Goal: Task Accomplishment & Management: Manage account settings

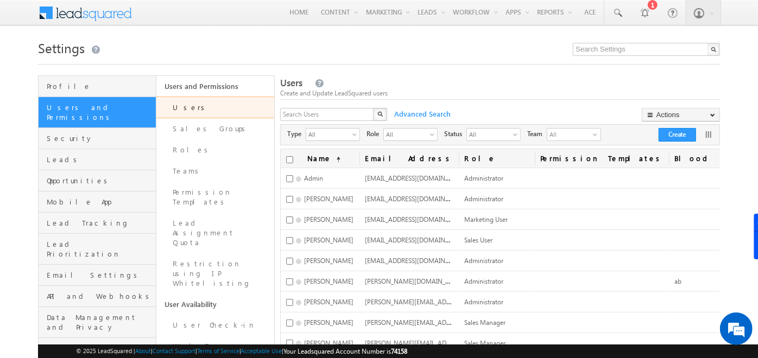
click at [345, 56] on h1 "Settings" at bounding box center [379, 46] width 682 height 21
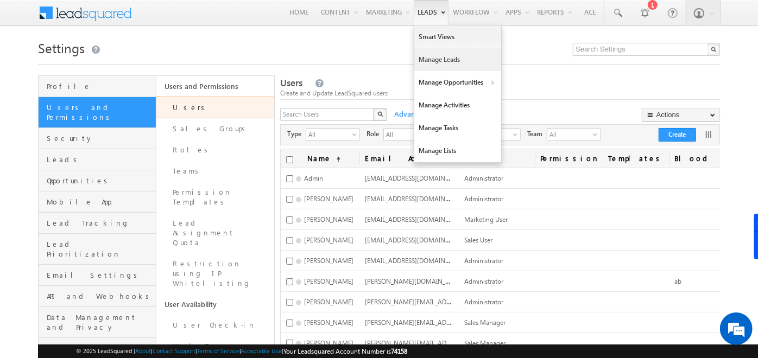
click at [430, 53] on link "Manage Leads" at bounding box center [457, 59] width 87 height 23
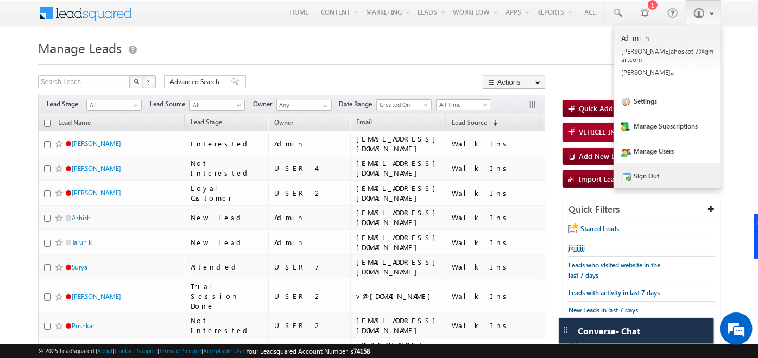
click at [671, 171] on link "Sign Out" at bounding box center [667, 175] width 106 height 25
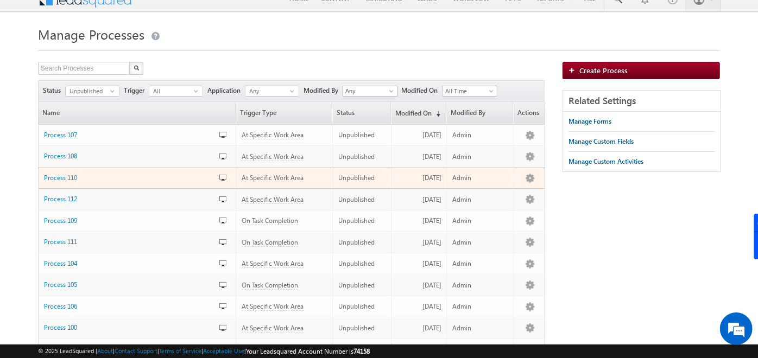
scroll to position [12, 0]
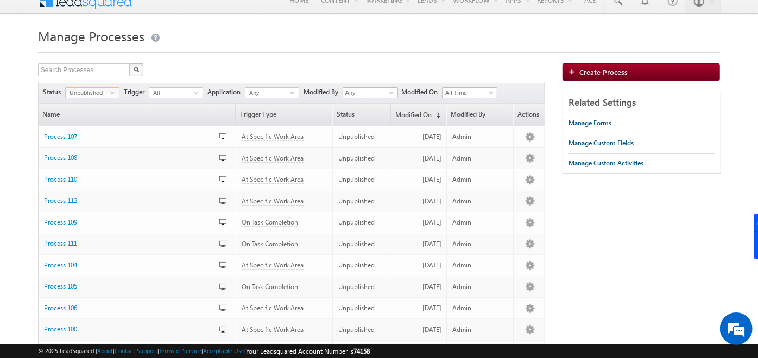
click at [112, 93] on span "select" at bounding box center [114, 92] width 9 height 5
click at [80, 125] on li "Published" at bounding box center [92, 125] width 53 height 11
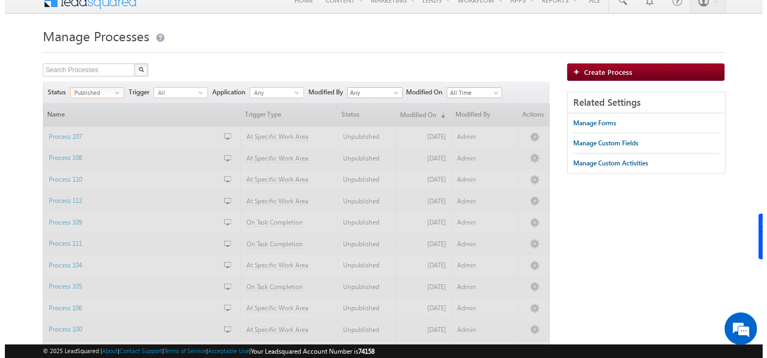
scroll to position [0, 0]
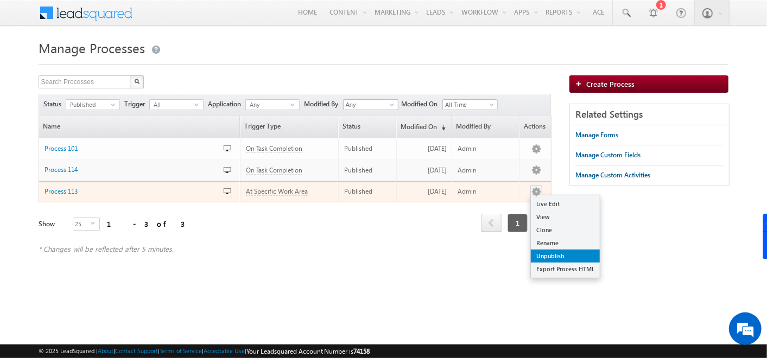
click at [548, 255] on link "Unpublish" at bounding box center [565, 256] width 69 height 13
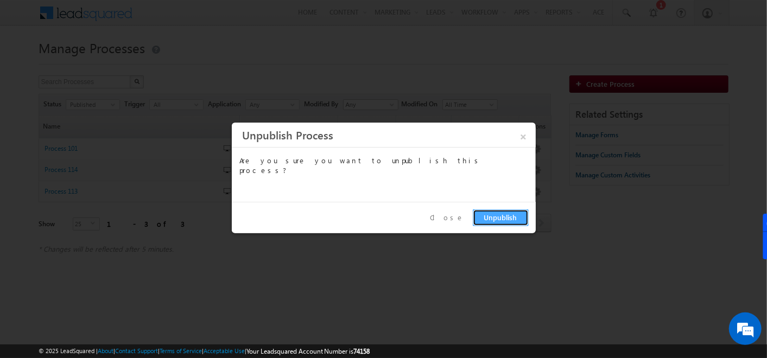
click at [504, 217] on button "Unpublish" at bounding box center [501, 218] width 56 height 17
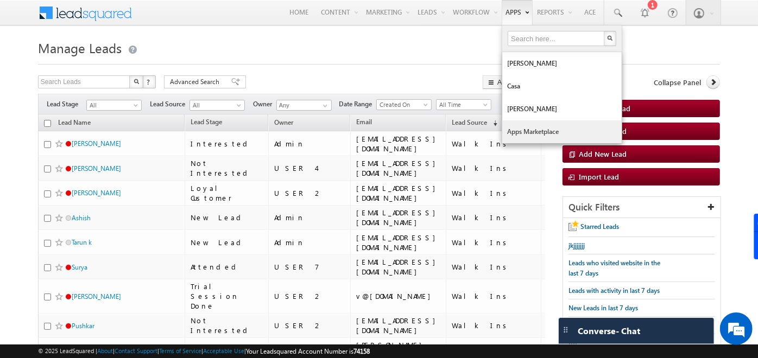
click at [536, 126] on link "Apps Marketplace" at bounding box center [561, 132] width 119 height 23
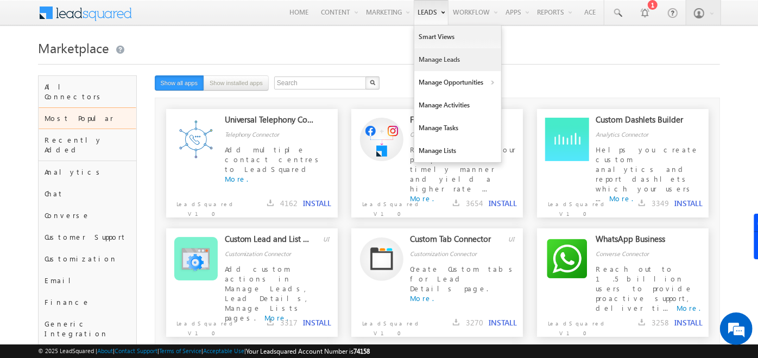
click at [434, 54] on link "Manage Leads" at bounding box center [457, 59] width 87 height 23
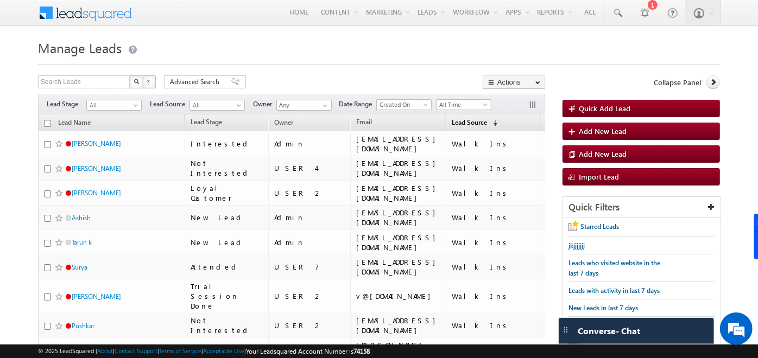
click at [446, 122] on link "Lead Source (sorted descending)" at bounding box center [474, 123] width 56 height 14
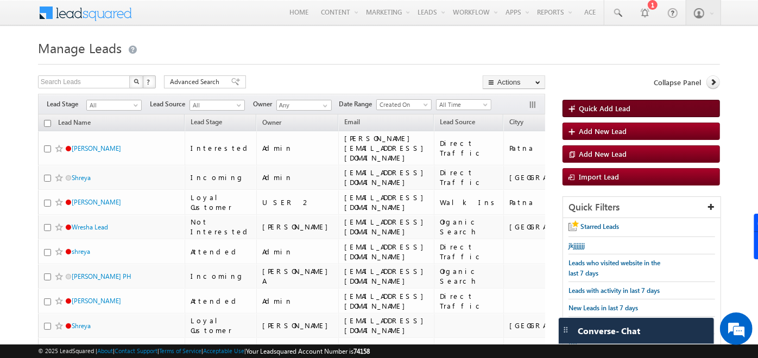
click at [581, 109] on span "Quick Add Lead" at bounding box center [605, 108] width 52 height 9
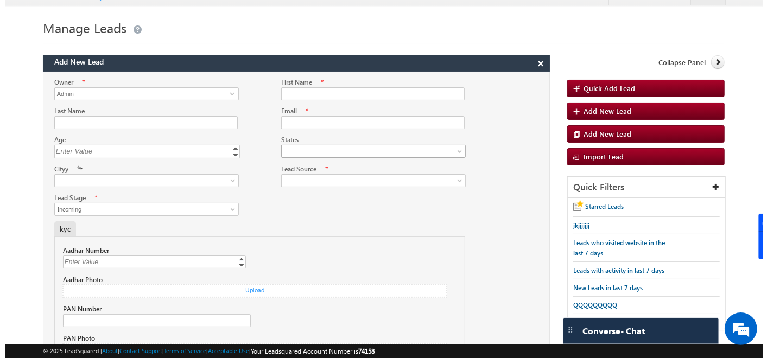
scroll to position [20, 0]
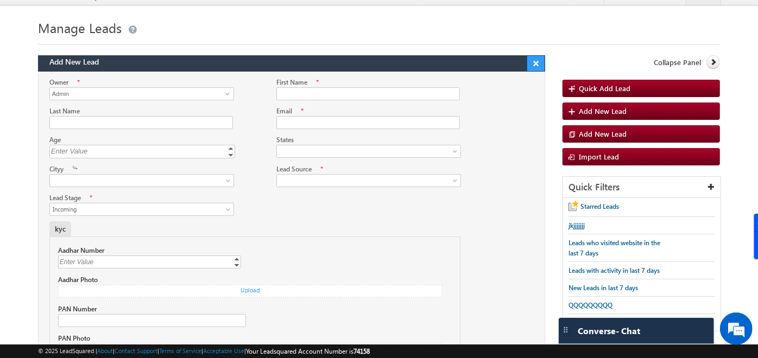
click at [536, 62] on button "×" at bounding box center [535, 63] width 17 height 15
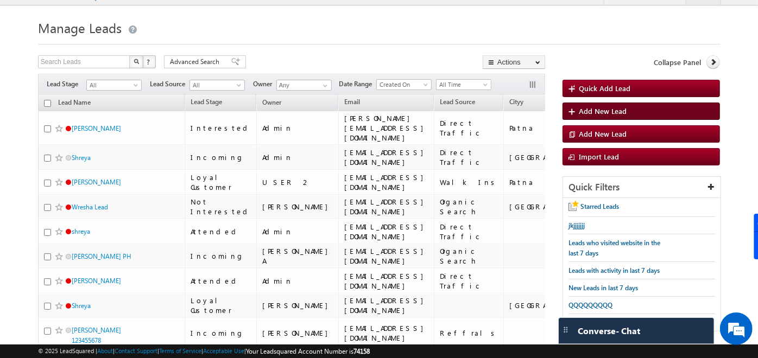
click at [586, 110] on span "Add New Lead" at bounding box center [603, 110] width 48 height 9
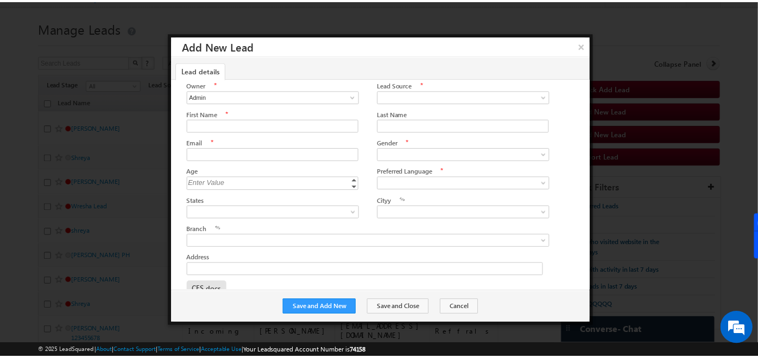
scroll to position [0, 0]
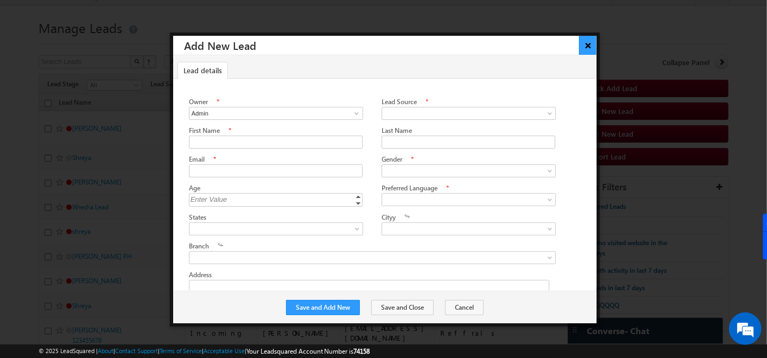
click at [594, 45] on button "×" at bounding box center [589, 45] width 18 height 19
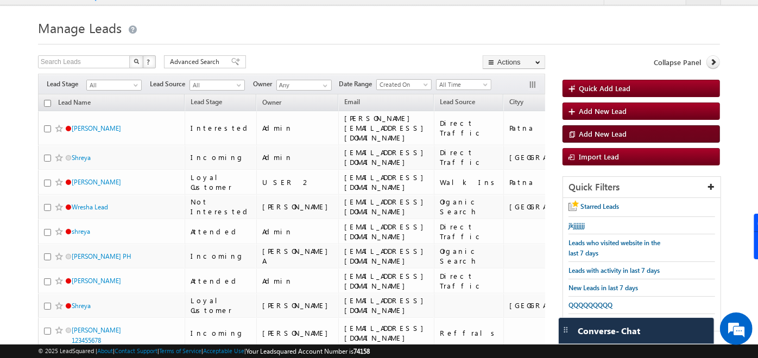
click at [587, 134] on span "Add New Lead" at bounding box center [603, 133] width 48 height 9
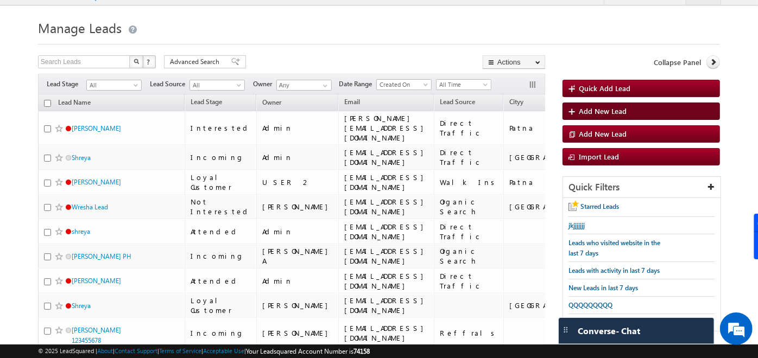
click at [587, 106] on span "Add New Lead" at bounding box center [603, 110] width 48 height 9
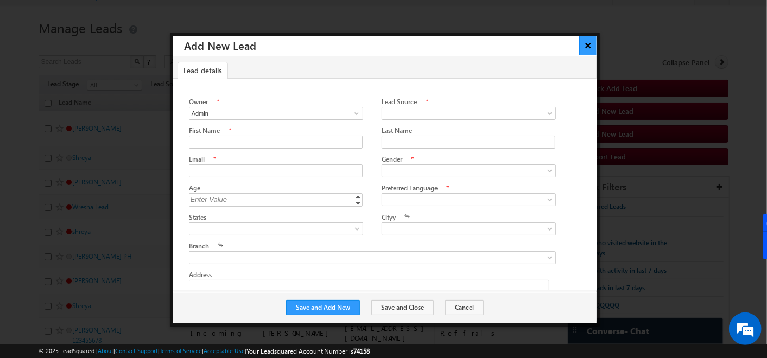
click at [594, 41] on button "×" at bounding box center [589, 45] width 18 height 19
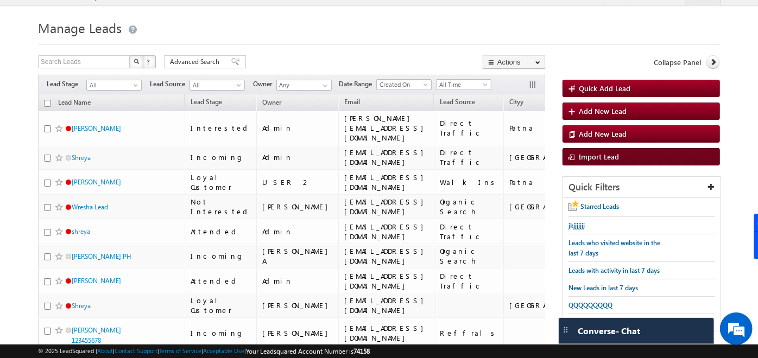
click at [603, 156] on span "Import Lead" at bounding box center [599, 156] width 40 height 9
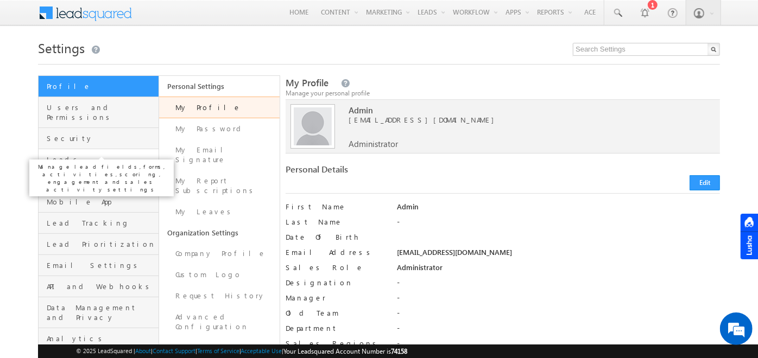
click at [74, 155] on span "Leads" at bounding box center [101, 160] width 109 height 10
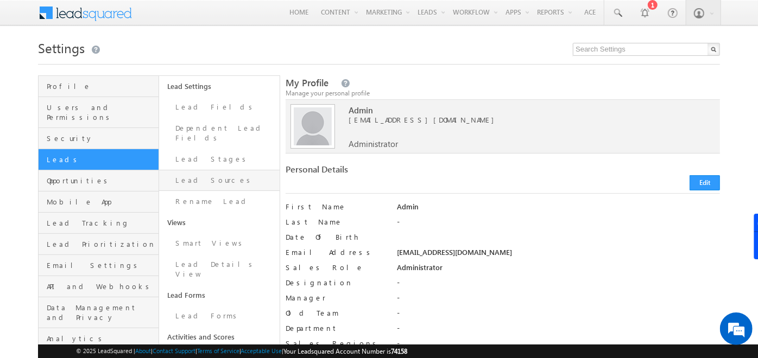
click at [198, 170] on link "Lead Sources" at bounding box center [219, 180] width 121 height 21
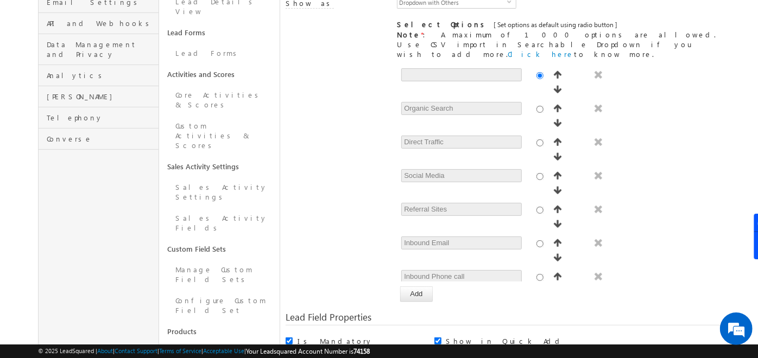
scroll to position [43, 0]
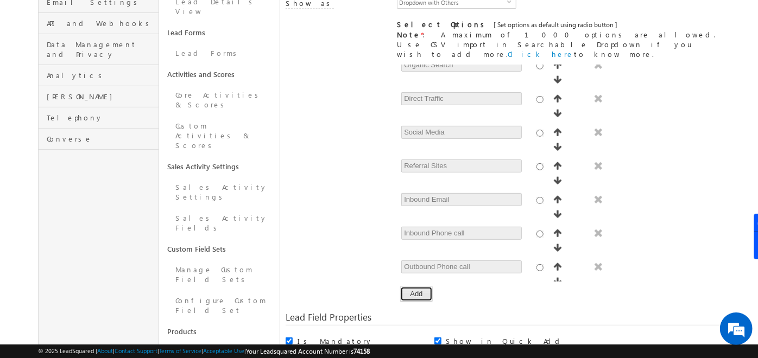
click at [415, 287] on button "Add" at bounding box center [416, 294] width 32 height 15
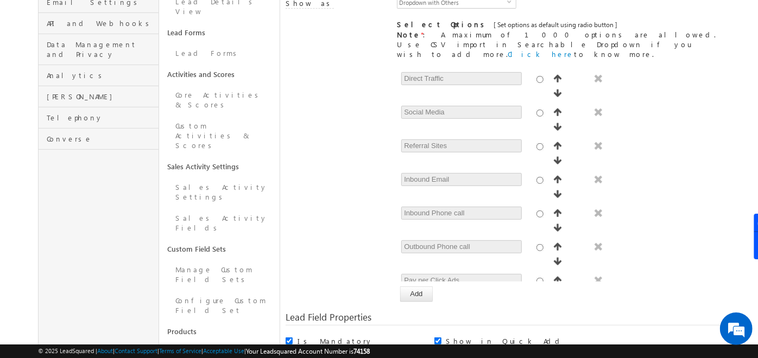
type input "jhhgh"
click at [381, 238] on div "[ Provide atleast one option to proceed further. ] Show Value as Text Get Optio…" at bounding box center [503, 183] width 435 height 237
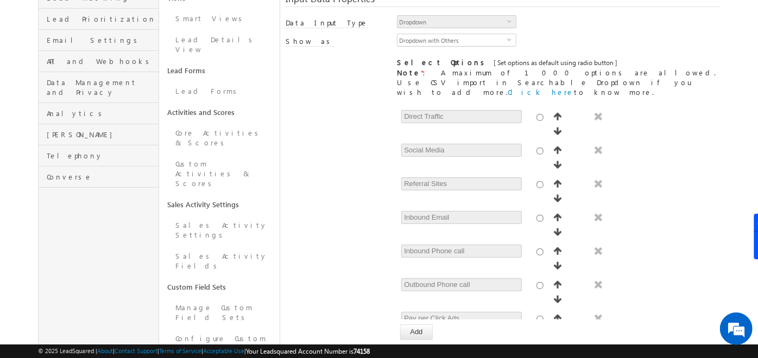
scroll to position [369, 0]
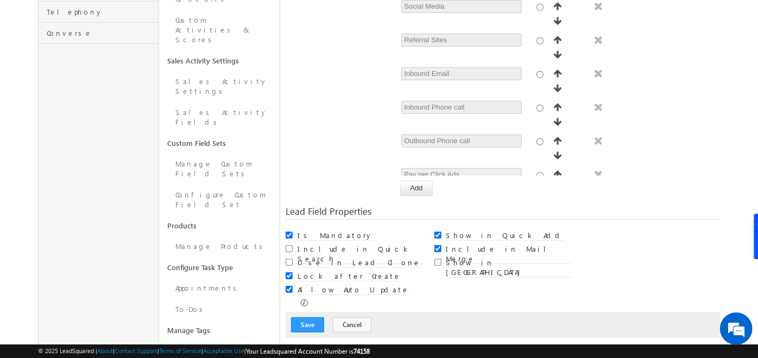
click at [407, 272] on div "Lock after Create" at bounding box center [360, 277] width 125 height 11
drag, startPoint x: 529, startPoint y: 232, endPoint x: 438, endPoint y: 228, distance: 91.3
click at [438, 242] on div "Include in Mail Merge" at bounding box center [503, 249] width 137 height 14
drag, startPoint x: 438, startPoint y: 228, endPoint x: 563, endPoint y: 235, distance: 125.7
click at [563, 258] on div "Show in [GEOGRAPHIC_DATA]" at bounding box center [508, 263] width 125 height 11
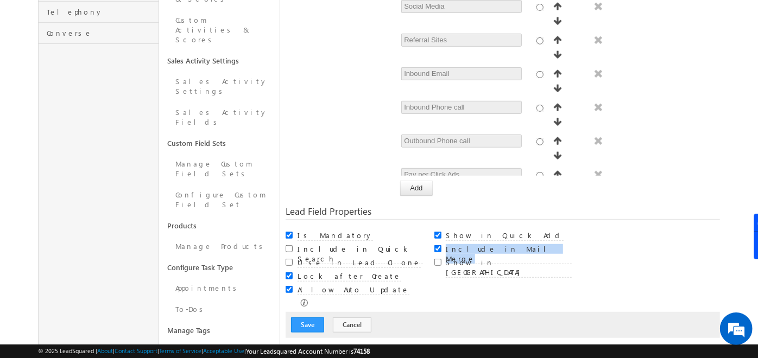
drag, startPoint x: 518, startPoint y: 227, endPoint x: 436, endPoint y: 228, distance: 82.6
click at [436, 242] on div "Include in Mail Merge" at bounding box center [503, 249] width 137 height 14
drag, startPoint x: 436, startPoint y: 228, endPoint x: 554, endPoint y: 234, distance: 118.6
click at [554, 255] on div "Show in Import" at bounding box center [503, 262] width 137 height 14
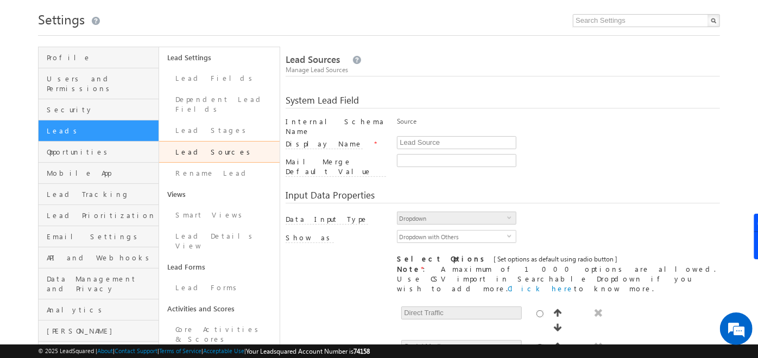
scroll to position [0, 0]
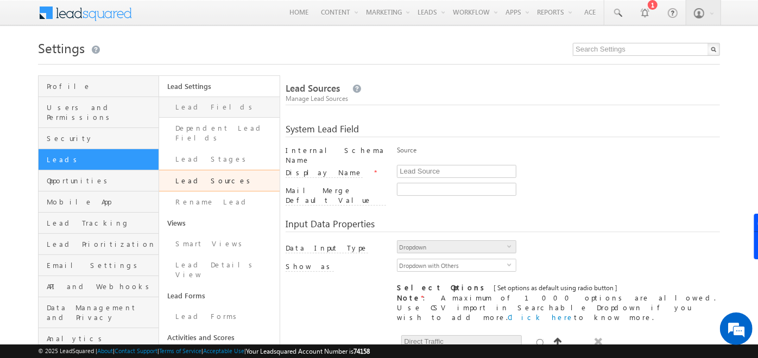
click at [181, 107] on link "Lead Fields" at bounding box center [219, 107] width 121 height 21
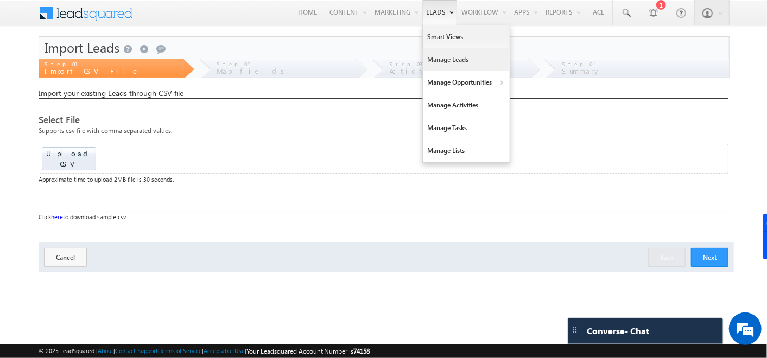
click at [436, 51] on link "Manage Leads" at bounding box center [466, 59] width 87 height 23
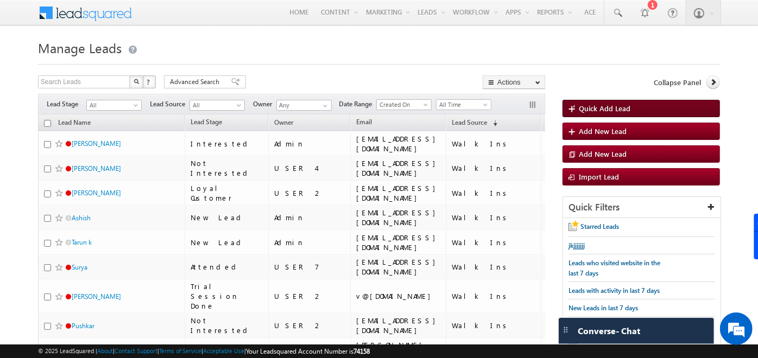
click at [591, 107] on span "Quick Add Lead" at bounding box center [605, 108] width 52 height 9
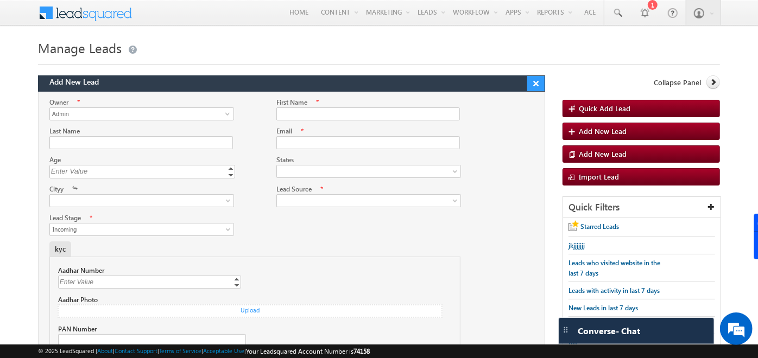
click at [537, 85] on button "×" at bounding box center [535, 83] width 17 height 15
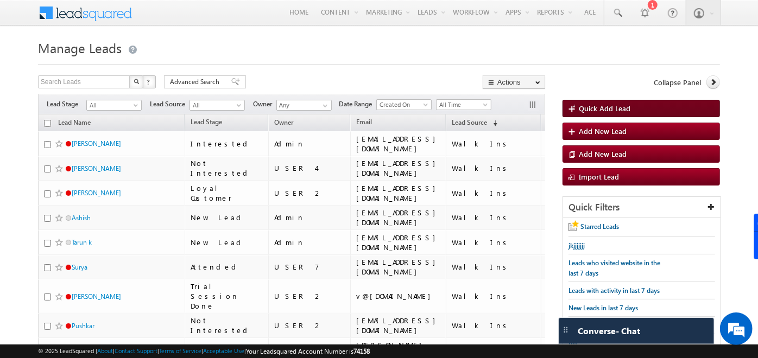
click at [630, 106] on span "Quick Add Lead" at bounding box center [605, 108] width 52 height 9
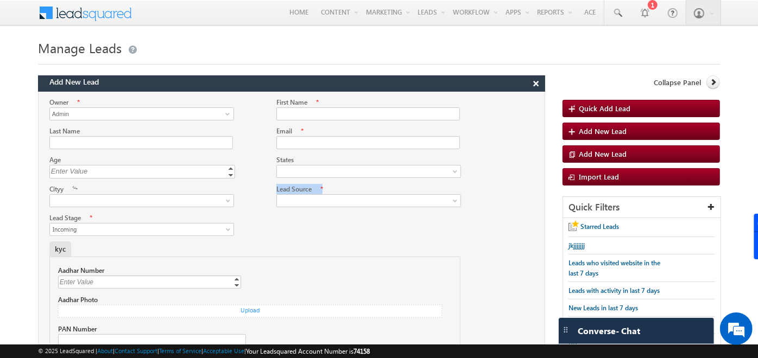
drag, startPoint x: 323, startPoint y: 187, endPoint x: 274, endPoint y: 188, distance: 48.9
click at [274, 188] on div "Lead Source * Organic Search Direct Traffic Social Media Referral Sites Inbound…" at bounding box center [368, 195] width 204 height 23
drag, startPoint x: 274, startPoint y: 188, endPoint x: 334, endPoint y: 184, distance: 59.9
click at [334, 184] on div "Lead Source *" at bounding box center [368, 189] width 184 height 10
click at [324, 185] on div "Lead Source *" at bounding box center [368, 189] width 184 height 10
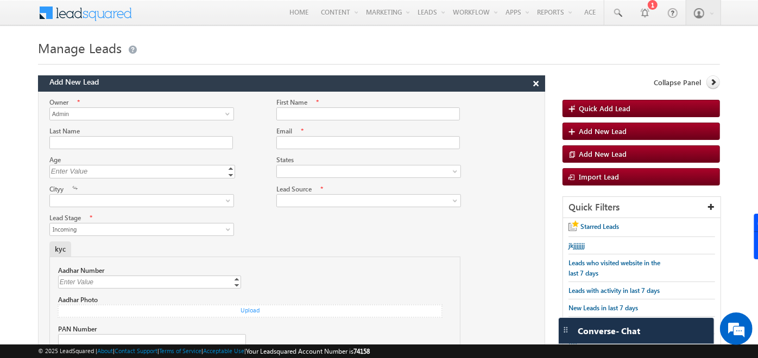
click at [330, 206] on div at bounding box center [292, 198] width 506 height 29
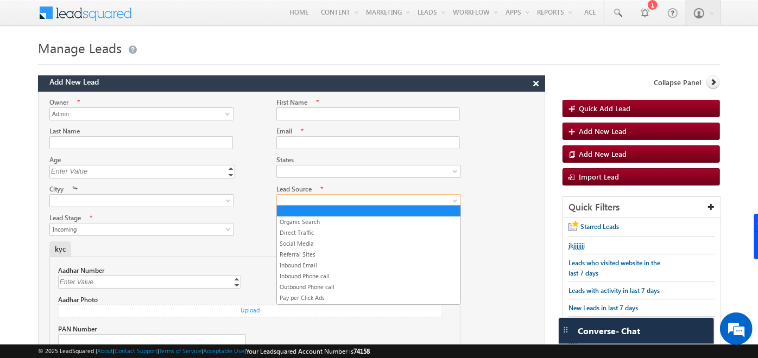
click at [335, 202] on span at bounding box center [366, 201] width 178 height 10
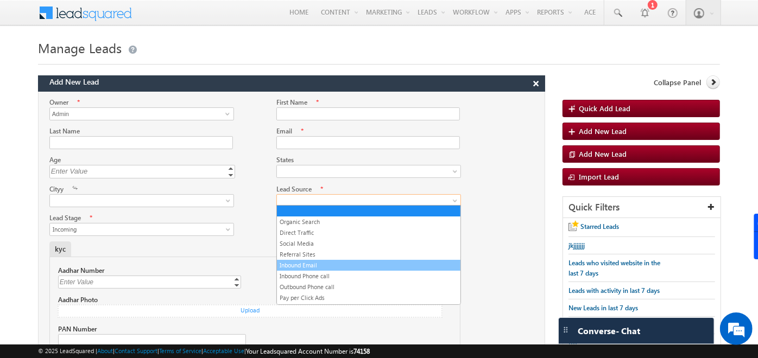
scroll to position [49, 0]
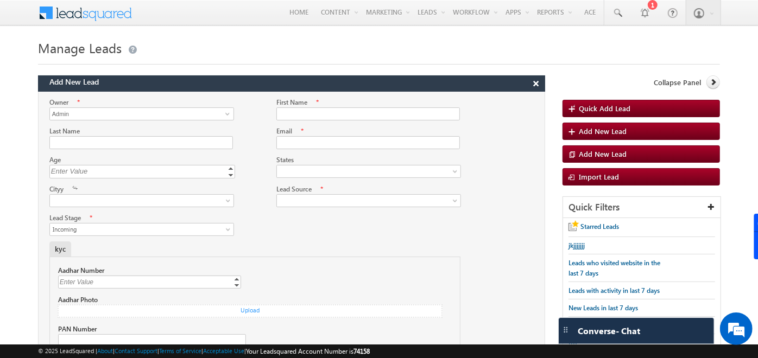
click at [486, 254] on div "kyc Aadhar Number Enter Value Increment Decrement Aadhar Photo Upload × Cancel …" at bounding box center [277, 331] width 456 height 179
click at [542, 85] on button "×" at bounding box center [535, 83] width 17 height 15
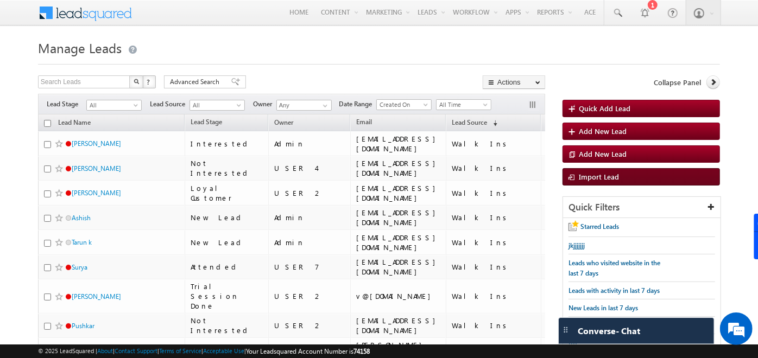
click at [583, 173] on span "Import Lead" at bounding box center [599, 176] width 40 height 9
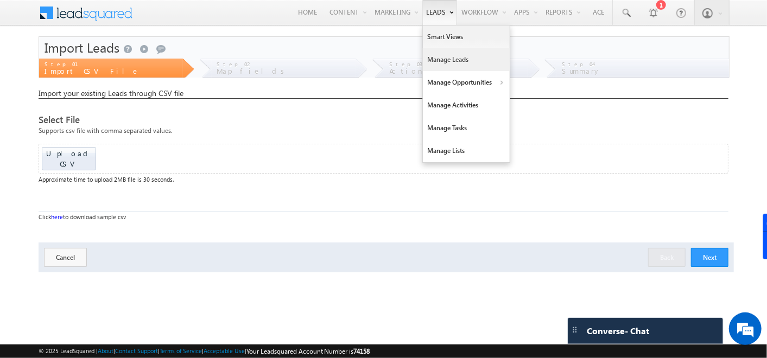
click at [441, 58] on link "Manage Leads" at bounding box center [466, 59] width 87 height 23
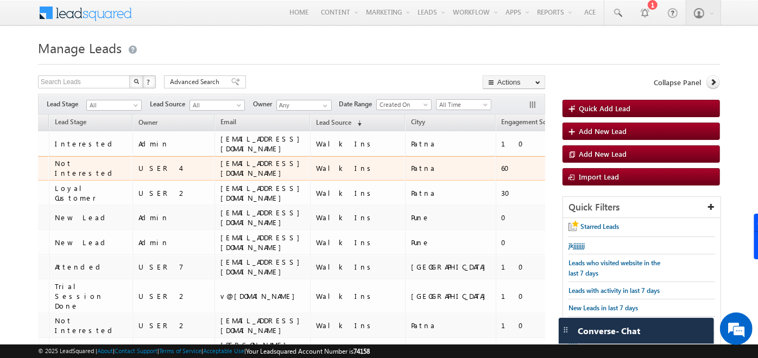
scroll to position [0, 146]
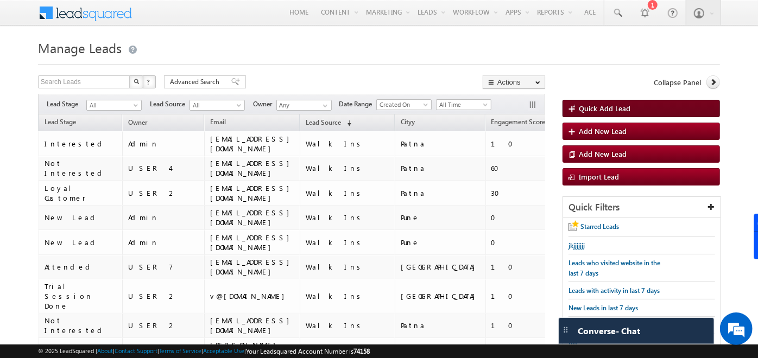
click at [593, 105] on span "Quick Add Lead" at bounding box center [605, 108] width 52 height 9
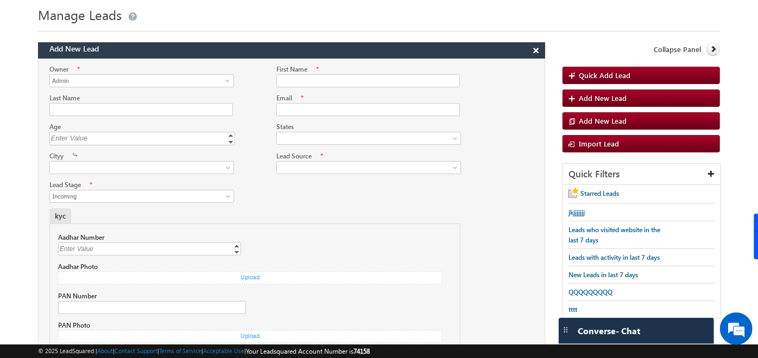
scroll to position [33, 0]
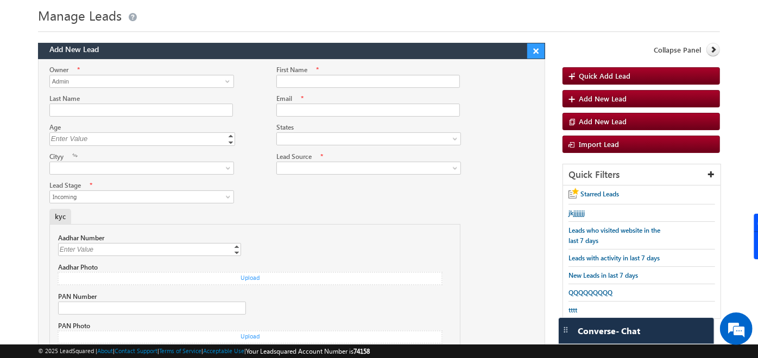
click at [533, 48] on button "×" at bounding box center [535, 50] width 17 height 15
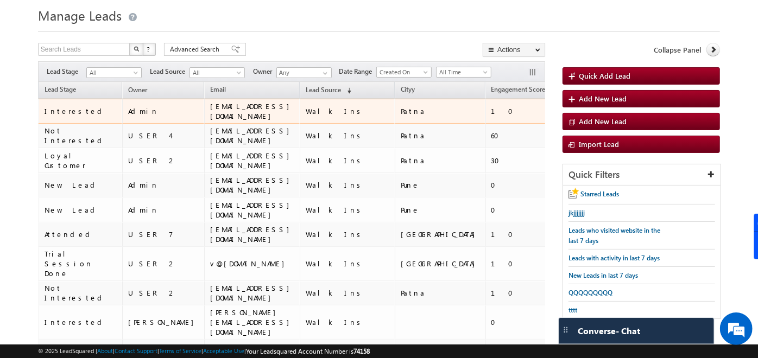
scroll to position [0, 0]
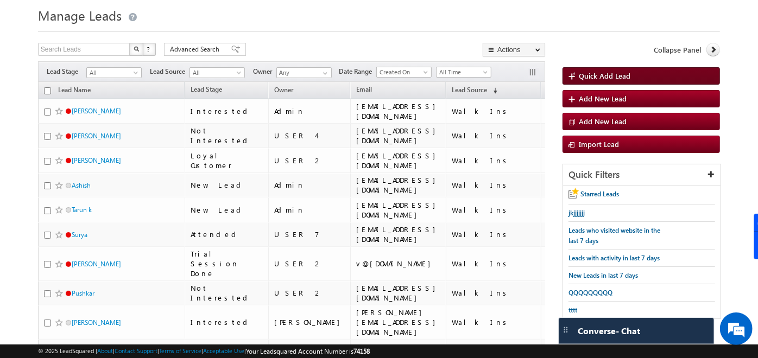
click at [625, 71] on span "Quick Add Lead" at bounding box center [605, 75] width 52 height 9
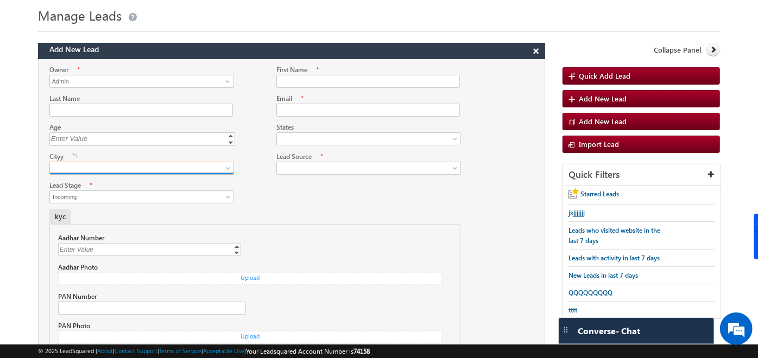
click at [222, 165] on link at bounding box center [141, 168] width 185 height 13
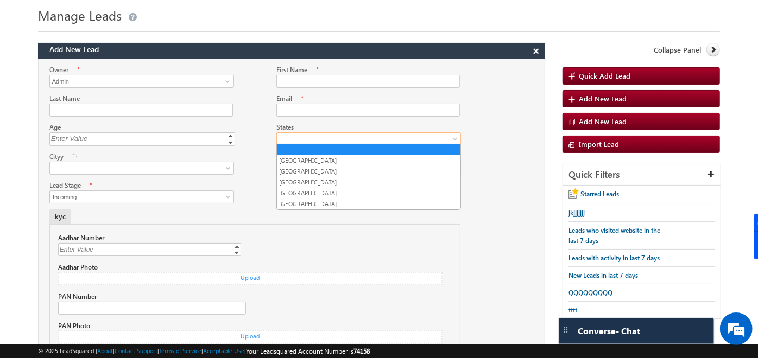
click at [346, 141] on span at bounding box center [366, 139] width 178 height 10
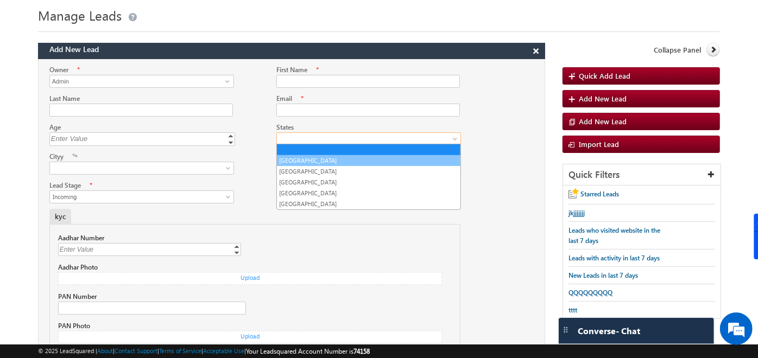
click at [327, 163] on link "Maharashtra" at bounding box center [369, 161] width 184 height 10
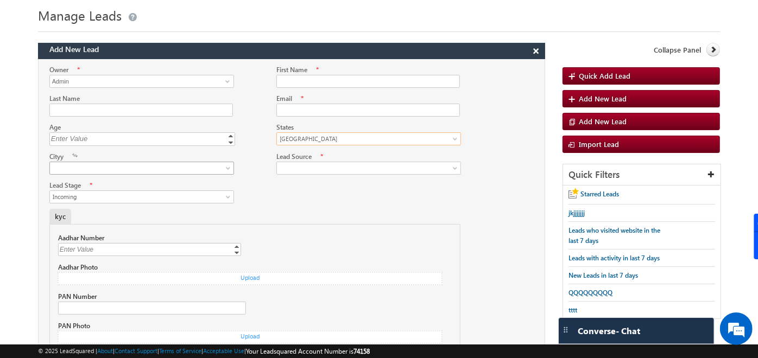
click at [220, 163] on span at bounding box center [139, 168] width 178 height 10
click at [264, 187] on div "Lead Stage * Verified Customer Visit Scheduled Visit Completed Incoming Convert…" at bounding box center [152, 191] width 227 height 23
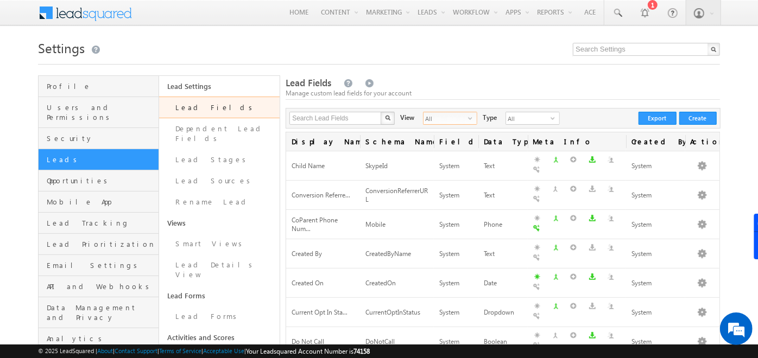
click at [468, 118] on span "select" at bounding box center [472, 118] width 9 height 7
click at [428, 139] on li "System Fields" at bounding box center [443, 141] width 53 height 11
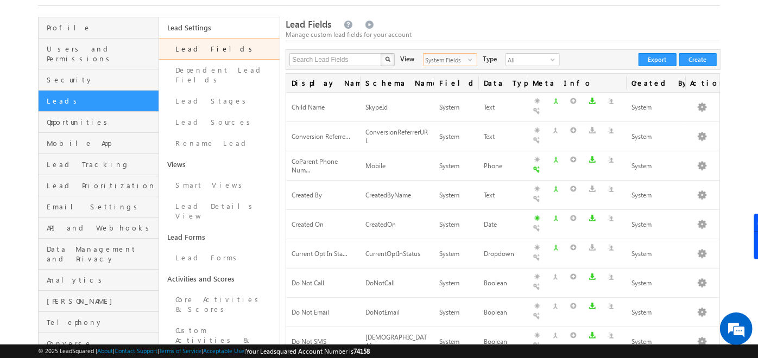
scroll to position [59, 0]
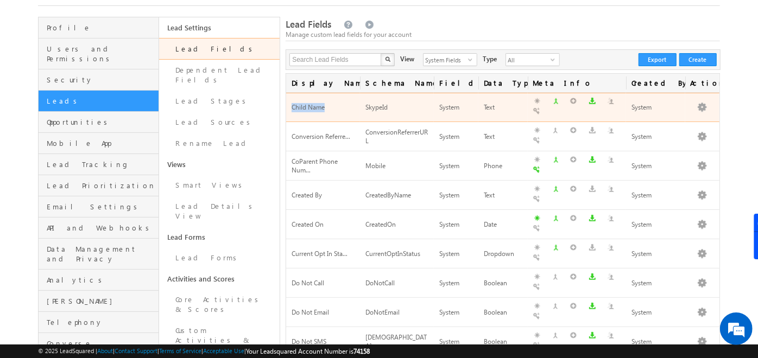
drag, startPoint x: 293, startPoint y: 103, endPoint x: 325, endPoint y: 105, distance: 32.1
click at [325, 105] on div "Child Name" at bounding box center [323, 107] width 63 height 11
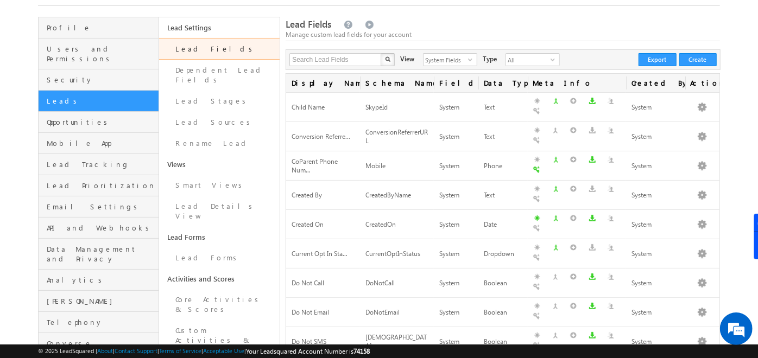
drag, startPoint x: 325, startPoint y: 105, endPoint x: 457, endPoint y: 35, distance: 149.0
click at [457, 35] on div "Manage custom lead fields for your account" at bounding box center [503, 35] width 435 height 10
click at [468, 59] on span "select" at bounding box center [472, 59] width 9 height 7
click at [445, 91] on li "Custom Fields" at bounding box center [443, 93] width 53 height 11
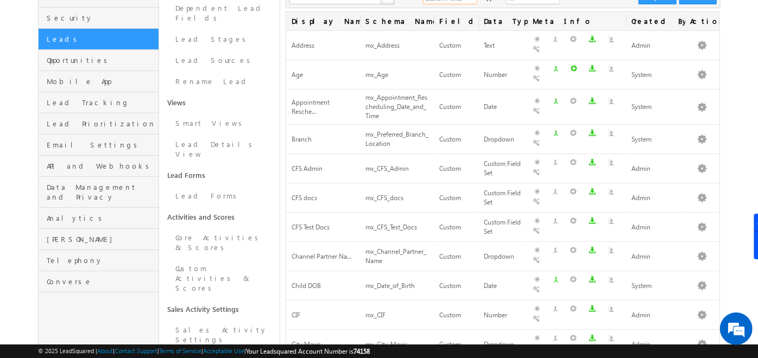
scroll to position [0, 0]
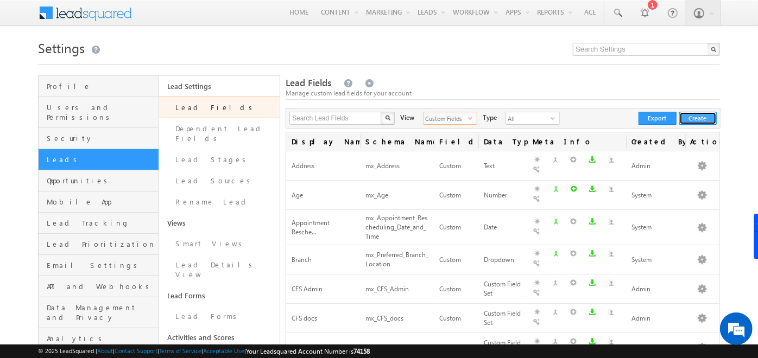
click at [695, 121] on button "Create" at bounding box center [697, 118] width 37 height 13
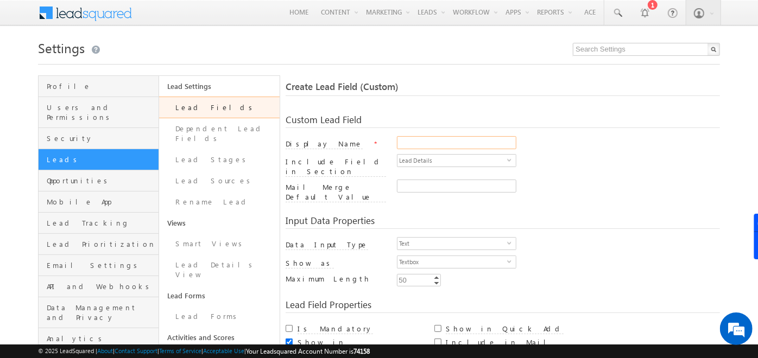
click at [414, 140] on input "Display Name" at bounding box center [456, 142] width 119 height 13
click at [475, 149] on input "Blood Group" at bounding box center [456, 142] width 119 height 13
type input "Blood Group"
click at [546, 166] on div "Lead Details select LeadDetails" at bounding box center [558, 161] width 323 height 15
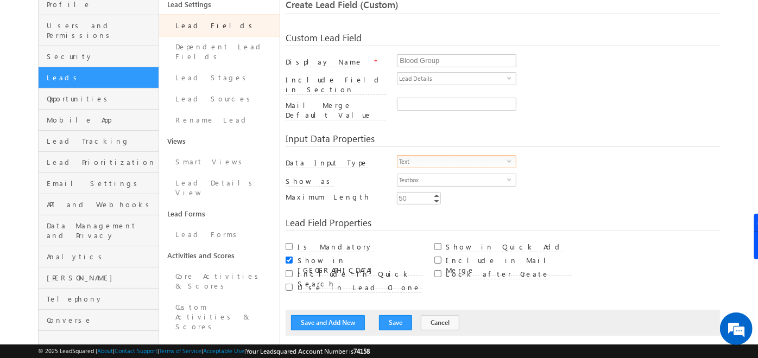
click at [443, 156] on span "Text" at bounding box center [453, 162] width 110 height 12
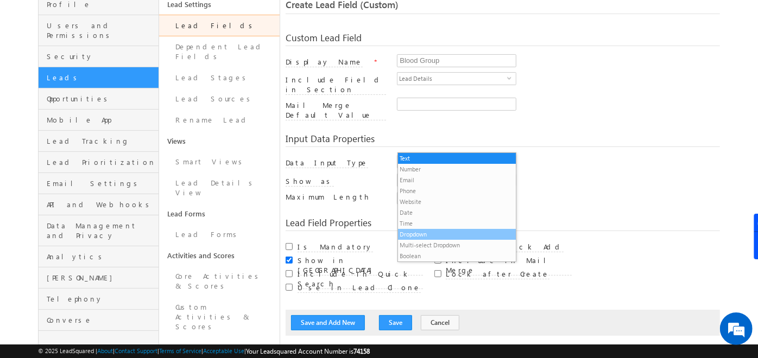
click at [441, 238] on li "Dropdown" at bounding box center [457, 234] width 118 height 11
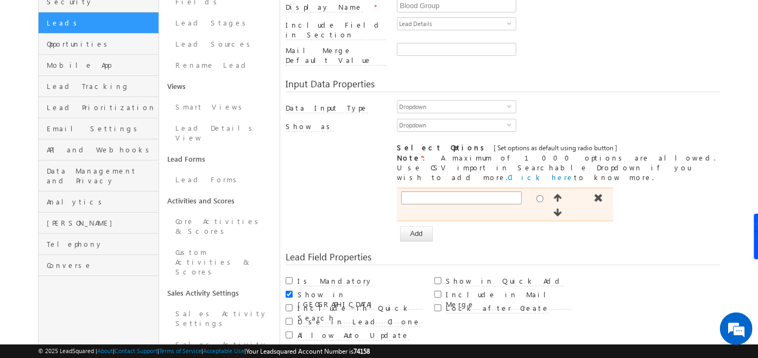
scroll to position [139, 0]
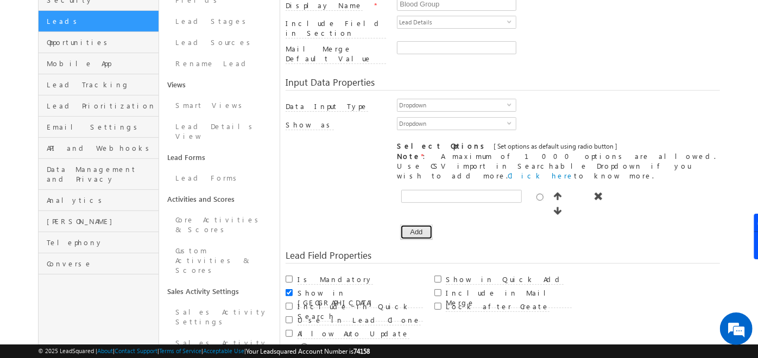
click at [426, 225] on button "Add" at bounding box center [416, 232] width 32 height 15
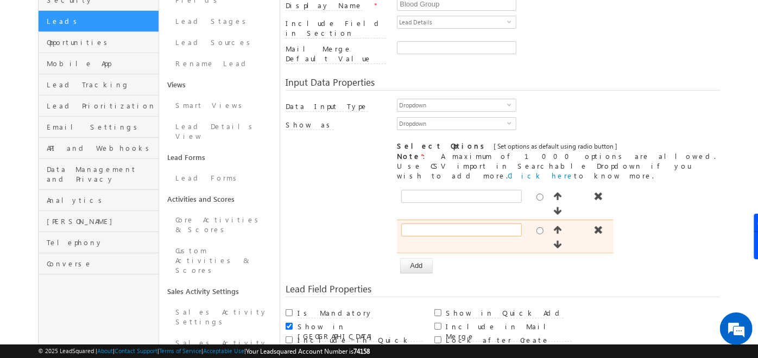
click at [426, 224] on input "text" at bounding box center [461, 230] width 121 height 13
type input "A"
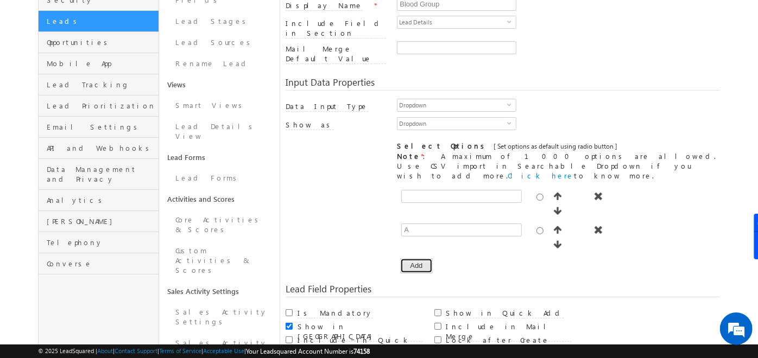
click at [413, 259] on button "Add" at bounding box center [416, 266] width 32 height 15
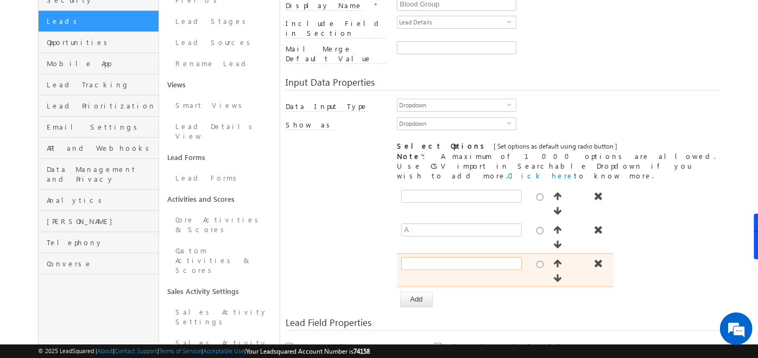
click at [415, 257] on input "text" at bounding box center [461, 263] width 121 height 13
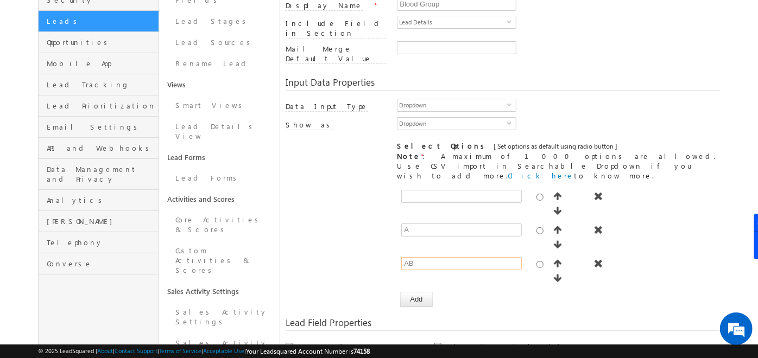
type input "AB"
click at [377, 192] on div "[ Provide atleast one option to proceed further. ] Show Value as Text Get Optio…" at bounding box center [503, 246] width 435 height 121
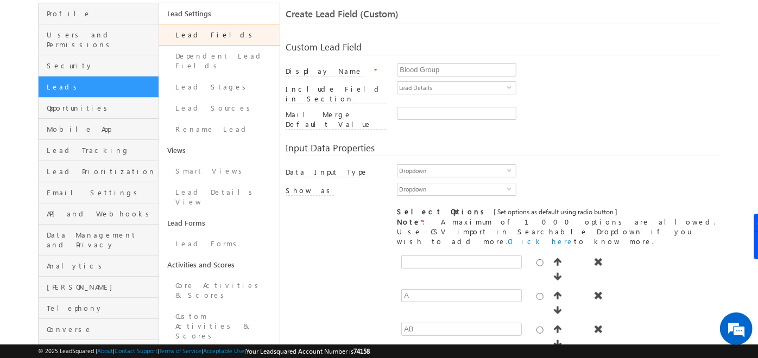
scroll to position [71, 0]
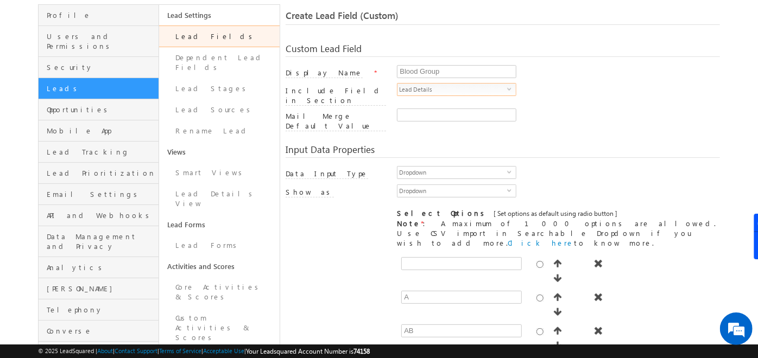
click at [479, 87] on span "Lead Details" at bounding box center [453, 90] width 110 height 12
click at [430, 88] on span "Lead Details" at bounding box center [453, 90] width 110 height 12
click at [416, 109] on li "Hidden Fields" at bounding box center [457, 112] width 118 height 11
click at [422, 89] on span "Hidden Fields" at bounding box center [453, 90] width 110 height 12
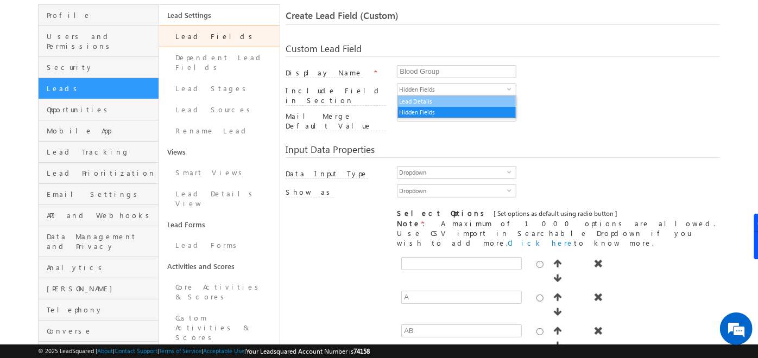
click at [423, 98] on li "Lead Details" at bounding box center [457, 101] width 118 height 11
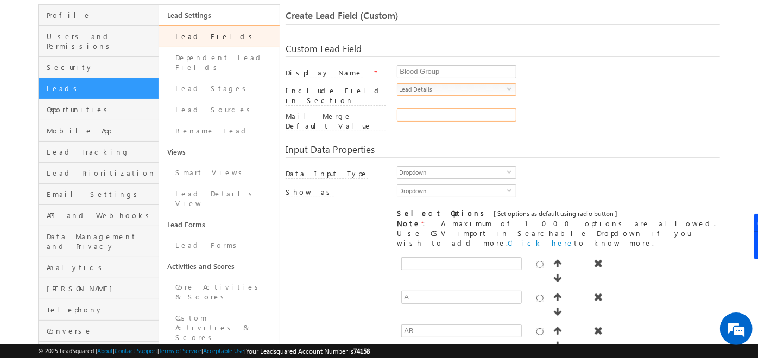
click at [414, 112] on input "Mail Merge Default Value" at bounding box center [456, 115] width 119 height 13
drag, startPoint x: 401, startPoint y: 75, endPoint x: 489, endPoint y: 72, distance: 88.0
click at [489, 72] on input "Blood Group" at bounding box center [456, 71] width 119 height 13
click at [438, 109] on input "Mail Merge Default Value" at bounding box center [456, 115] width 119 height 13
type input "A"
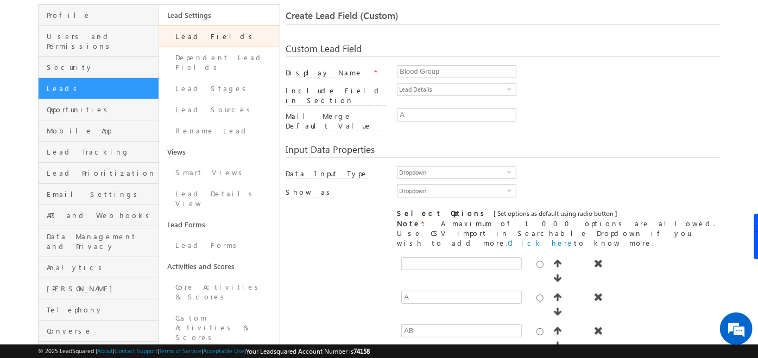
click at [470, 145] on div "Input Data Properties" at bounding box center [503, 151] width 435 height 13
click at [413, 109] on input "A" at bounding box center [456, 115] width 119 height 13
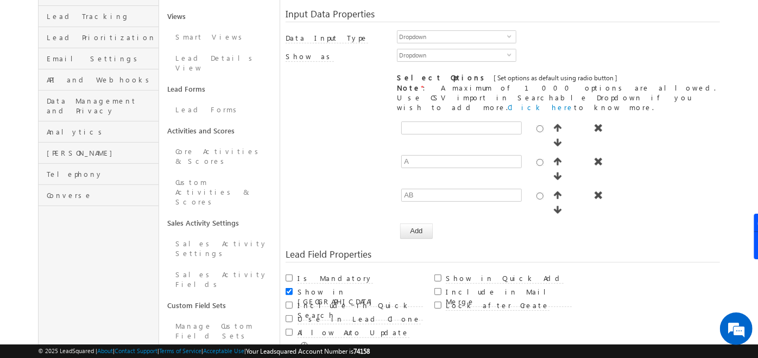
scroll to position [209, 0]
drag, startPoint x: 284, startPoint y: 188, endPoint x: 377, endPoint y: 189, distance: 93.4
click at [377, 189] on div "Profile Users and Permissions Security Leads Opportunities Mobile App Lead Trac…" at bounding box center [379, 200] width 682 height 666
click at [523, 269] on div "Read Only Is Mandatory Show in Import Include in Quick Search" at bounding box center [503, 303] width 435 height 68
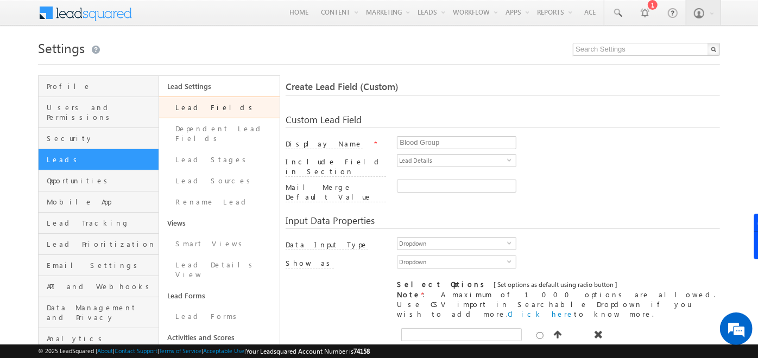
click at [260, 109] on link "Lead Fields" at bounding box center [219, 108] width 121 height 22
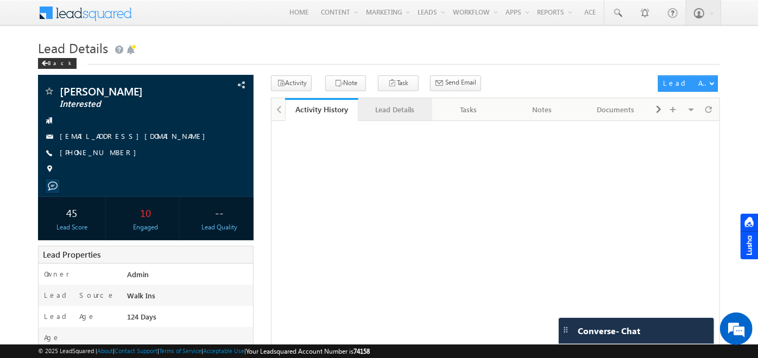
click at [379, 109] on div "Lead Details" at bounding box center [394, 109] width 55 height 13
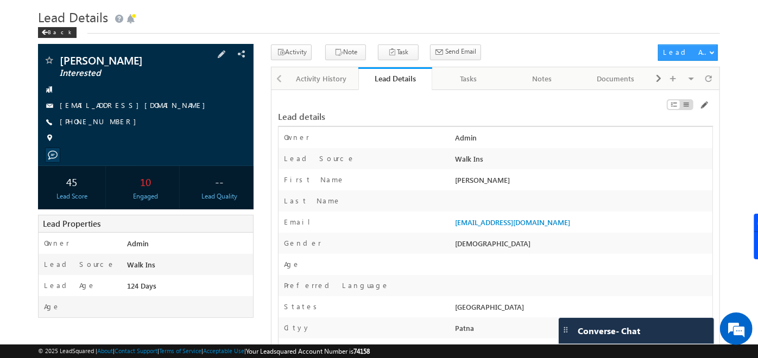
click at [50, 138] on span at bounding box center [48, 138] width 11 height 11
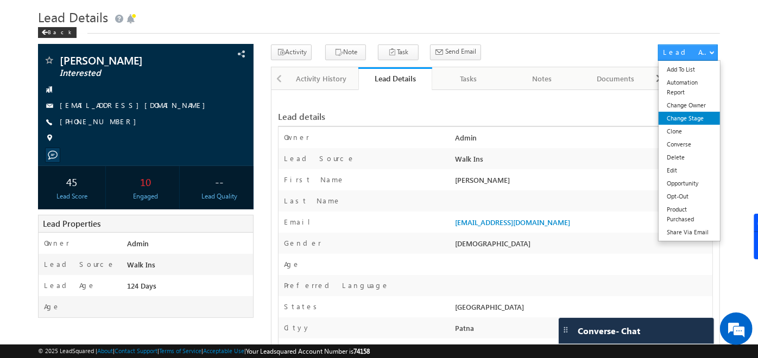
click at [691, 114] on link "Change Stage" at bounding box center [689, 118] width 61 height 13
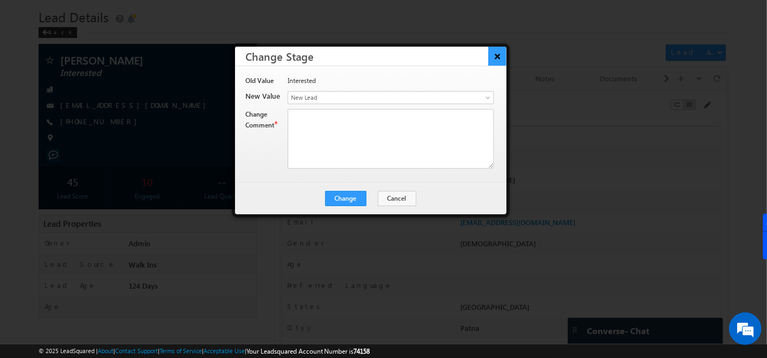
click at [495, 52] on button "×" at bounding box center [498, 56] width 18 height 19
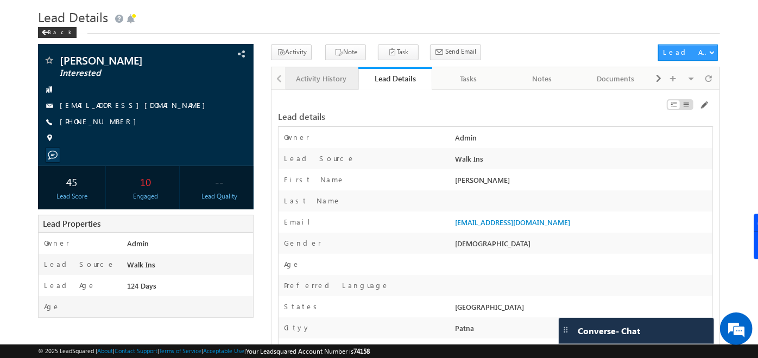
click at [313, 72] on div "Activity History" at bounding box center [321, 78] width 55 height 13
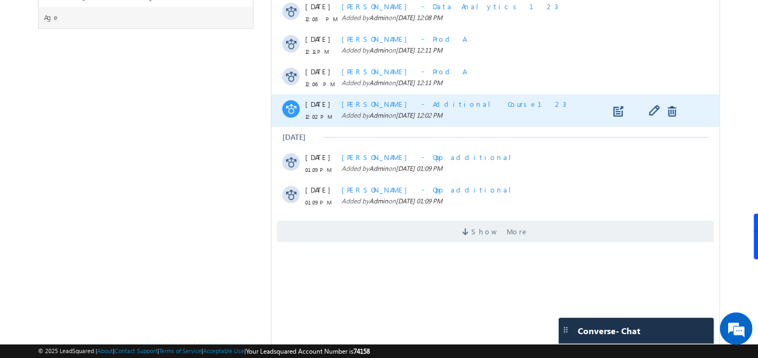
scroll to position [321, 0]
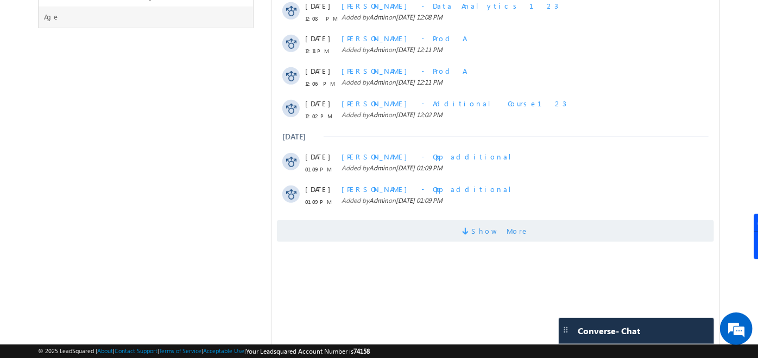
click at [456, 242] on span "Show More" at bounding box center [495, 232] width 437 height 22
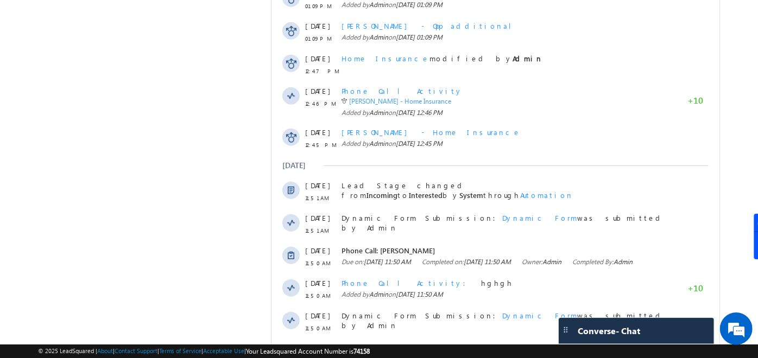
scroll to position [629, 0]
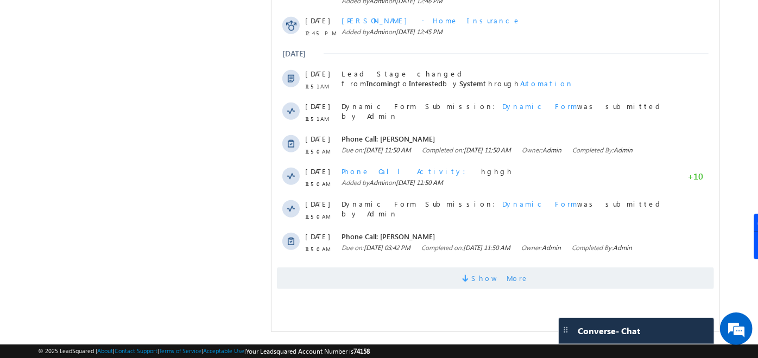
click at [438, 290] on span "Show More" at bounding box center [495, 279] width 437 height 22
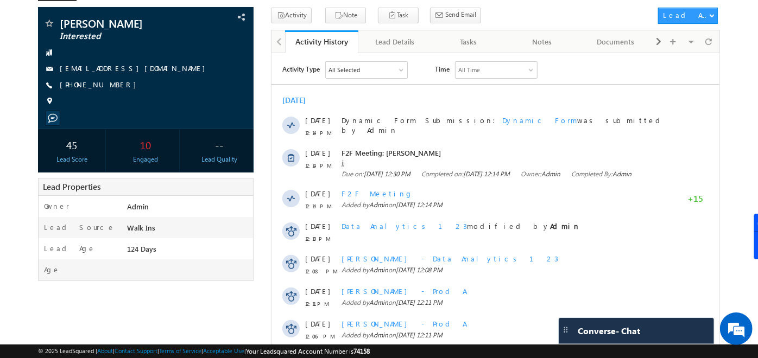
scroll to position [0, 0]
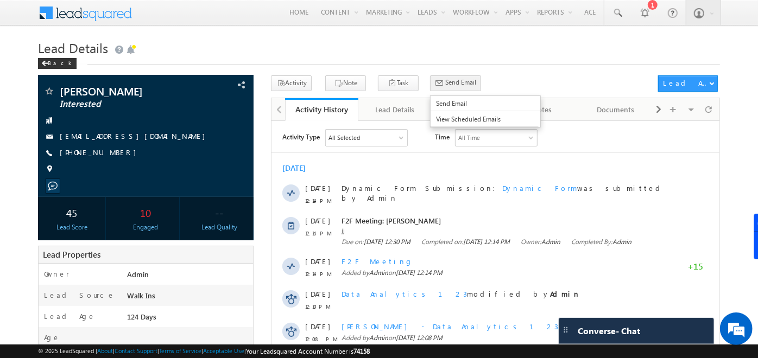
click at [445, 85] on span "Send Email" at bounding box center [460, 83] width 31 height 10
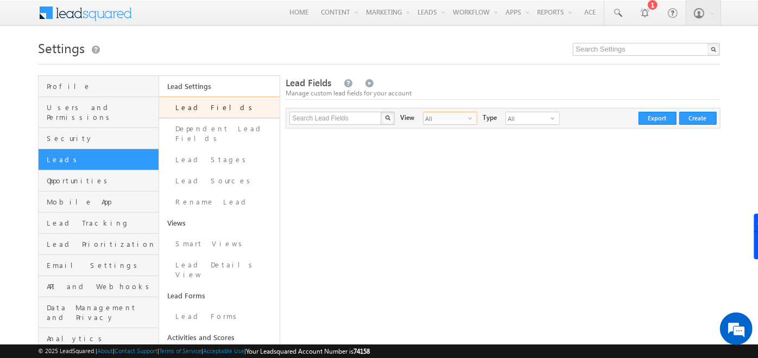
click at [442, 119] on span "All" at bounding box center [446, 118] width 45 height 12
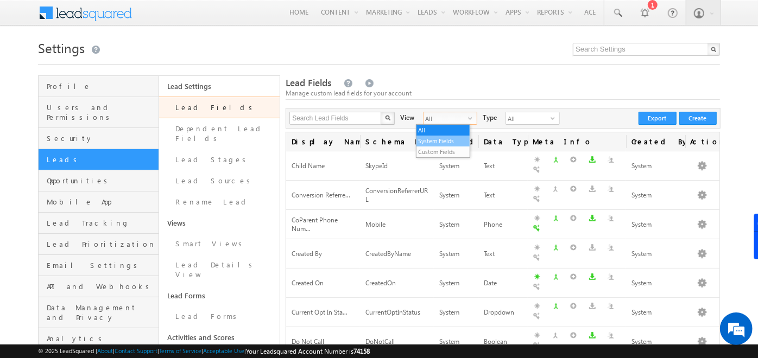
click at [442, 138] on li "System Fields" at bounding box center [443, 141] width 53 height 11
click at [701, 119] on button "Create" at bounding box center [697, 118] width 37 height 13
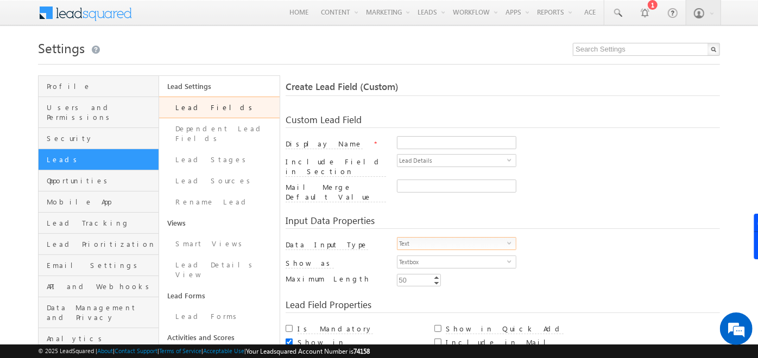
click at [435, 238] on span "Text" at bounding box center [453, 244] width 110 height 12
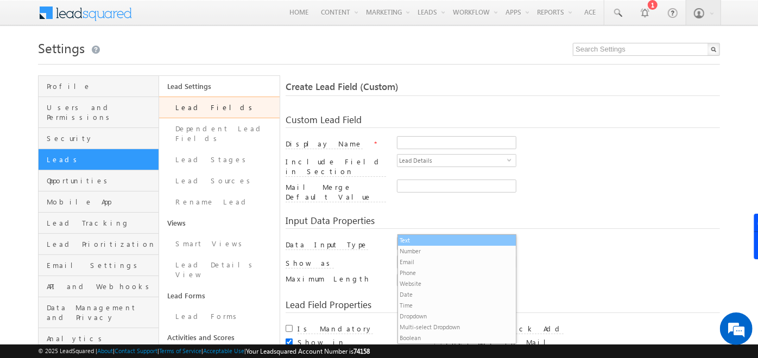
click at [438, 238] on li "Text" at bounding box center [457, 240] width 118 height 11
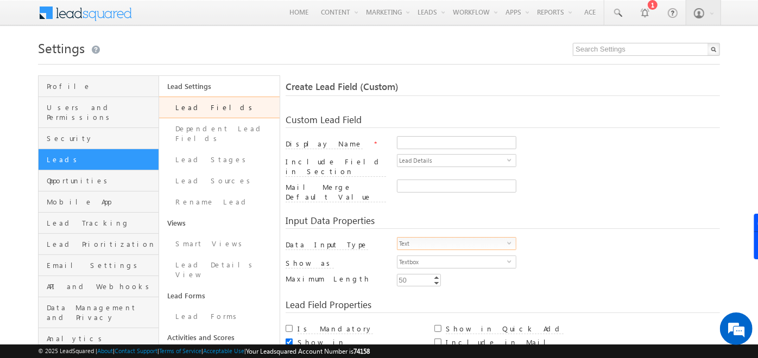
click at [437, 238] on span "Text" at bounding box center [453, 244] width 110 height 12
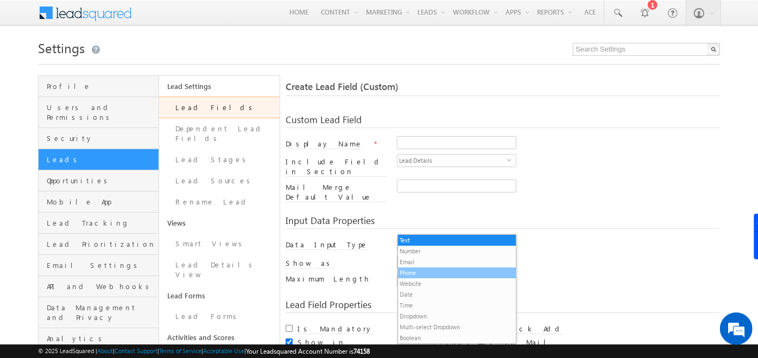
click at [421, 272] on li "Phone" at bounding box center [457, 273] width 118 height 11
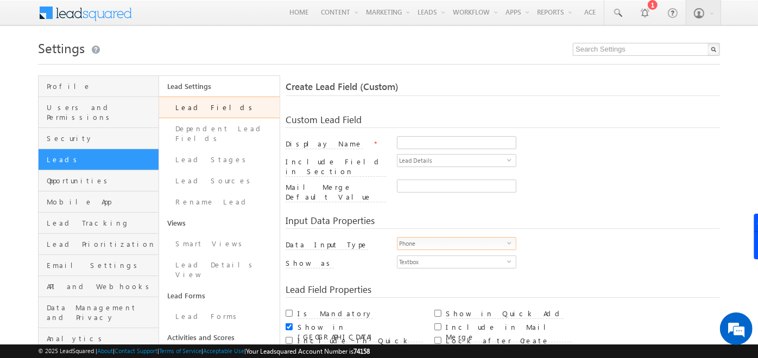
click at [442, 238] on span "Phone" at bounding box center [453, 244] width 110 height 12
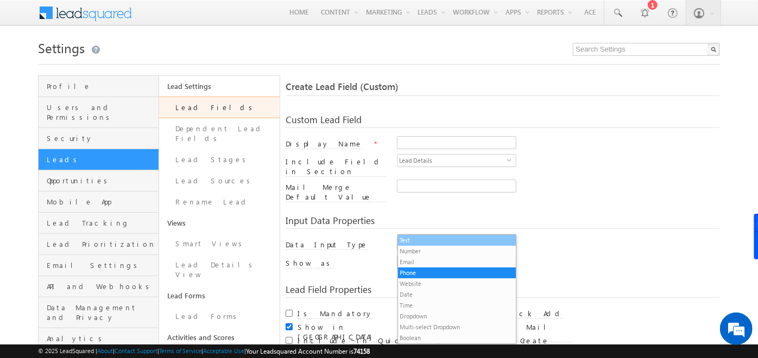
click at [407, 238] on li "Text" at bounding box center [457, 240] width 118 height 11
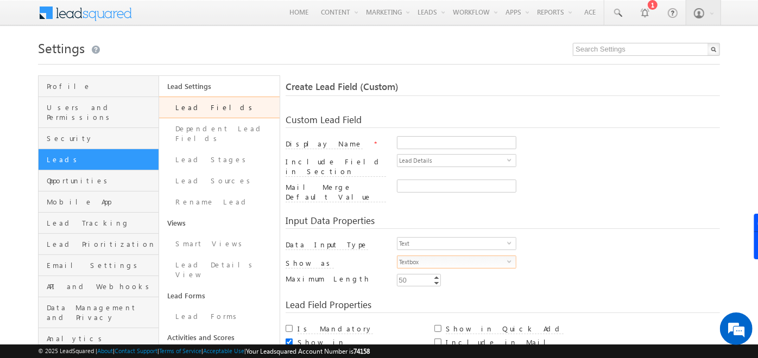
click at [412, 256] on span "Textbox" at bounding box center [453, 262] width 110 height 12
click at [533, 216] on div "Input Data Properties" at bounding box center [503, 222] width 435 height 13
click at [249, 110] on link "Lead Fields" at bounding box center [219, 108] width 121 height 22
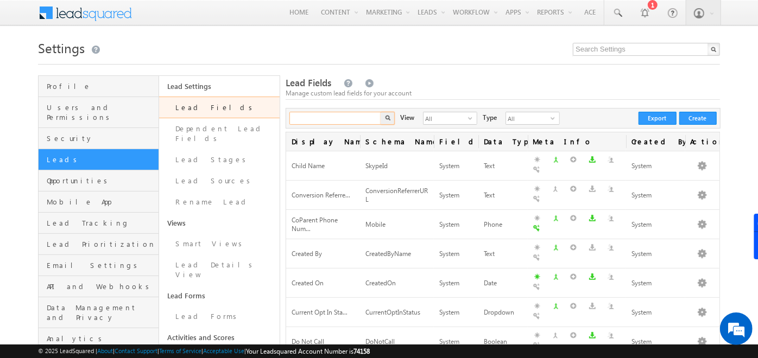
click at [349, 118] on input "text" at bounding box center [336, 118] width 93 height 13
type input "SATES"
click at [381, 112] on button "button" at bounding box center [388, 118] width 14 height 13
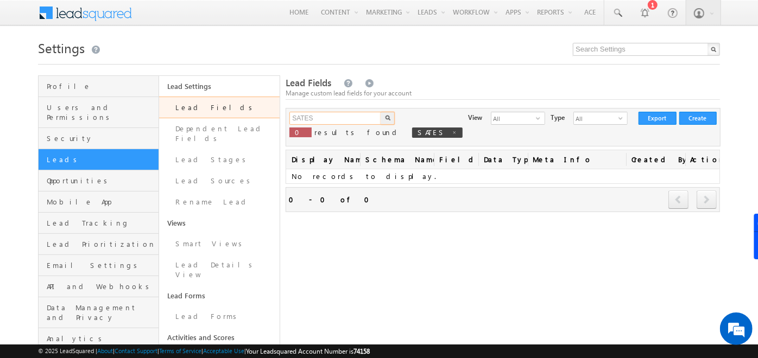
drag, startPoint x: 315, startPoint y: 119, endPoint x: 283, endPoint y: 123, distance: 32.3
type input "STATES"
click at [381, 112] on button "button" at bounding box center [388, 118] width 14 height 13
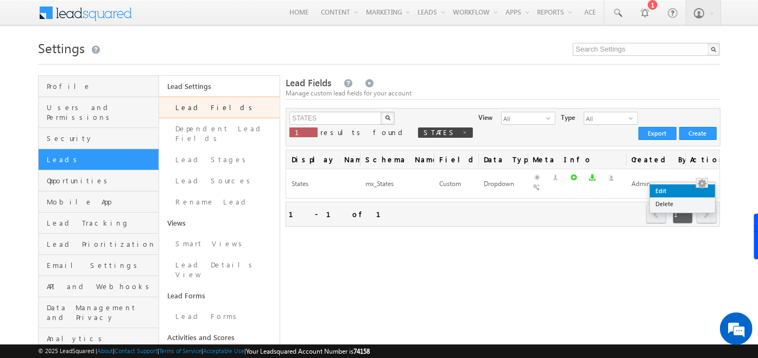
click at [685, 190] on link "Edit" at bounding box center [682, 191] width 65 height 13
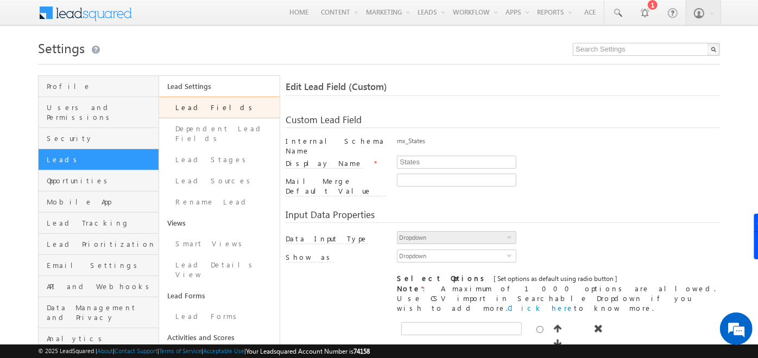
click at [186, 102] on link "Lead Fields" at bounding box center [219, 108] width 121 height 22
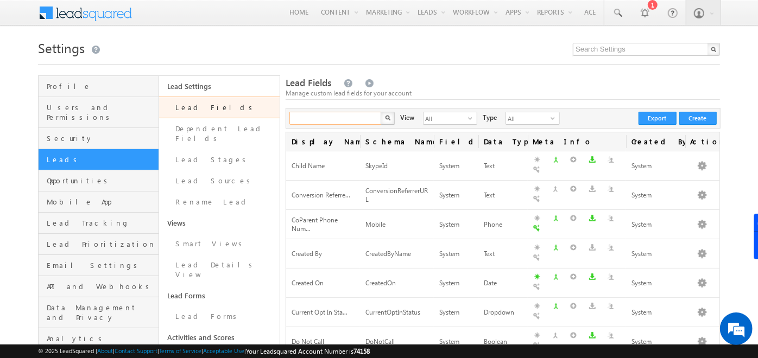
click at [325, 116] on input "text" at bounding box center [336, 118] width 93 height 13
type input "CITYY"
click at [381, 112] on button "button" at bounding box center [388, 118] width 14 height 13
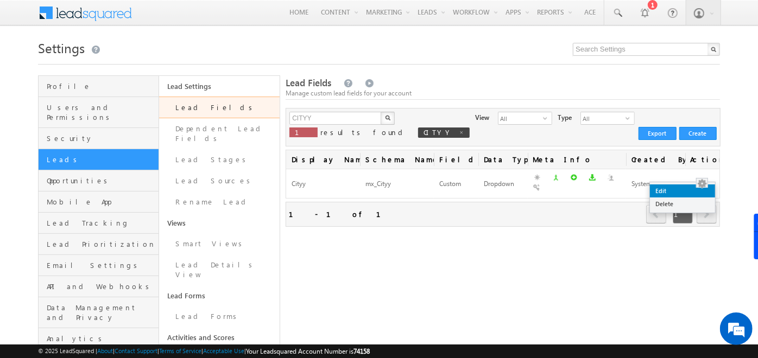
click at [689, 192] on link "Edit" at bounding box center [682, 191] width 65 height 13
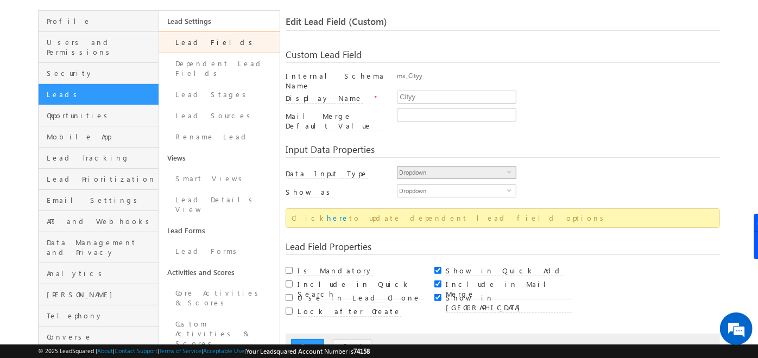
scroll to position [64, 0]
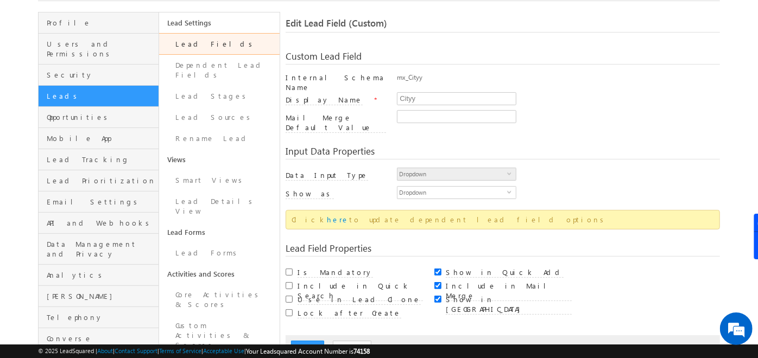
click at [248, 45] on link "Lead Fields" at bounding box center [219, 44] width 121 height 22
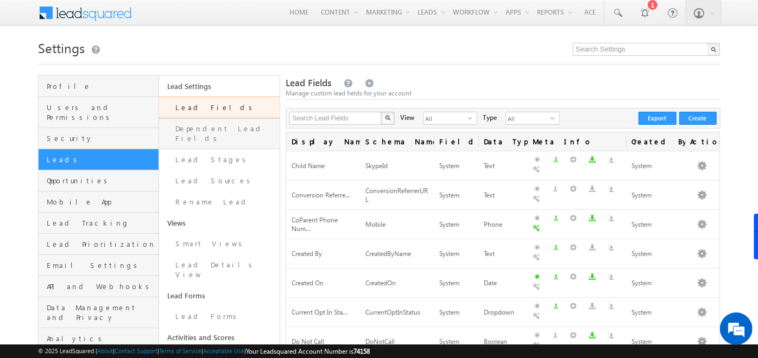
click at [199, 131] on link "Dependent Lead Fields" at bounding box center [219, 133] width 121 height 31
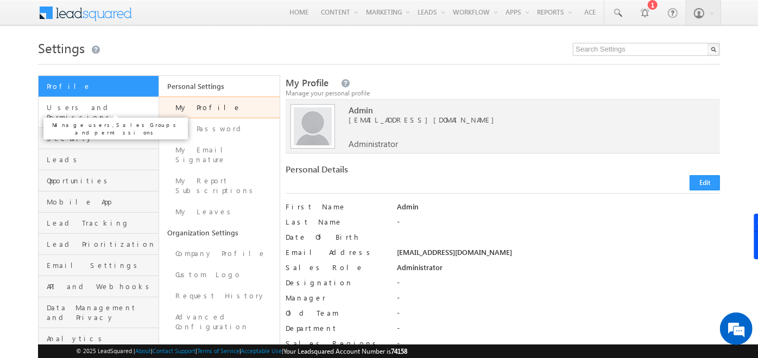
click at [96, 104] on span "Users and Permissions" at bounding box center [101, 113] width 109 height 20
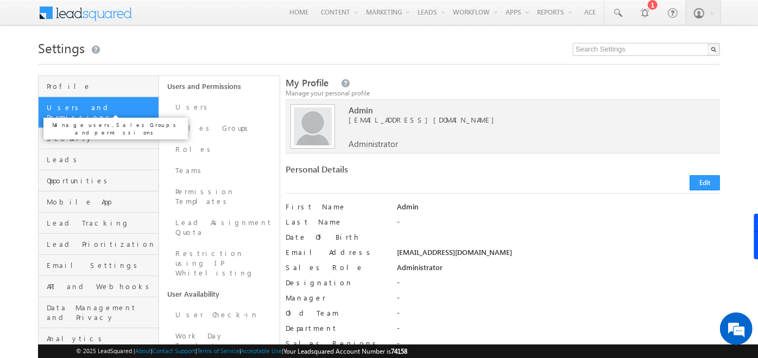
click at [96, 104] on span "Users and Permissions" at bounding box center [101, 113] width 109 height 20
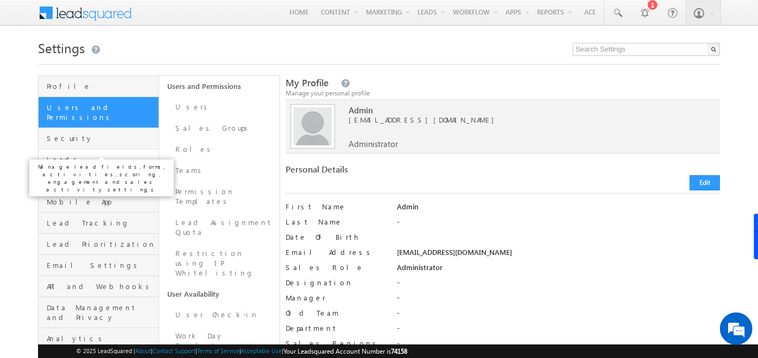
click at [65, 155] on span "Leads" at bounding box center [101, 160] width 109 height 10
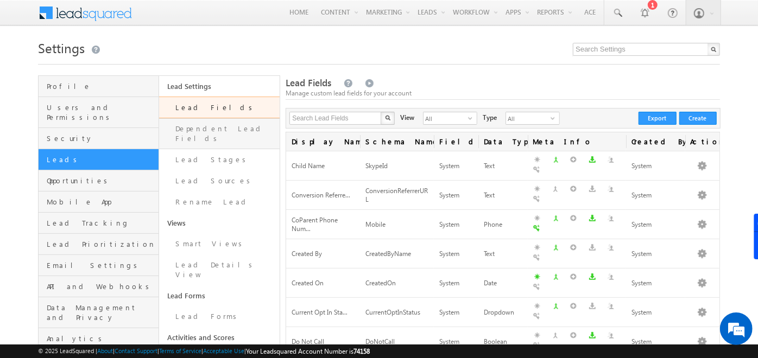
click at [197, 133] on link "Dependent Lead Fields" at bounding box center [219, 133] width 121 height 31
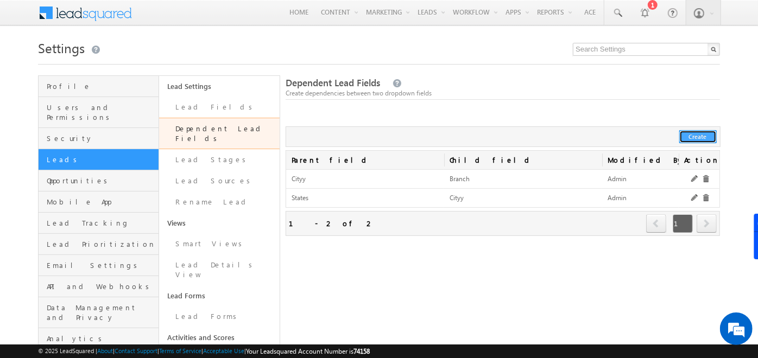
click at [701, 133] on button "Create" at bounding box center [697, 136] width 37 height 13
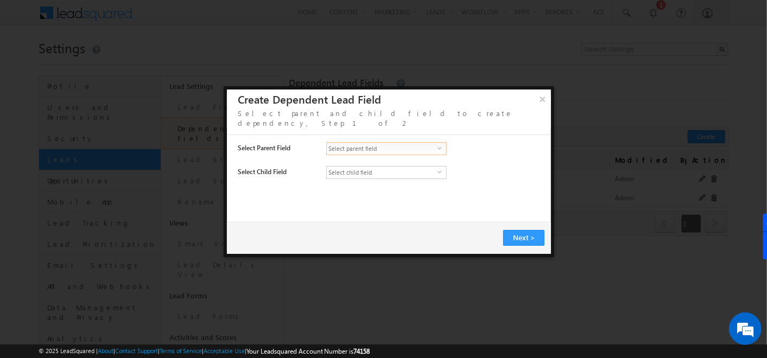
click at [430, 143] on span "Select parent field" at bounding box center [382, 149] width 111 height 12
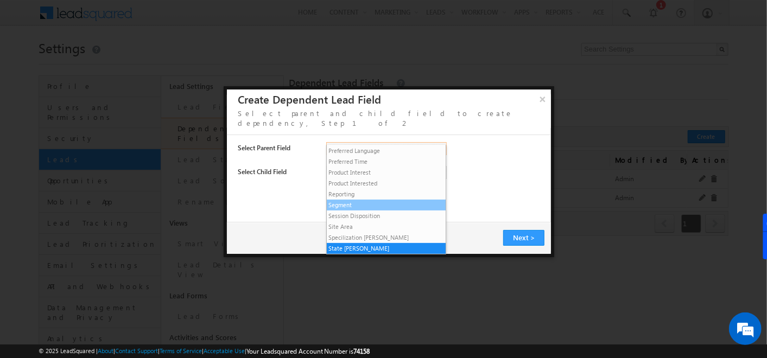
scroll to position [249, 0]
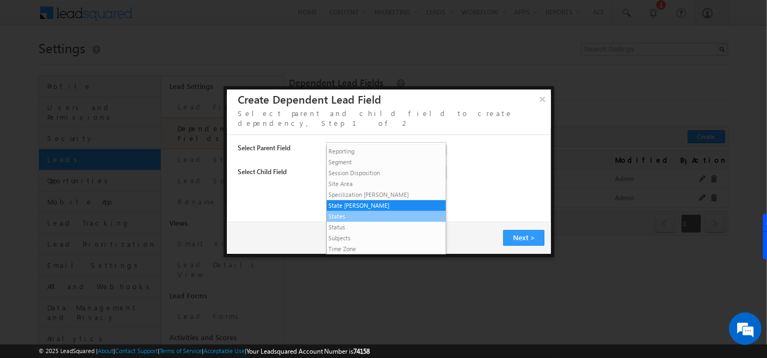
click at [355, 216] on li "States" at bounding box center [386, 216] width 119 height 11
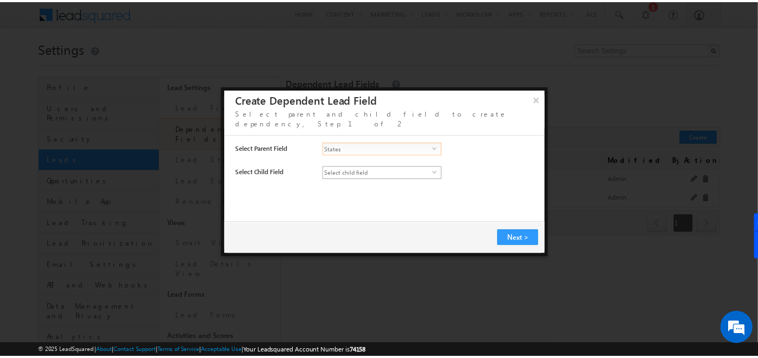
scroll to position [0, 0]
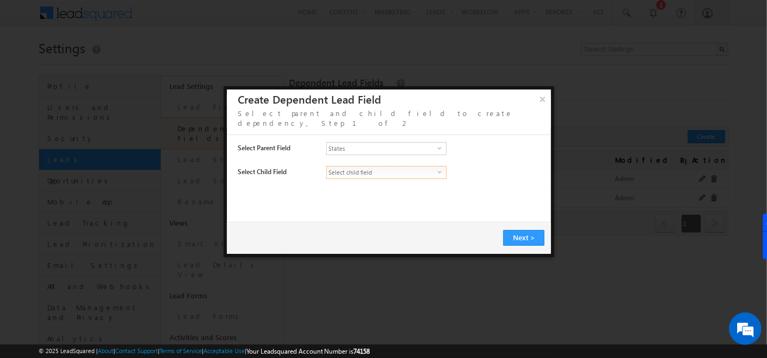
click at [359, 167] on span "Select child field" at bounding box center [382, 173] width 111 height 12
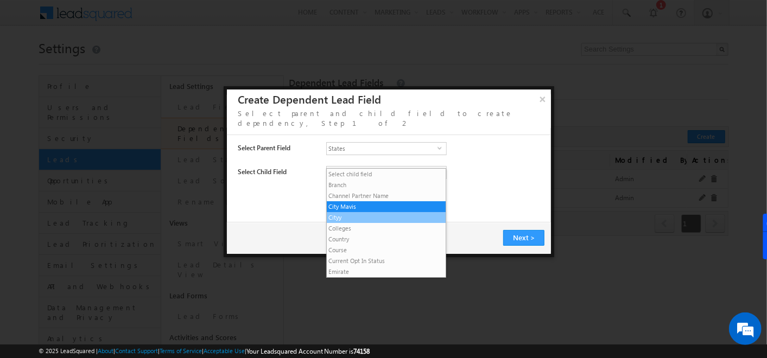
click at [356, 219] on li "Cityy" at bounding box center [386, 217] width 119 height 11
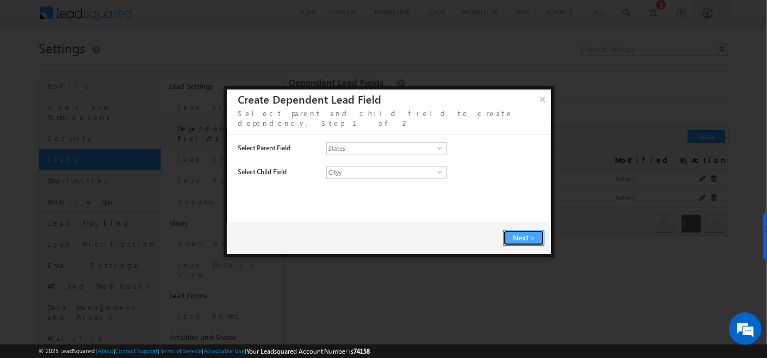
click at [519, 233] on span "Next" at bounding box center [521, 237] width 17 height 9
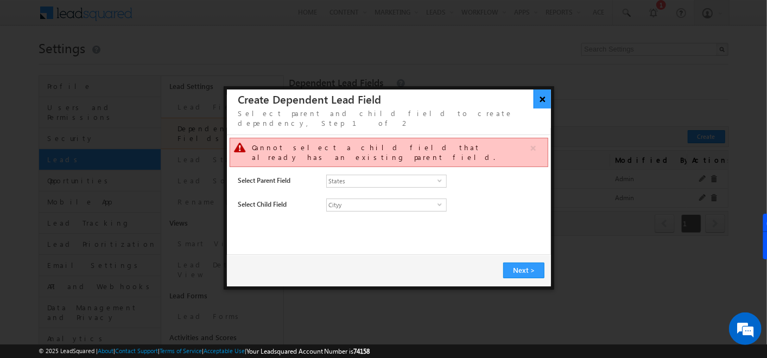
click at [538, 95] on button "×" at bounding box center [543, 99] width 18 height 19
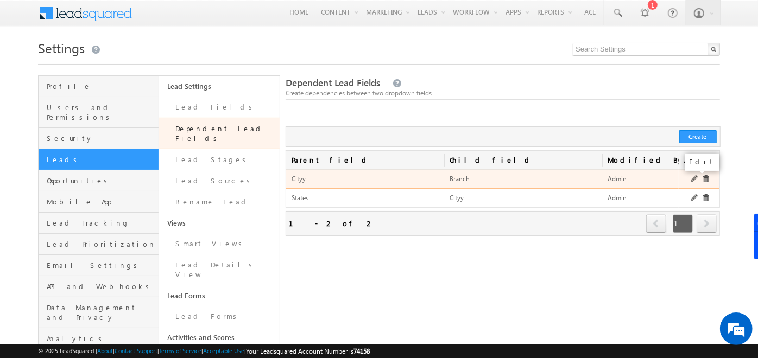
click at [694, 176] on link at bounding box center [695, 179] width 8 height 8
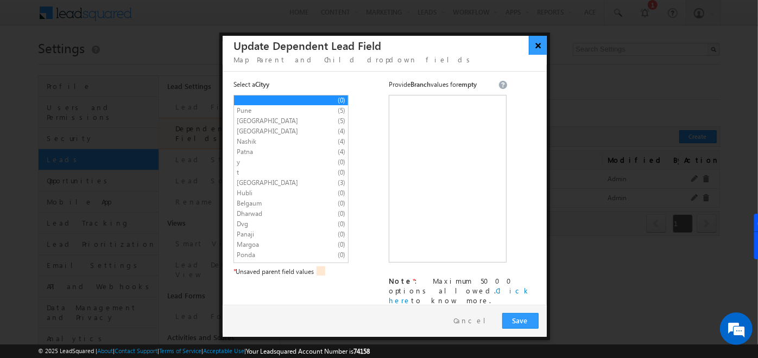
click at [541, 42] on button "×" at bounding box center [538, 45] width 18 height 19
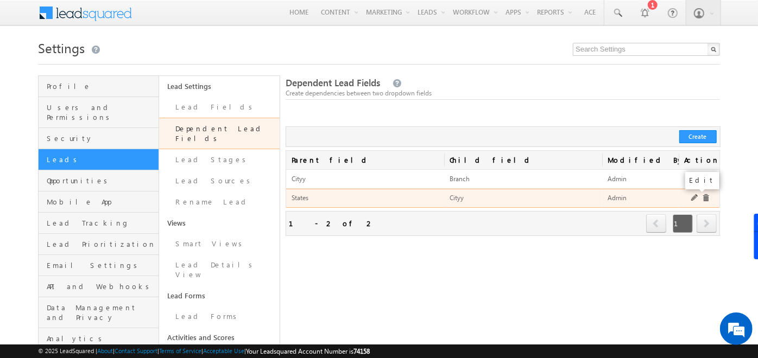
click at [693, 197] on link at bounding box center [695, 198] width 8 height 8
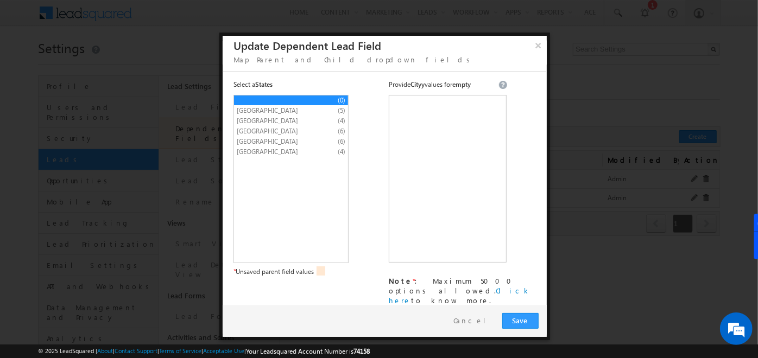
click at [245, 112] on span "Maharashtra" at bounding box center [282, 111] width 90 height 10
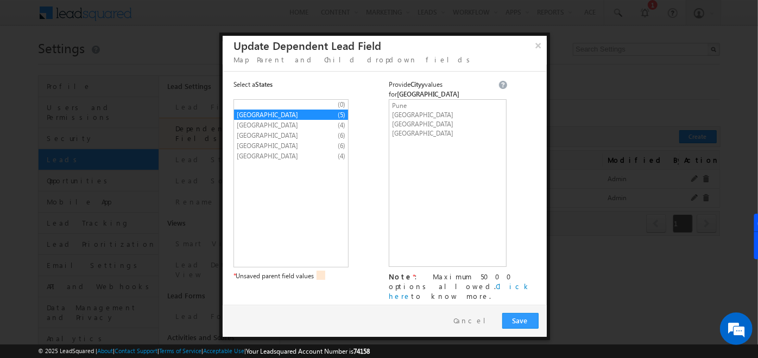
click at [272, 121] on span "Bihar" at bounding box center [282, 126] width 90 height 10
type textarea "Patna y t"
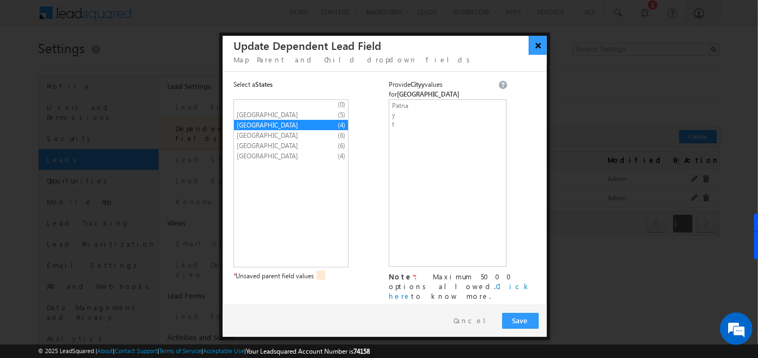
click at [535, 47] on button "×" at bounding box center [538, 45] width 18 height 19
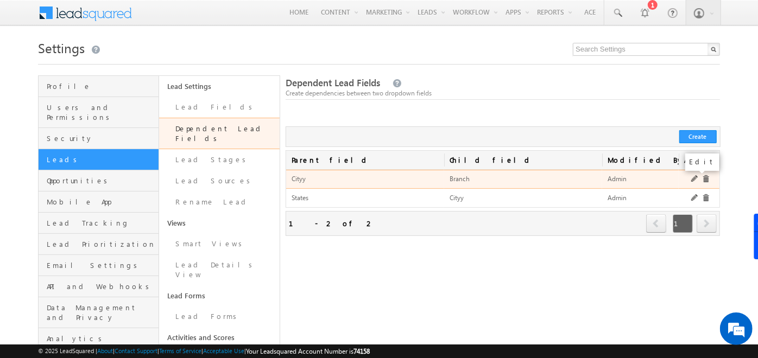
click at [694, 179] on link at bounding box center [695, 179] width 8 height 8
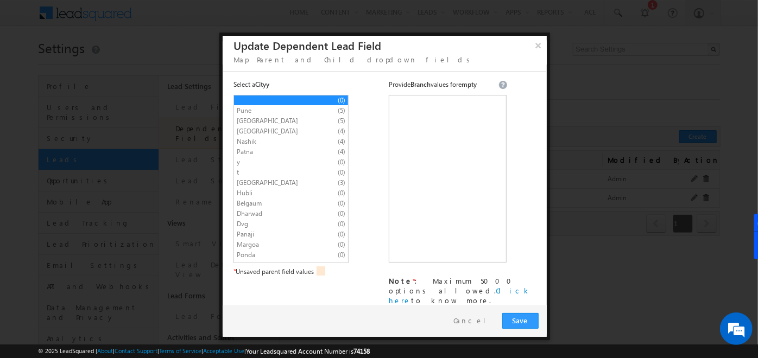
click at [268, 112] on span "Pune" at bounding box center [282, 111] width 90 height 10
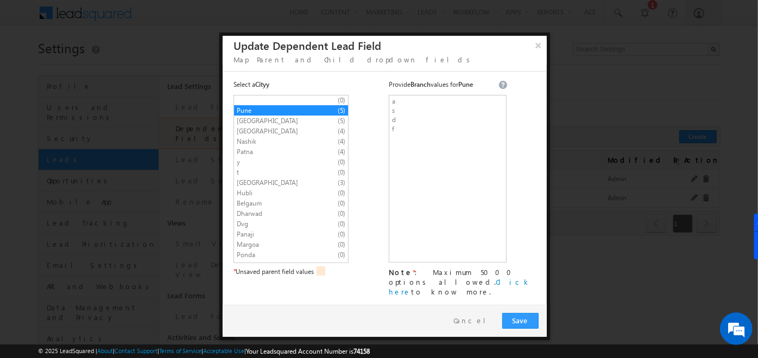
click at [262, 154] on span "Patna" at bounding box center [282, 152] width 90 height 10
type textarea "u y t"
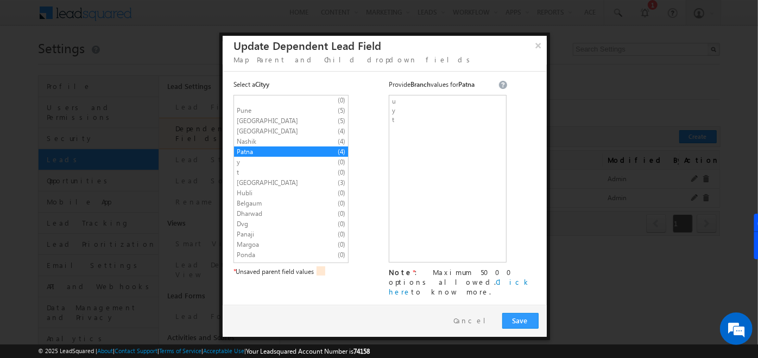
click at [262, 162] on span "y" at bounding box center [282, 163] width 90 height 10
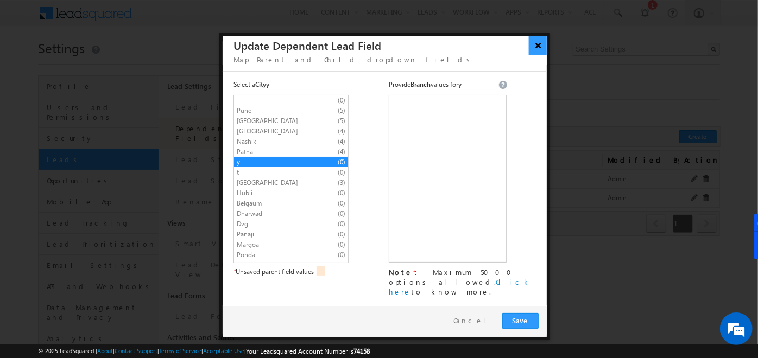
click at [539, 40] on button "×" at bounding box center [538, 45] width 18 height 19
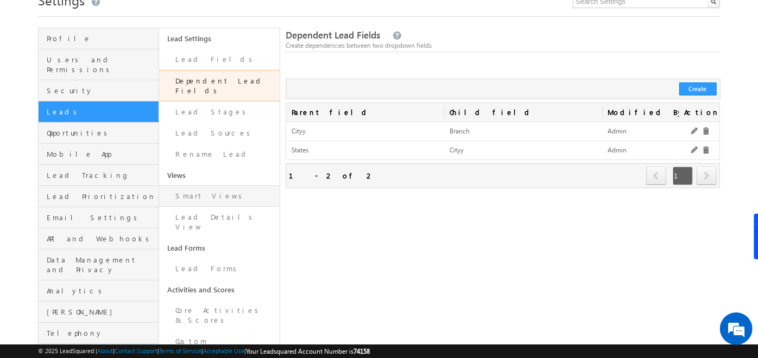
scroll to position [49, 0]
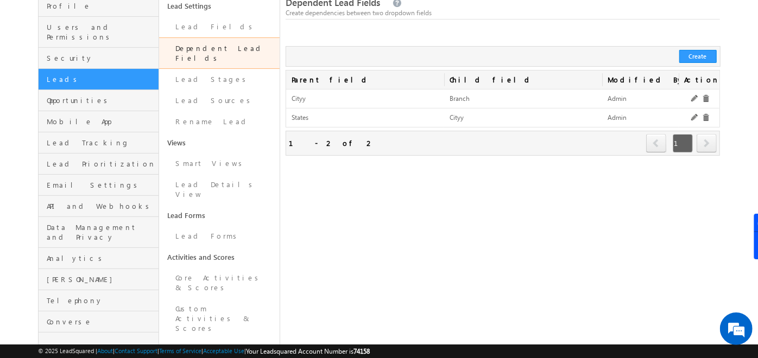
scroll to position [83, 0]
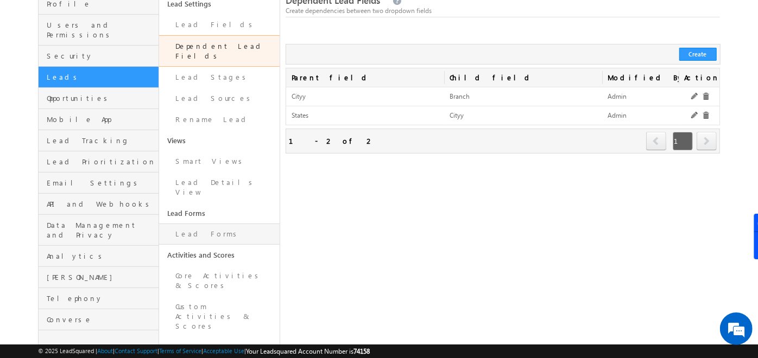
click at [202, 224] on link "Lead Forms" at bounding box center [219, 234] width 121 height 21
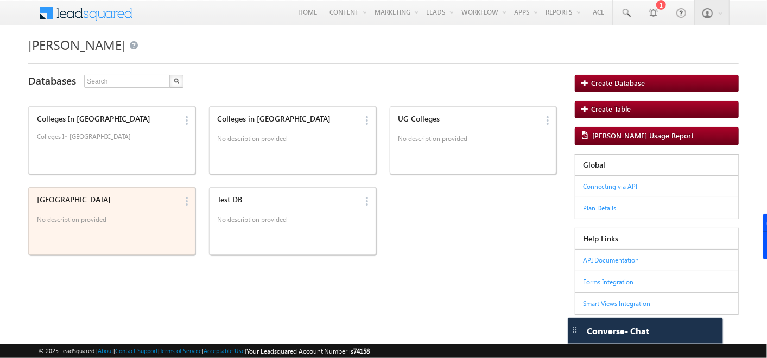
click at [132, 204] on div "India No description provided" at bounding box center [105, 210] width 144 height 37
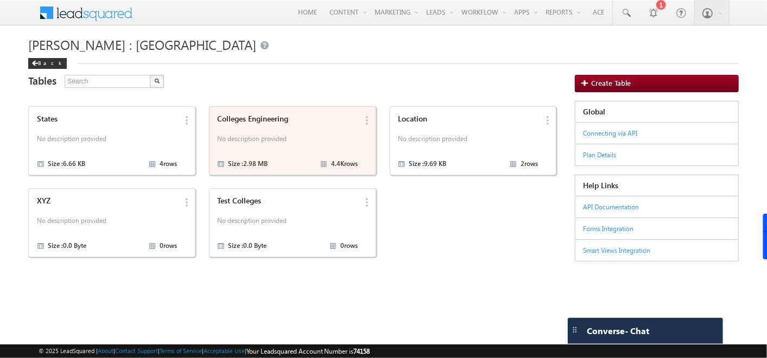
click at [287, 116] on div "Colleges Engineering" at bounding box center [287, 118] width 140 height 9
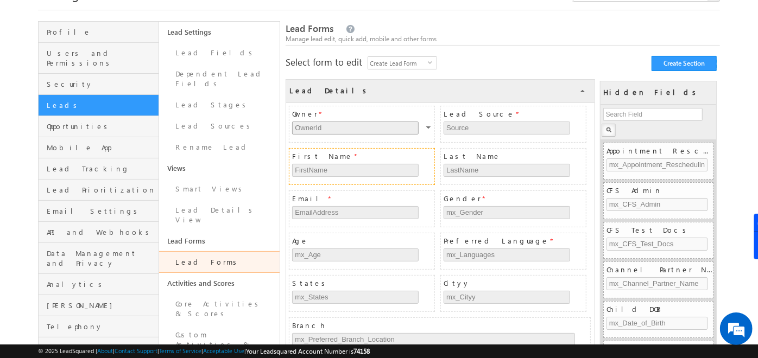
scroll to position [53, 0]
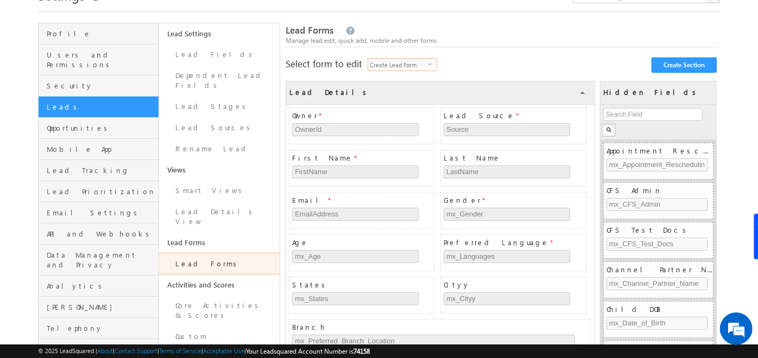
click at [408, 62] on span "Create Lead Form" at bounding box center [398, 65] width 60 height 12
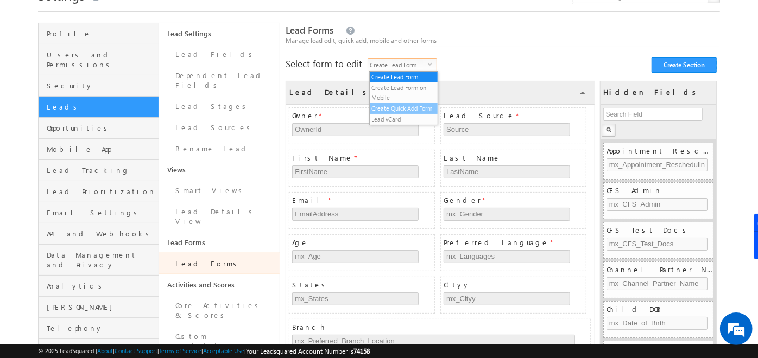
scroll to position [0, 0]
click at [386, 75] on li "Create Lead Form" at bounding box center [404, 77] width 68 height 11
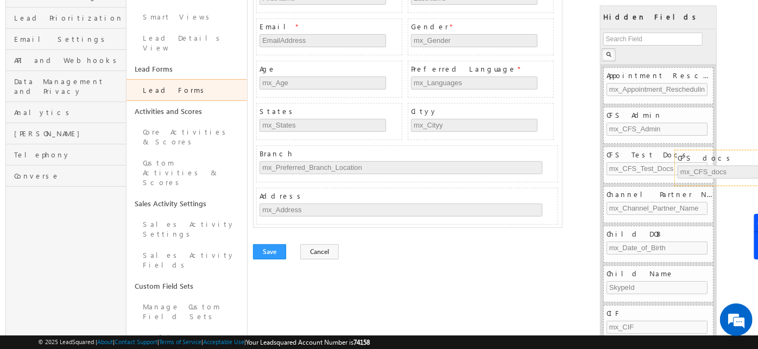
scroll to position [226, 54]
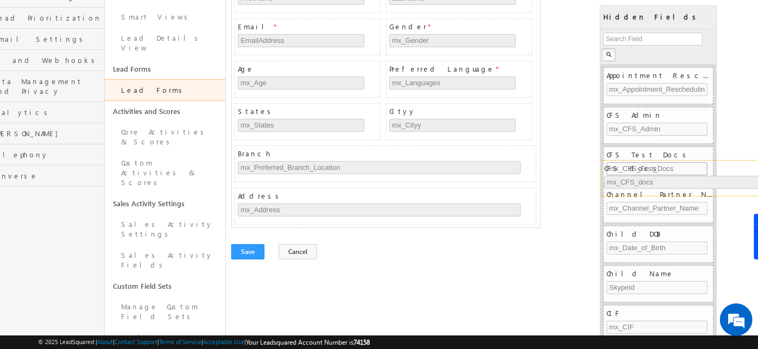
drag, startPoint x: 363, startPoint y: 231, endPoint x: 675, endPoint y: 165, distance: 319.3
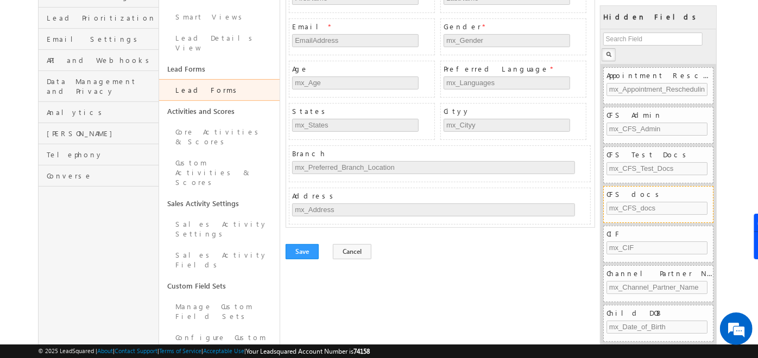
scroll to position [194, 0]
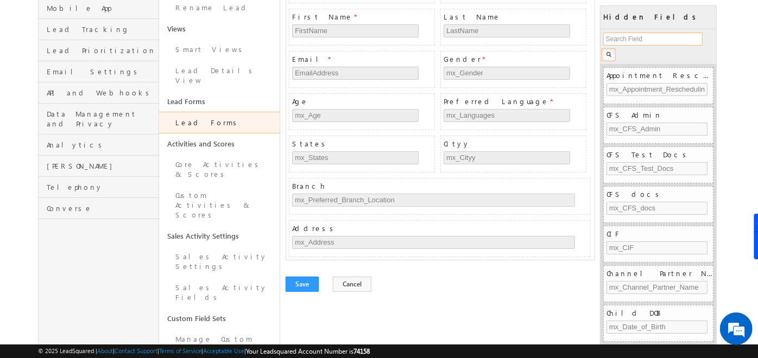
click at [630, 39] on input "text" at bounding box center [652, 39] width 99 height 13
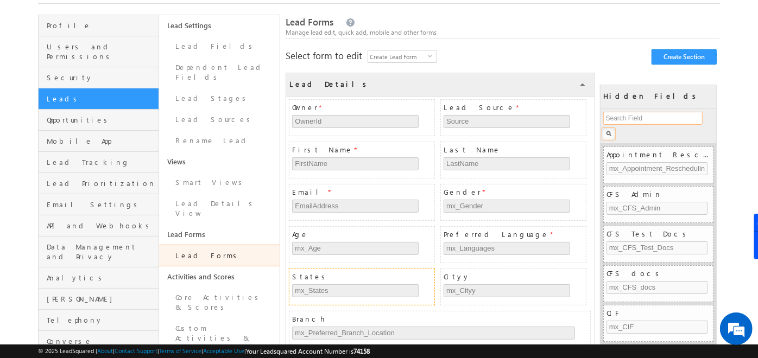
scroll to position [49, 0]
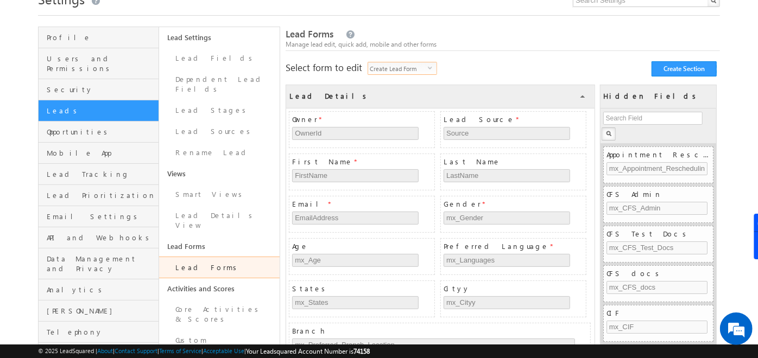
click at [414, 69] on span "Create Lead Form" at bounding box center [398, 68] width 60 height 12
click at [412, 109] on li "Create Quick Add Form" at bounding box center [404, 112] width 68 height 11
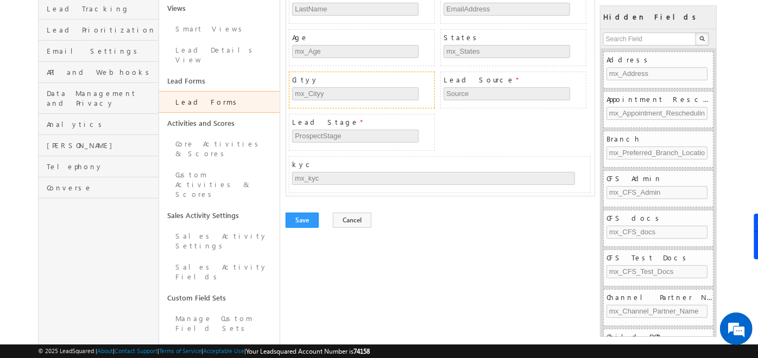
scroll to position [217, 0]
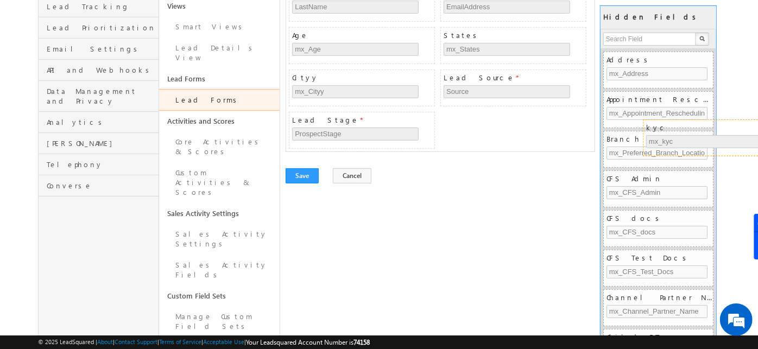
drag, startPoint x: 344, startPoint y: 160, endPoint x: 651, endPoint y: 131, distance: 308.7
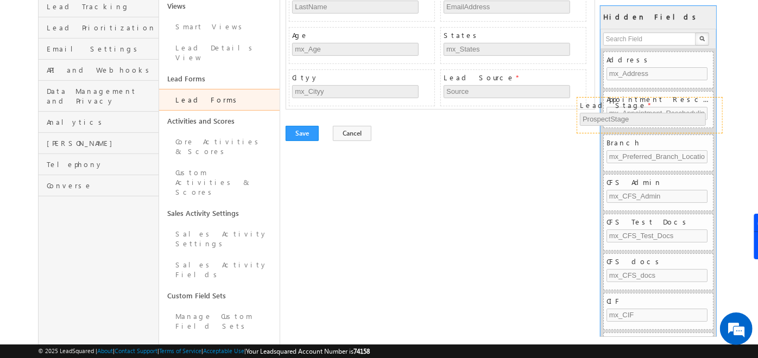
drag, startPoint x: 399, startPoint y: 114, endPoint x: 693, endPoint y: 103, distance: 294.6
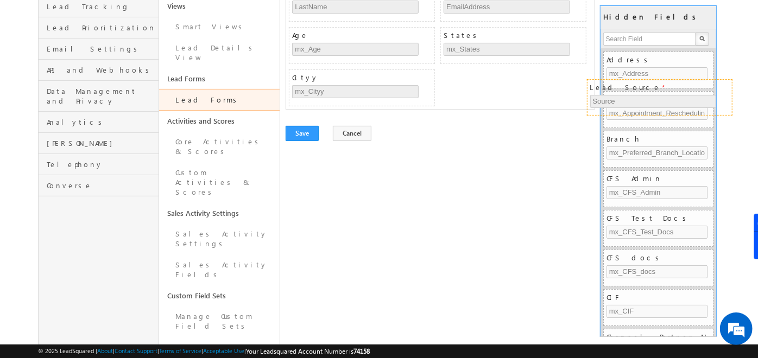
drag, startPoint x: 501, startPoint y: 78, endPoint x: 653, endPoint y: 90, distance: 152.6
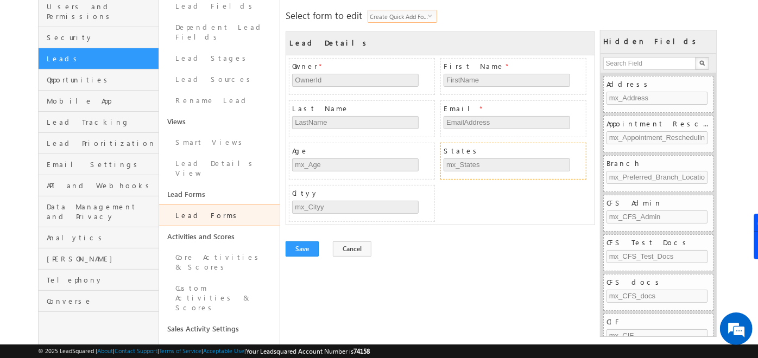
scroll to position [100, 0]
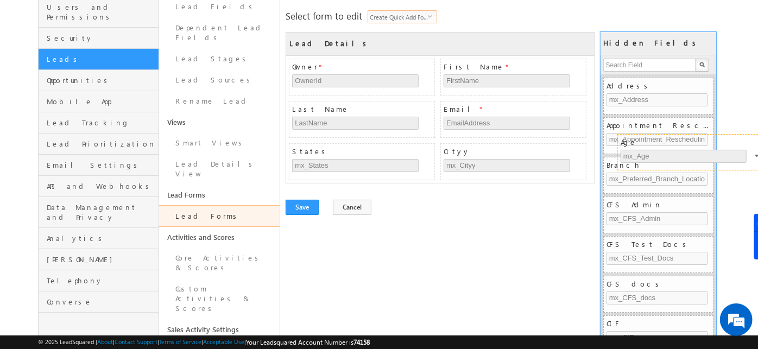
drag, startPoint x: 313, startPoint y: 147, endPoint x: 642, endPoint y: 140, distance: 328.7
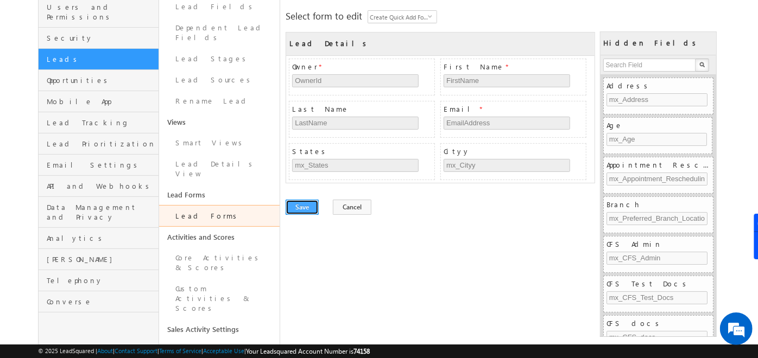
click at [314, 202] on button "Save" at bounding box center [302, 207] width 33 height 15
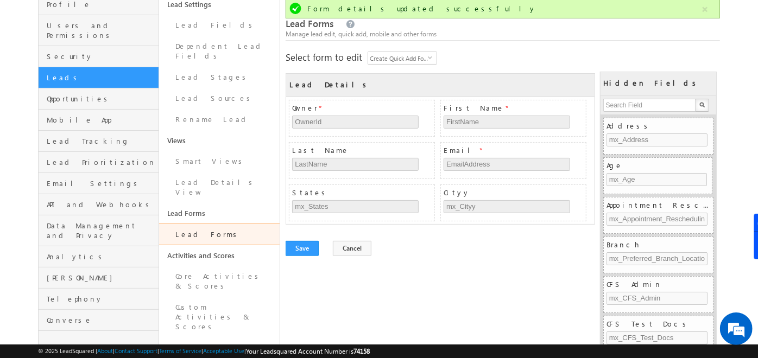
scroll to position [83, 0]
click at [647, 107] on input "text" at bounding box center [649, 105] width 93 height 13
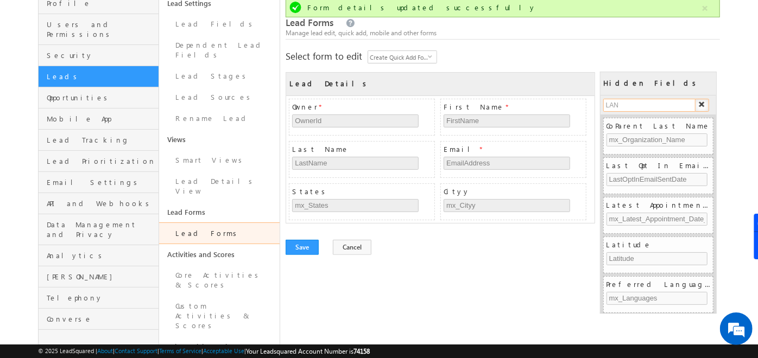
type input "LANG"
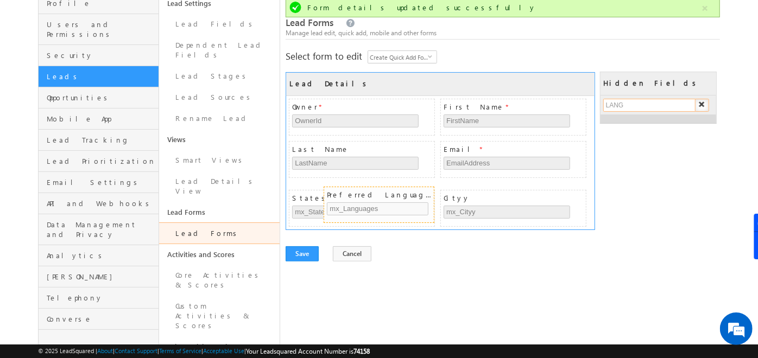
drag, startPoint x: 639, startPoint y: 125, endPoint x: 360, endPoint y: 194, distance: 288.0
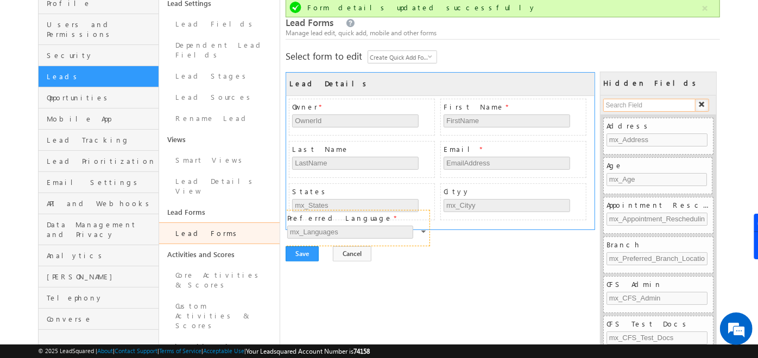
drag, startPoint x: 354, startPoint y: 188, endPoint x: 349, endPoint y: 216, distance: 28.1
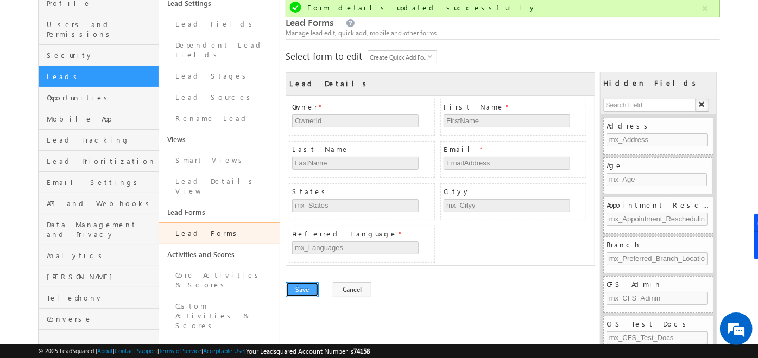
click at [310, 284] on button "Save" at bounding box center [302, 289] width 33 height 15
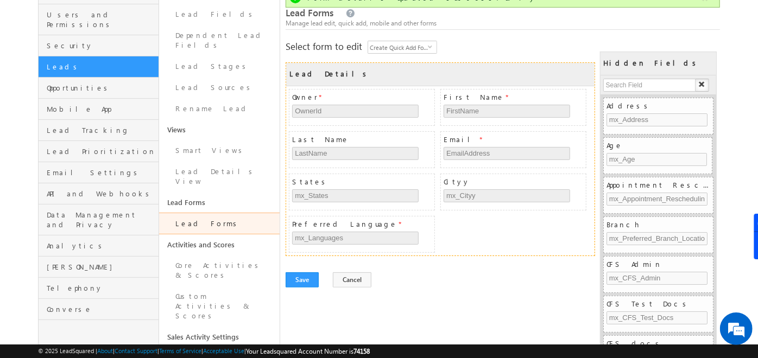
scroll to position [104, 0]
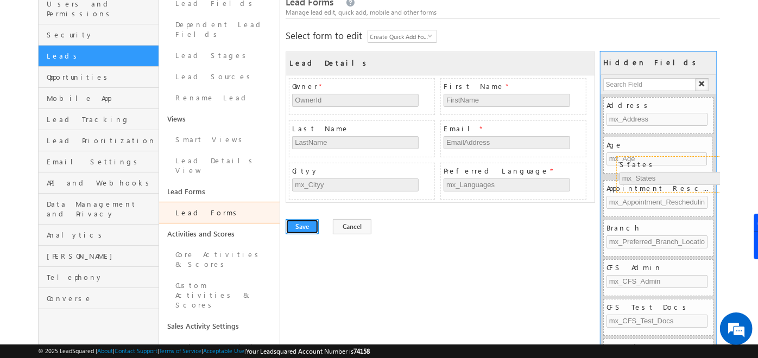
drag, startPoint x: 330, startPoint y: 166, endPoint x: 659, endPoint y: 160, distance: 328.7
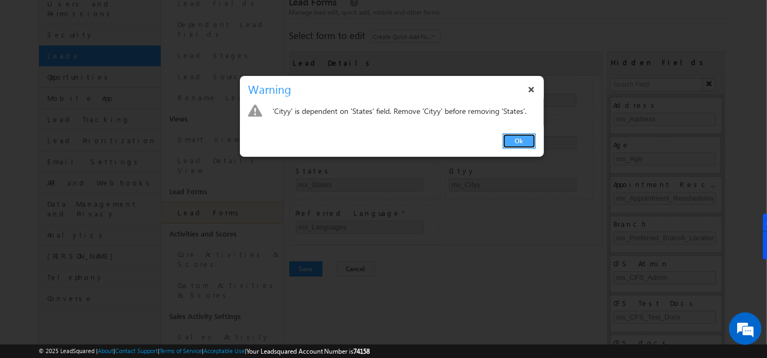
click at [523, 144] on link "Ok" at bounding box center [519, 141] width 33 height 15
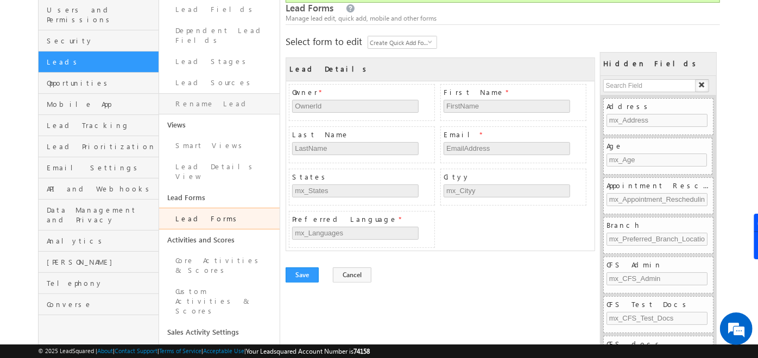
scroll to position [102, 0]
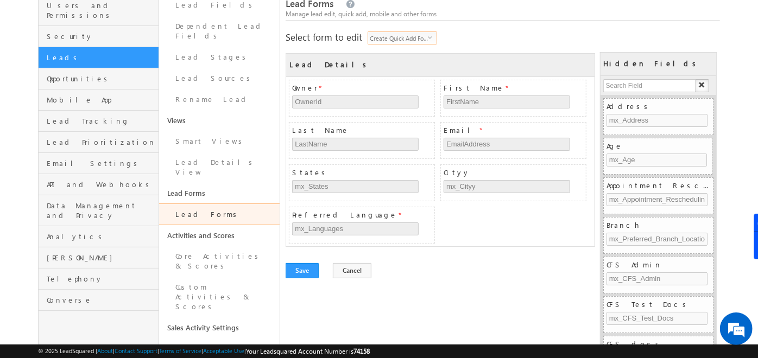
click at [417, 39] on span "Create Quick Add Form" at bounding box center [398, 38] width 60 height 12
click at [387, 91] on li "Lead vCard" at bounding box center [404, 92] width 68 height 11
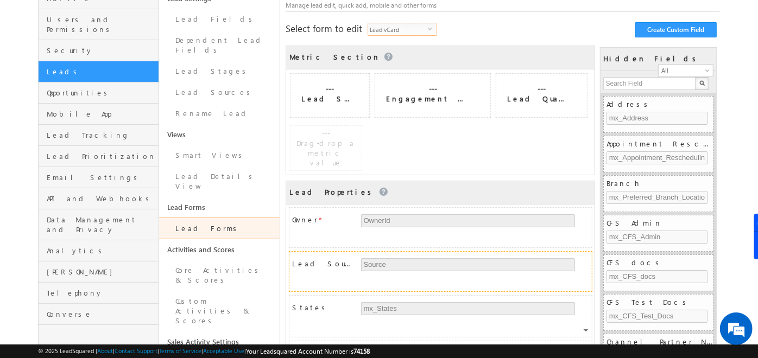
scroll to position [85, 0]
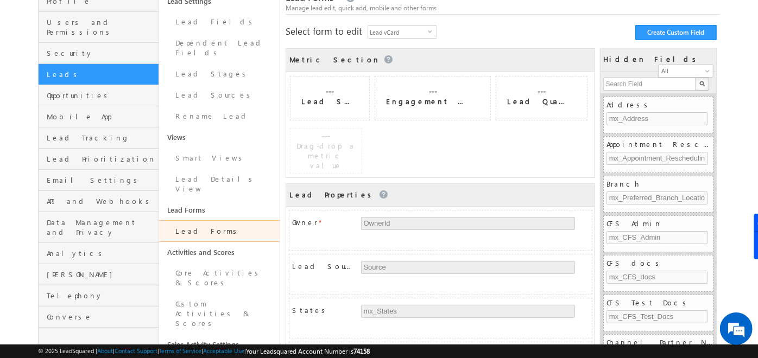
click at [194, 221] on link "Lead Forms" at bounding box center [219, 232] width 121 height 22
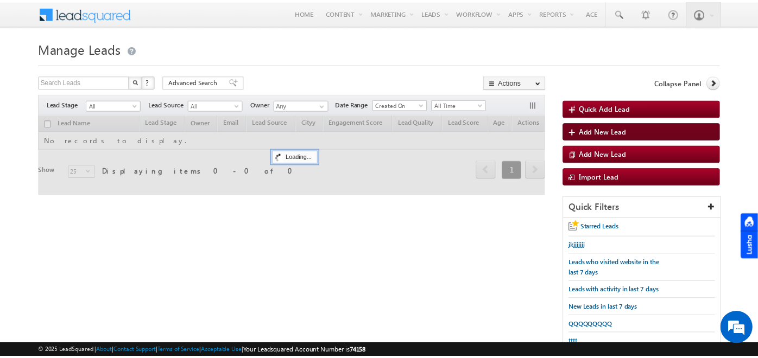
scroll to position [28, 0]
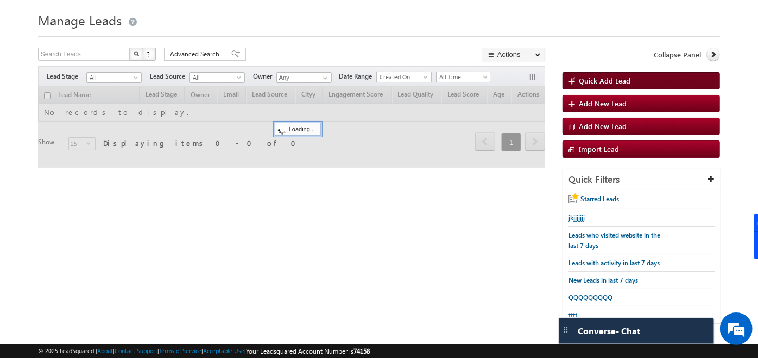
click at [588, 78] on span "Quick Add Lead" at bounding box center [605, 80] width 52 height 9
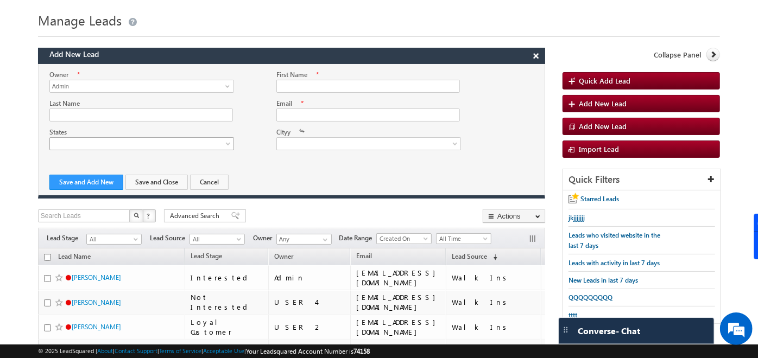
scroll to position [0, 0]
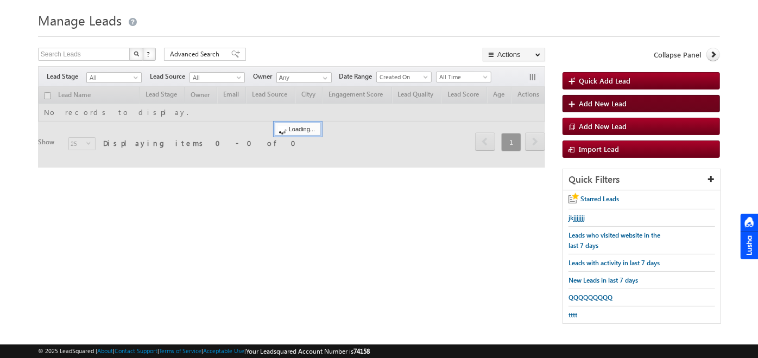
scroll to position [28, 0]
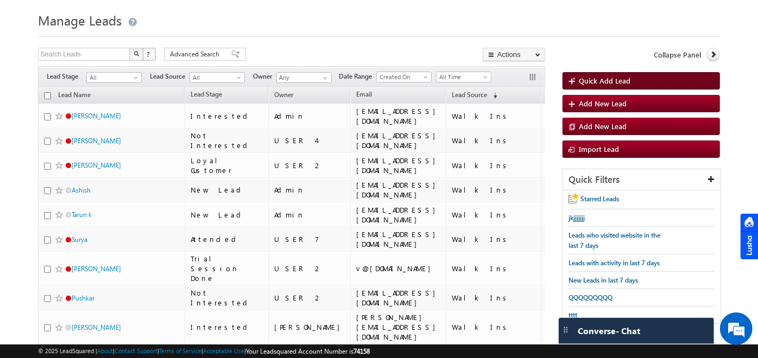
click at [589, 86] on link "Quick Add Lead" at bounding box center [642, 80] width 158 height 17
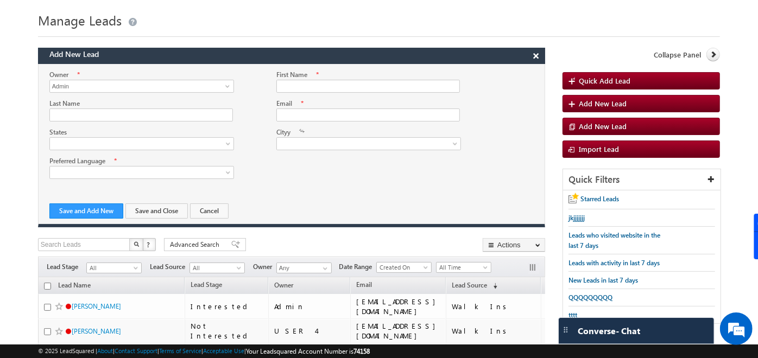
scroll to position [0, 0]
click at [532, 55] on button "×" at bounding box center [535, 55] width 17 height 15
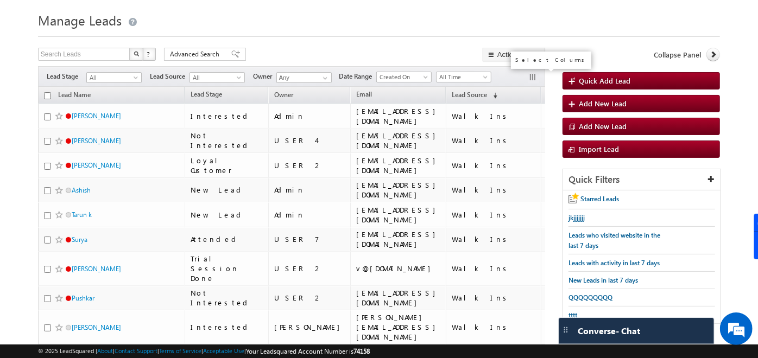
click at [535, 76] on button "button" at bounding box center [533, 78] width 11 height 11
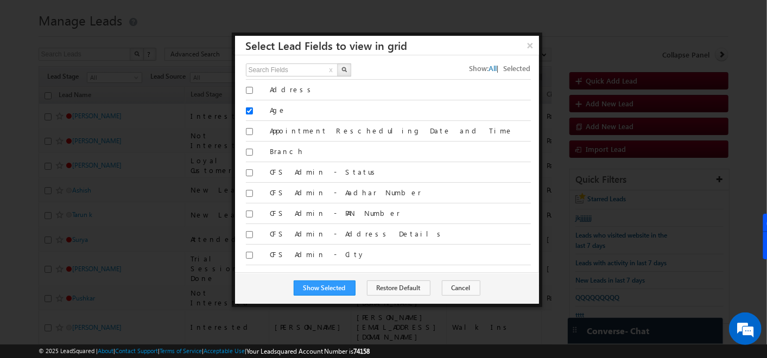
click at [244, 152] on div "Search Fields x Show: All | Selected All Address Age" at bounding box center [387, 163] width 304 height 217
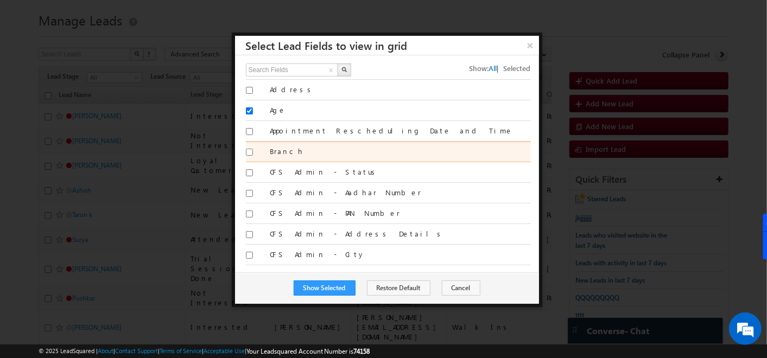
click at [249, 153] on input "Branch" at bounding box center [249, 152] width 7 height 7
checkbox input "true"
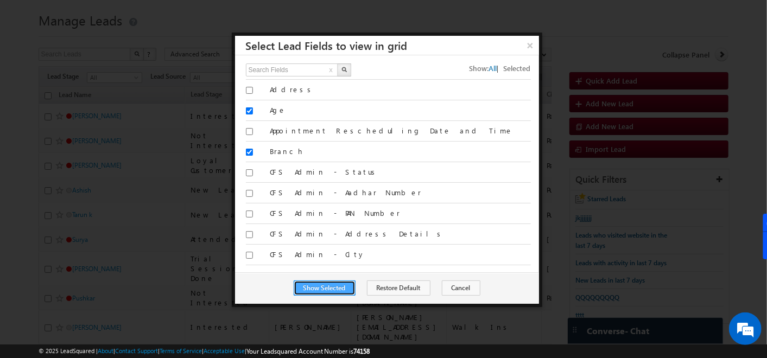
click at [326, 288] on button "Show Selected" at bounding box center [325, 288] width 62 height 15
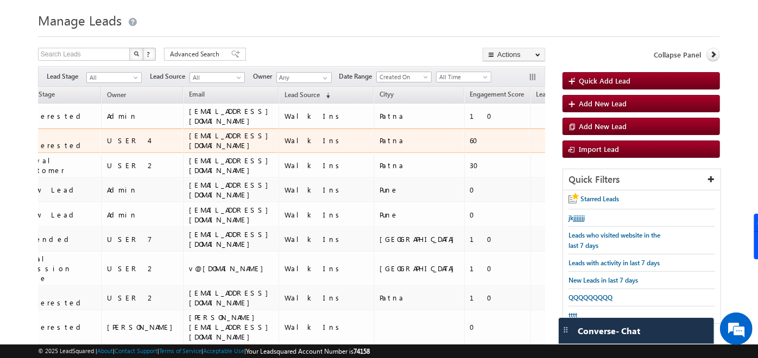
scroll to position [0, 178]
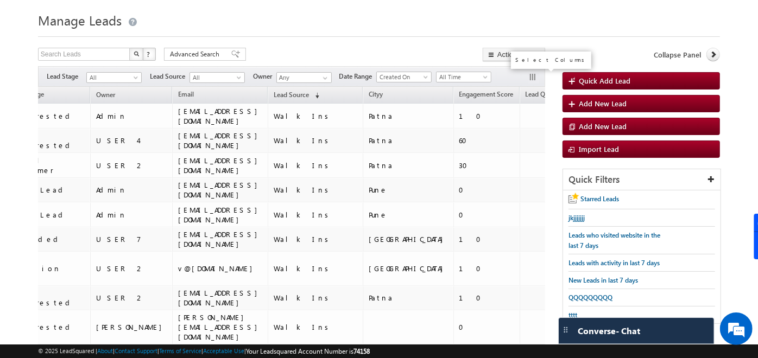
click at [533, 77] on button "button" at bounding box center [533, 78] width 11 height 11
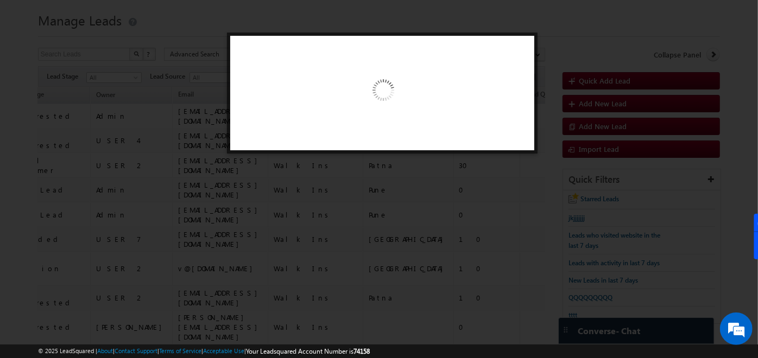
scroll to position [0, 172]
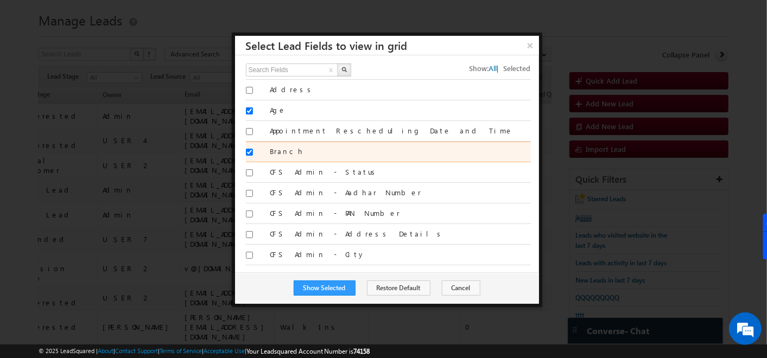
click at [249, 150] on input "Branch" at bounding box center [249, 152] width 7 height 7
checkbox input "false"
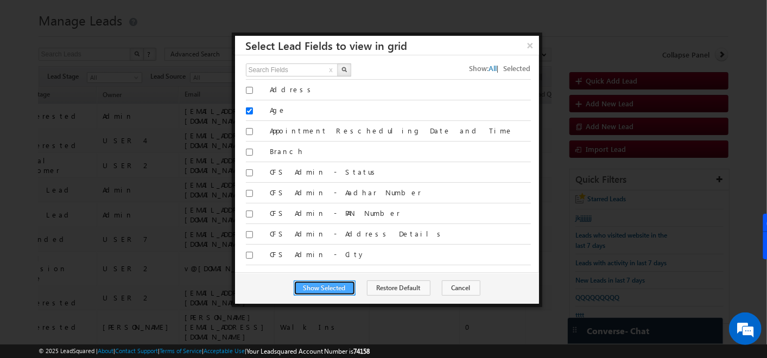
click at [314, 281] on button "Show Selected" at bounding box center [325, 288] width 62 height 15
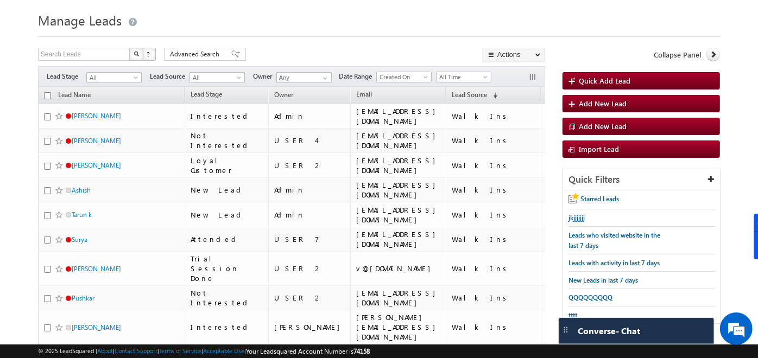
scroll to position [0, 0]
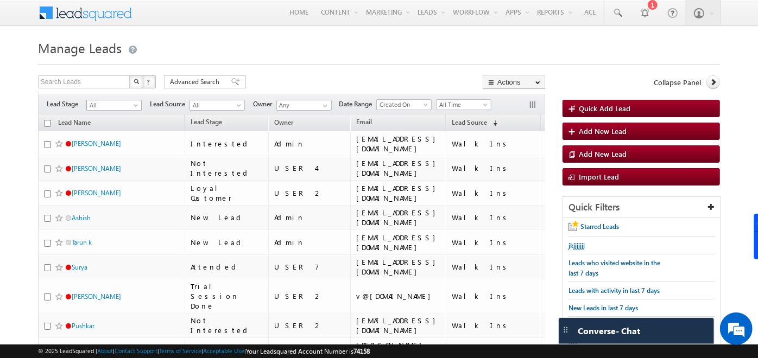
click at [130, 100] on span "All" at bounding box center [113, 105] width 52 height 10
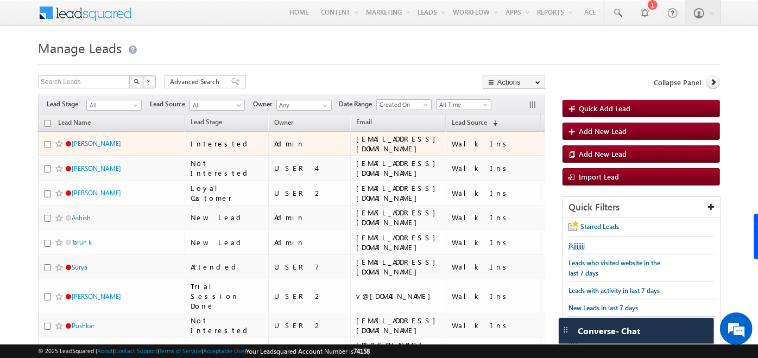
click at [48, 144] on input "checkbox" at bounding box center [47, 144] width 7 height 7
checkbox input "true"
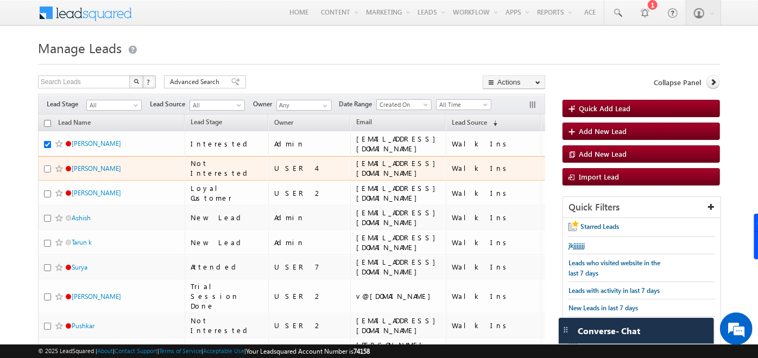
click at [46, 171] on input "checkbox" at bounding box center [47, 169] width 7 height 7
checkbox input "true"
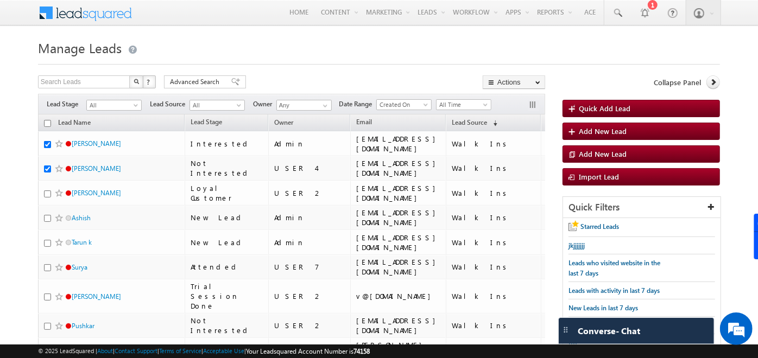
click at [45, 125] on input "checkbox" at bounding box center [47, 123] width 7 height 7
checkbox input "true"
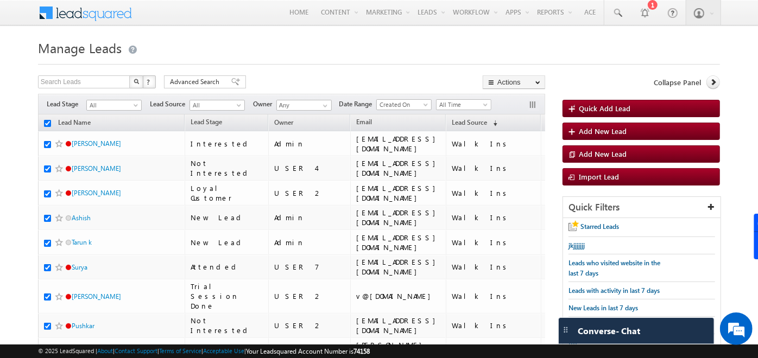
checkbox input "true"
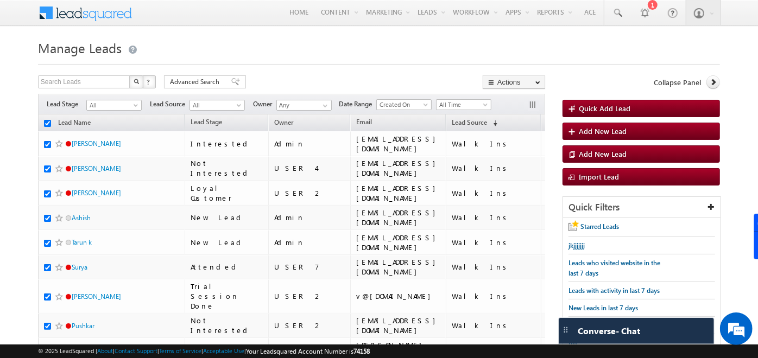
checkbox input "true"
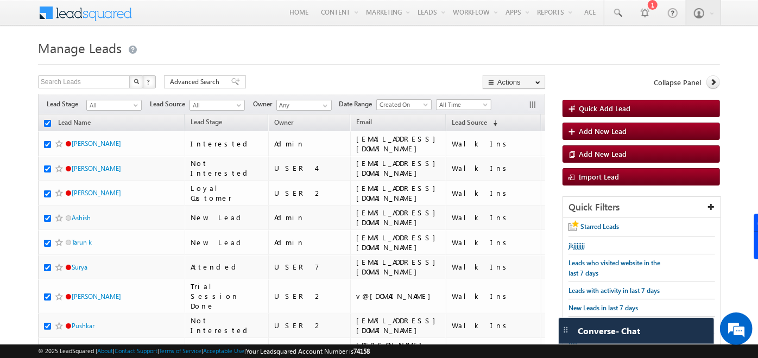
checkbox input "true"
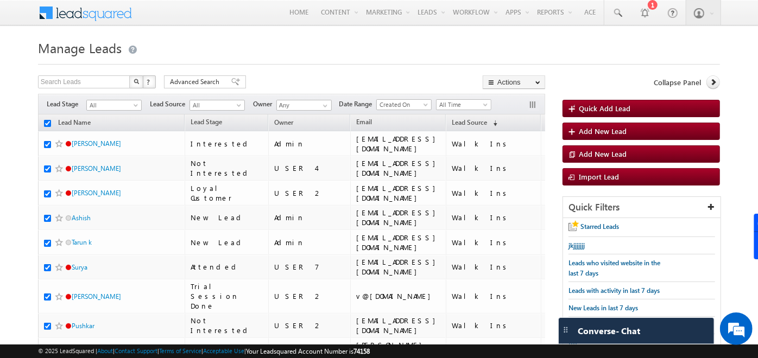
checkbox input "true"
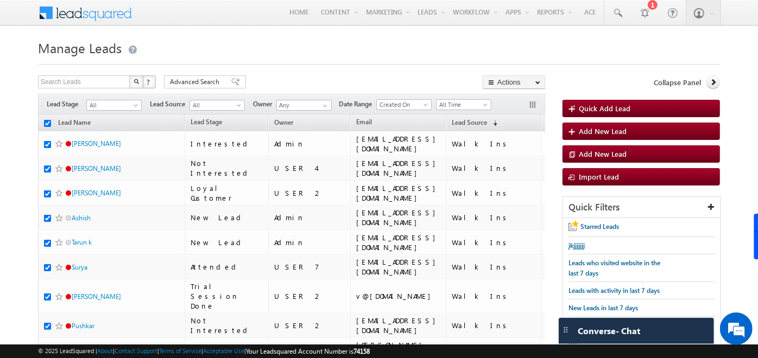
click at [48, 126] on input "checkbox" at bounding box center [47, 123] width 7 height 7
checkbox input "false"
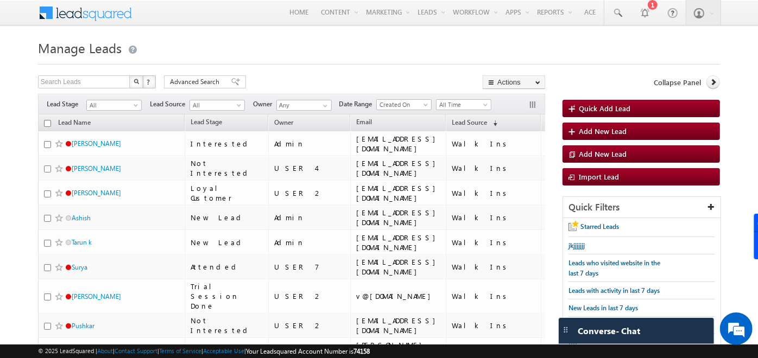
checkbox input "false"
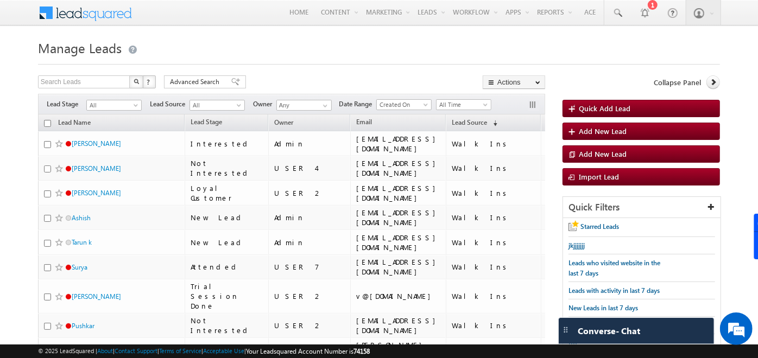
checkbox input "false"
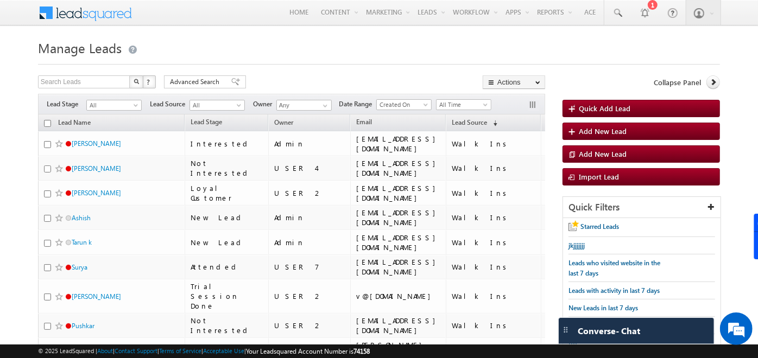
checkbox input "false"
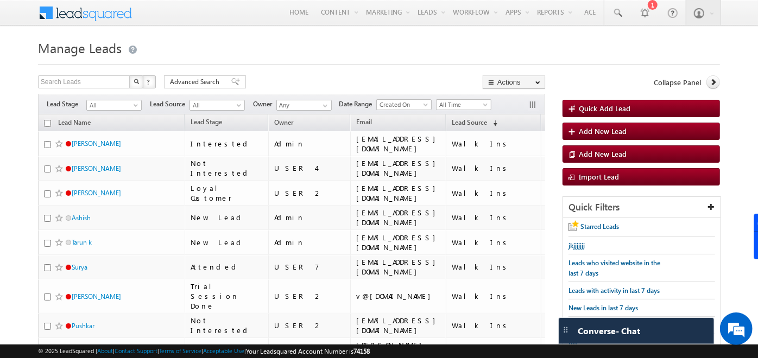
checkbox input "false"
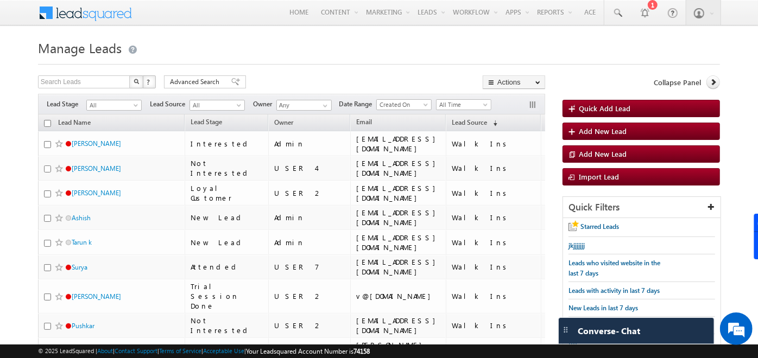
checkbox input "false"
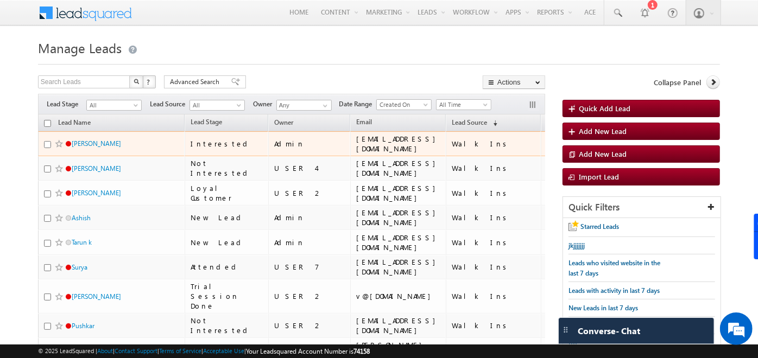
click at [48, 143] on input "checkbox" at bounding box center [47, 144] width 7 height 7
checkbox input "true"
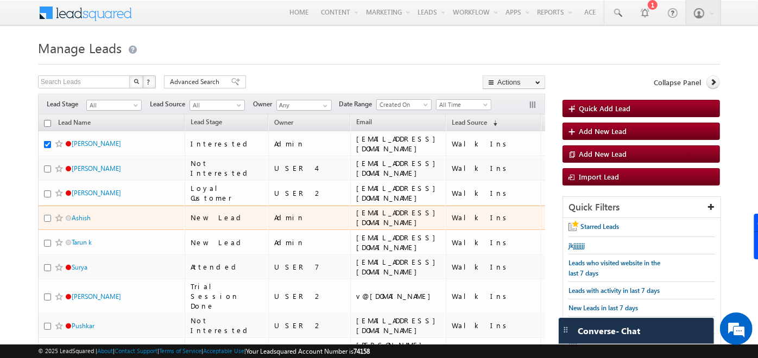
click at [47, 217] on input "checkbox" at bounding box center [47, 218] width 7 height 7
checkbox input "true"
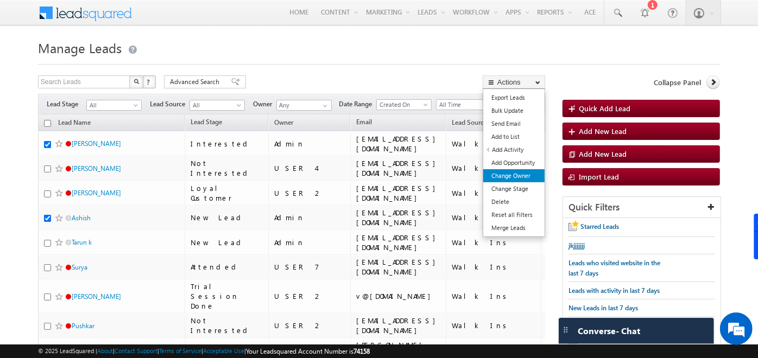
click at [524, 177] on link "Change Owner" at bounding box center [513, 175] width 61 height 13
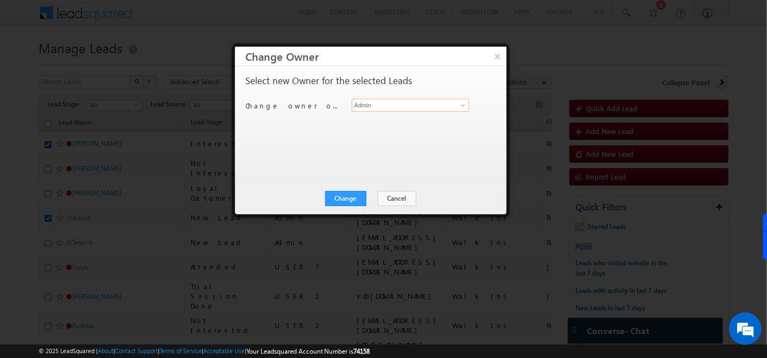
click at [401, 100] on input "Admin" at bounding box center [411, 105] width 118 height 13
click at [459, 106] on span at bounding box center [463, 105] width 9 height 9
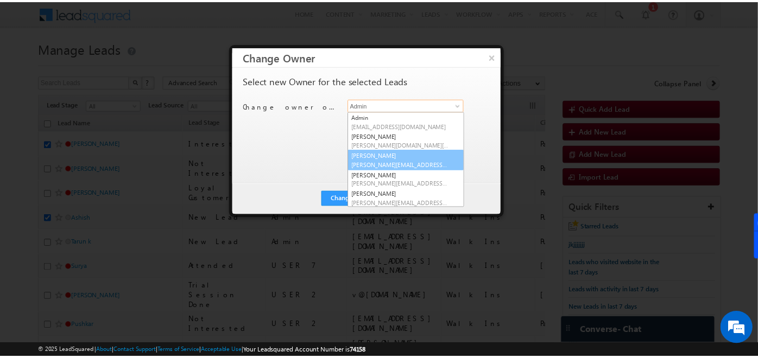
scroll to position [127, 0]
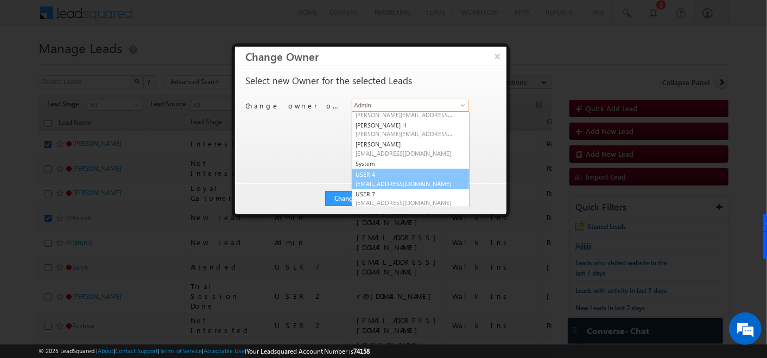
click at [419, 173] on link "USER 4 Specter321@gmail.com" at bounding box center [411, 179] width 118 height 21
type input "USER 4"
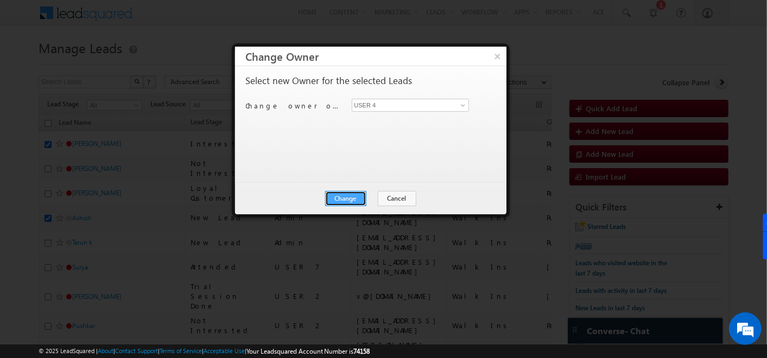
click at [341, 197] on button "Change" at bounding box center [345, 198] width 41 height 15
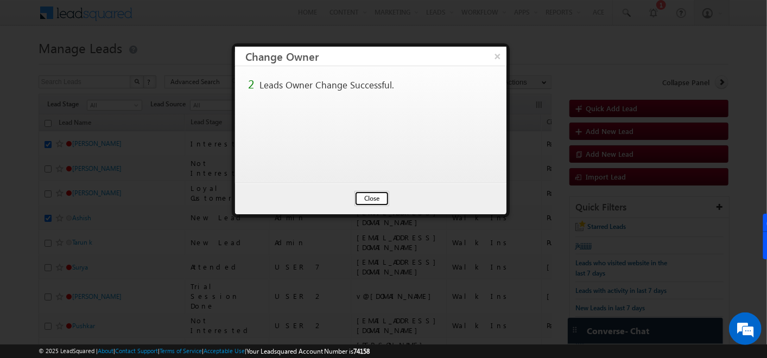
click at [381, 192] on button "Close" at bounding box center [372, 198] width 35 height 15
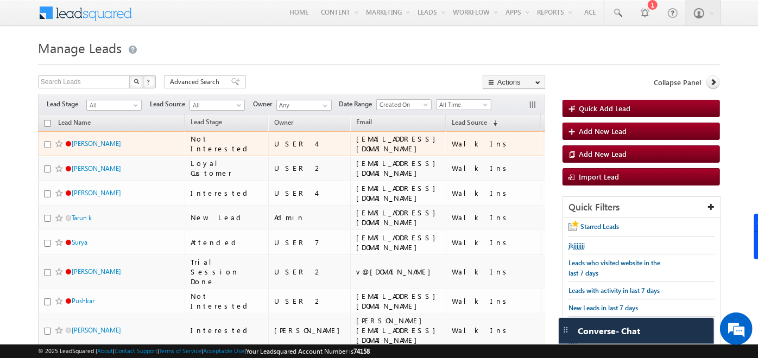
click at [47, 147] on input "checkbox" at bounding box center [47, 144] width 7 height 7
checkbox input "true"
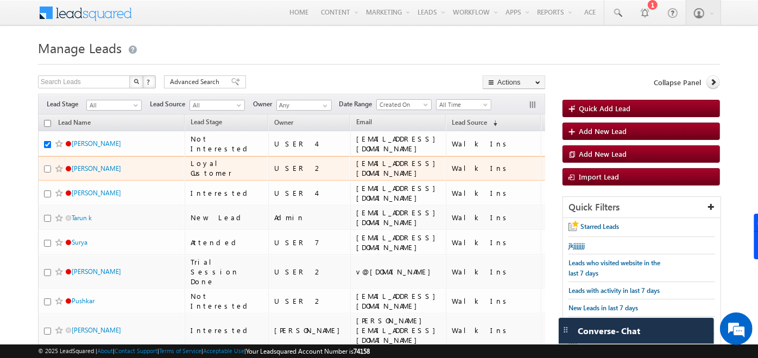
click at [47, 169] on input "checkbox" at bounding box center [47, 169] width 7 height 7
checkbox input "true"
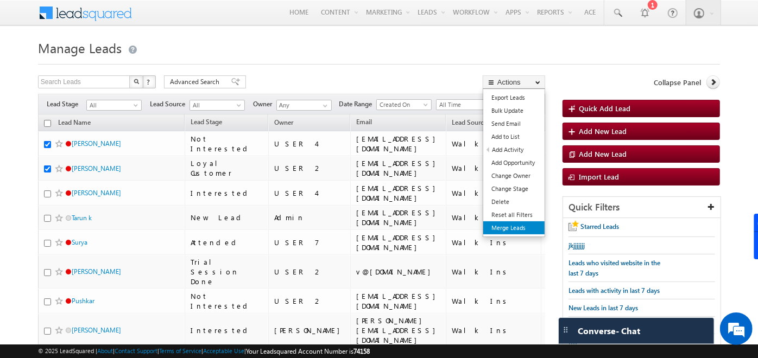
click at [523, 228] on link "Merge Leads" at bounding box center [513, 228] width 61 height 13
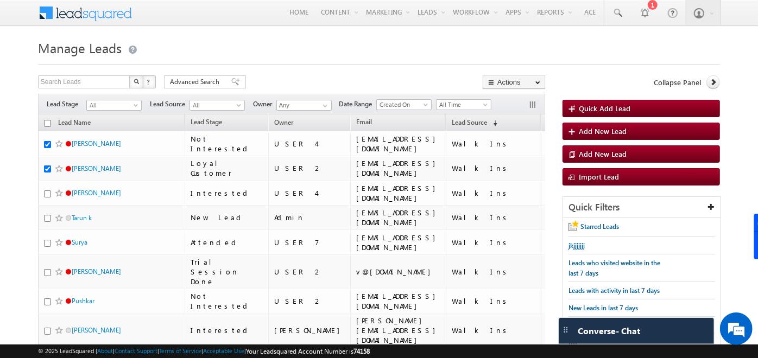
click at [46, 128] on th "Lead Name" at bounding box center [111, 123] width 147 height 17
click at [46, 127] on th "Lead Name" at bounding box center [111, 123] width 147 height 17
click at [46, 122] on input "checkbox" at bounding box center [47, 123] width 7 height 7
checkbox input "true"
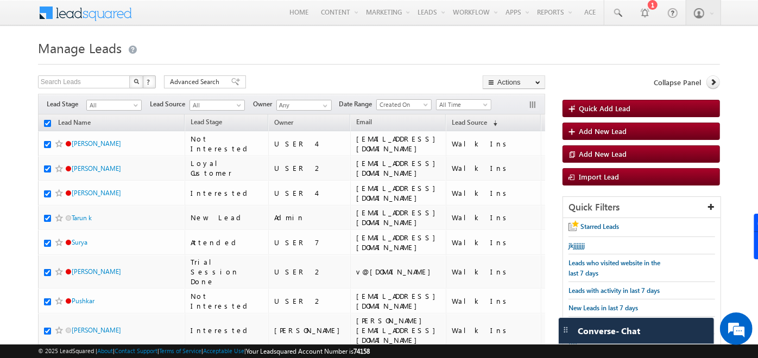
checkbox input "true"
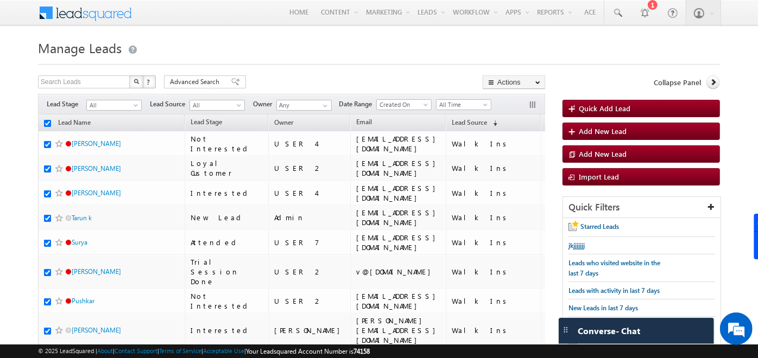
checkbox input "true"
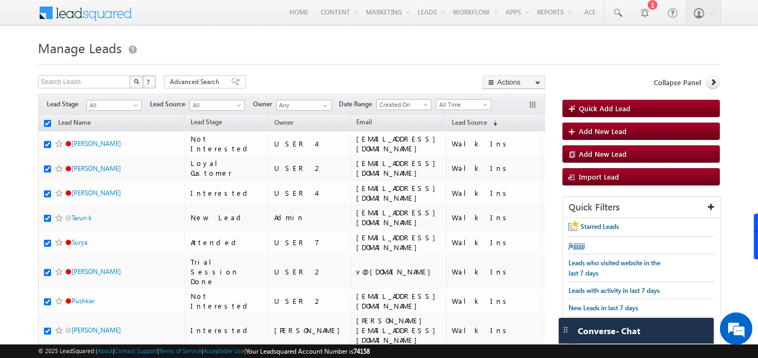
checkbox input "true"
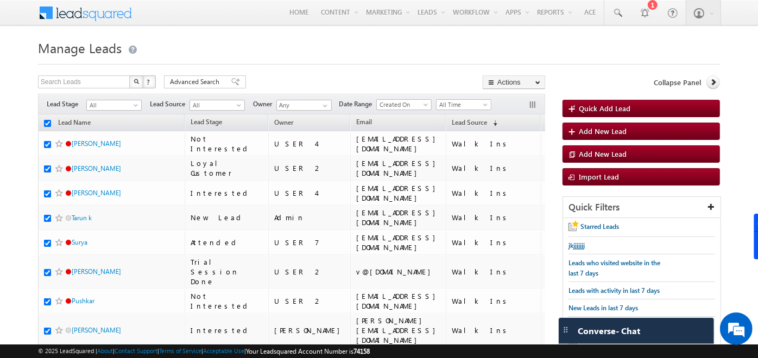
checkbox input "true"
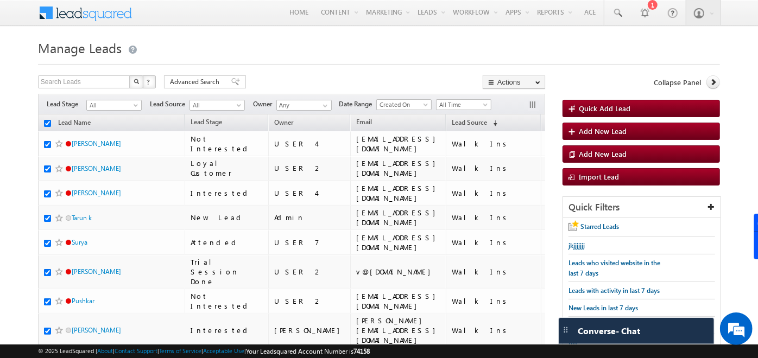
checkbox input "true"
click at [46, 122] on input "checkbox" at bounding box center [47, 123] width 7 height 7
checkbox input "false"
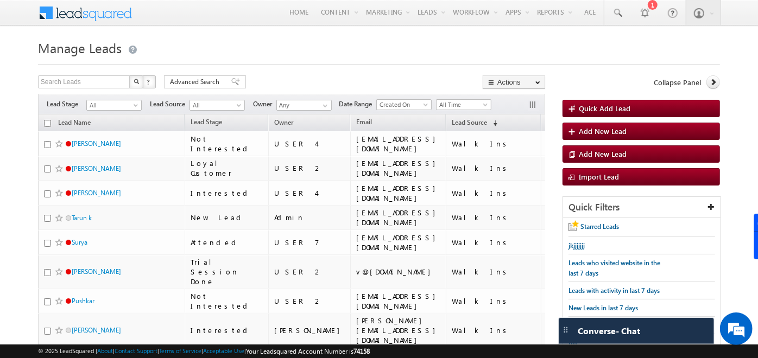
checkbox input "false"
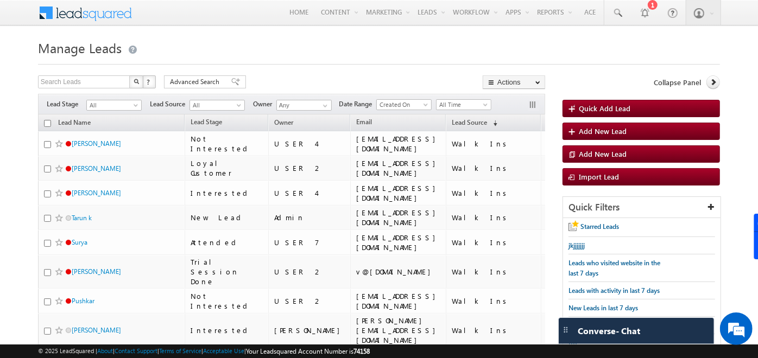
checkbox input "false"
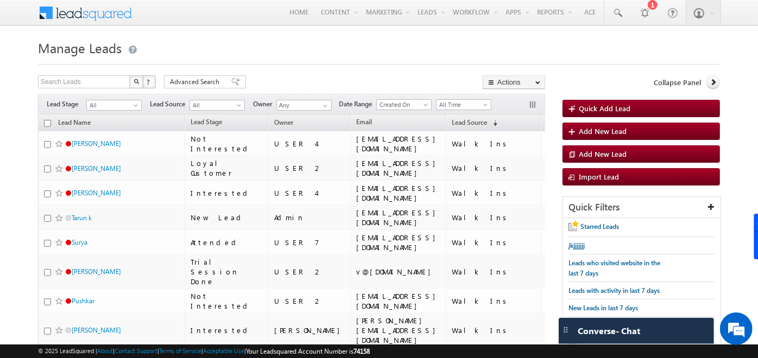
checkbox input "false"
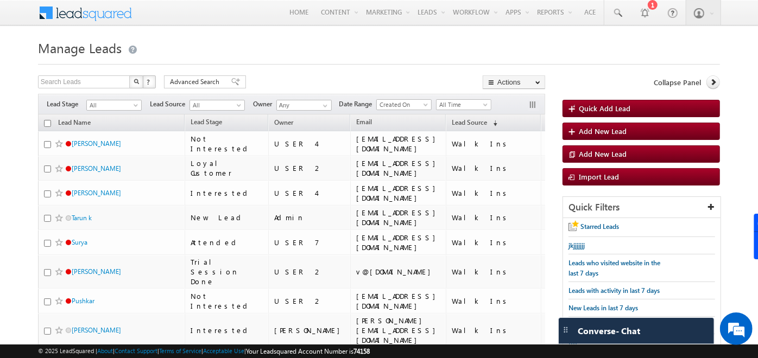
checkbox input "false"
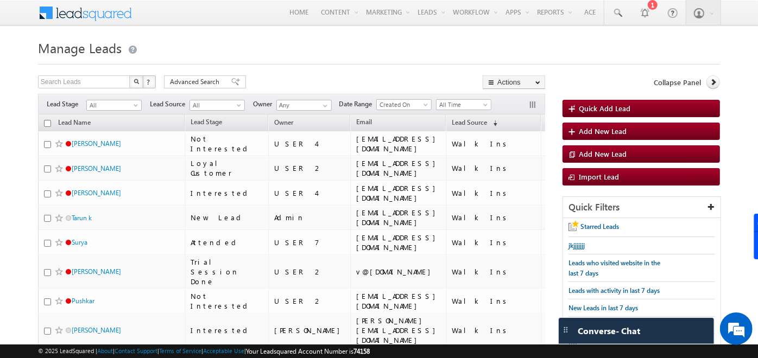
checkbox input "false"
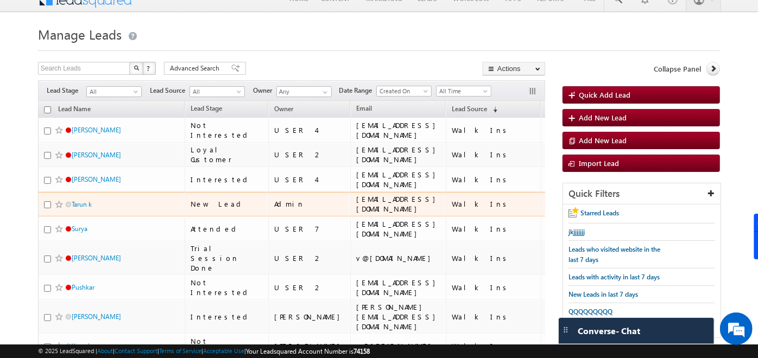
scroll to position [12, 0]
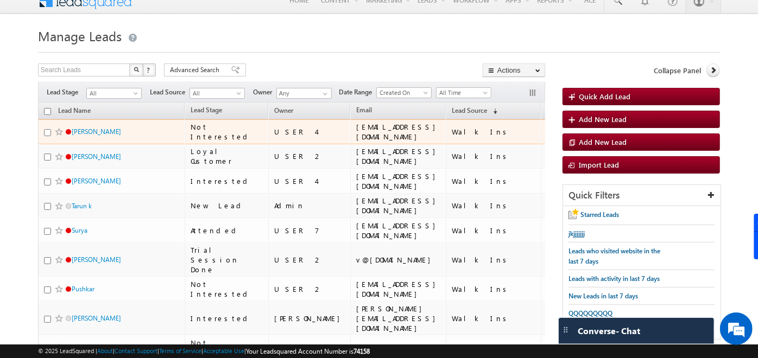
click at [49, 130] on input "checkbox" at bounding box center [47, 132] width 7 height 7
checkbox input "true"
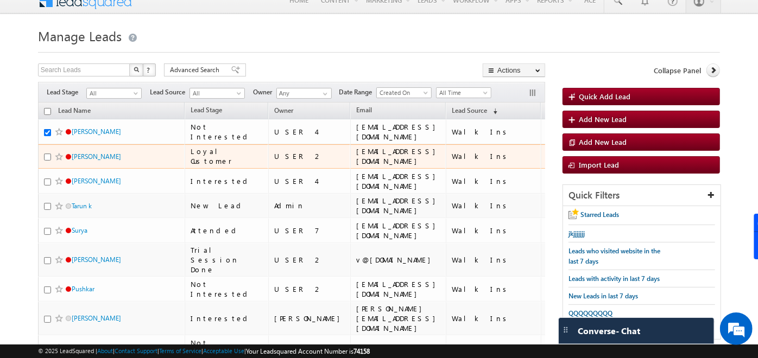
click at [47, 160] on div at bounding box center [60, 157] width 33 height 11
click at [45, 154] on input "checkbox" at bounding box center [47, 157] width 7 height 7
checkbox input "true"
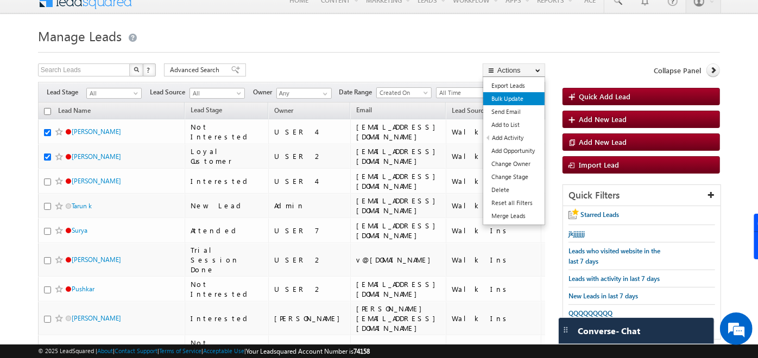
click at [507, 96] on link "Bulk Update" at bounding box center [513, 98] width 61 height 13
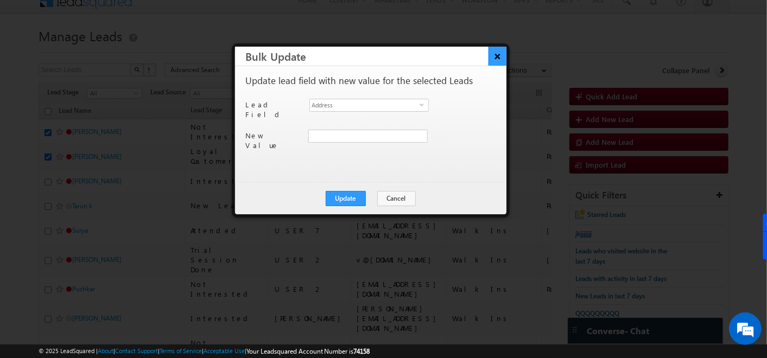
click at [504, 64] on button "×" at bounding box center [498, 56] width 18 height 19
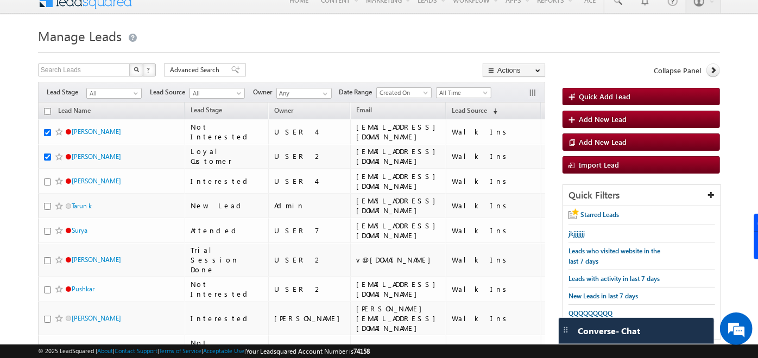
click at [47, 111] on input "checkbox" at bounding box center [47, 111] width 7 height 7
checkbox input "true"
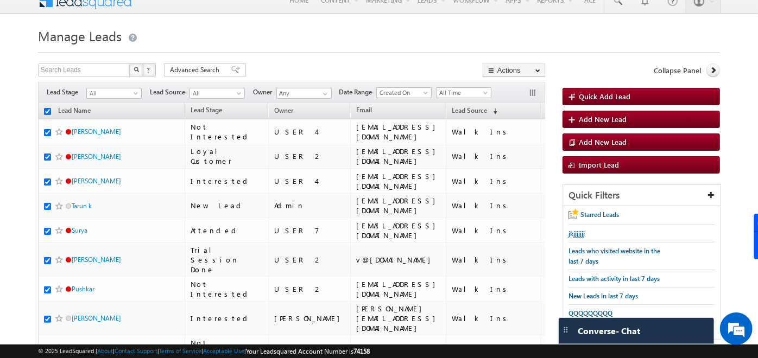
checkbox input "true"
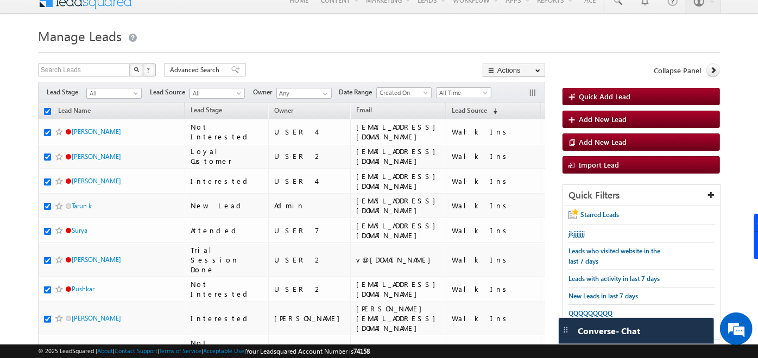
checkbox input "true"
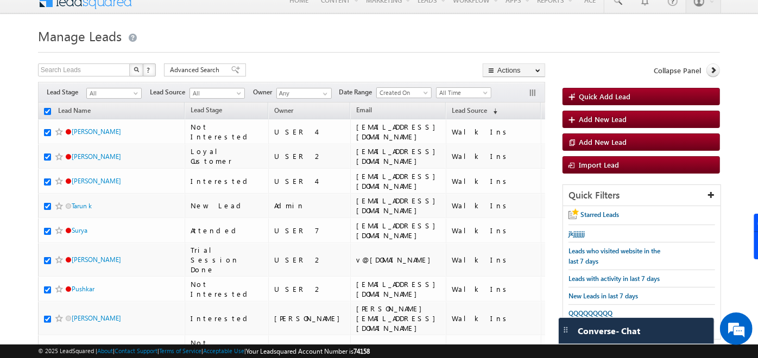
checkbox input "true"
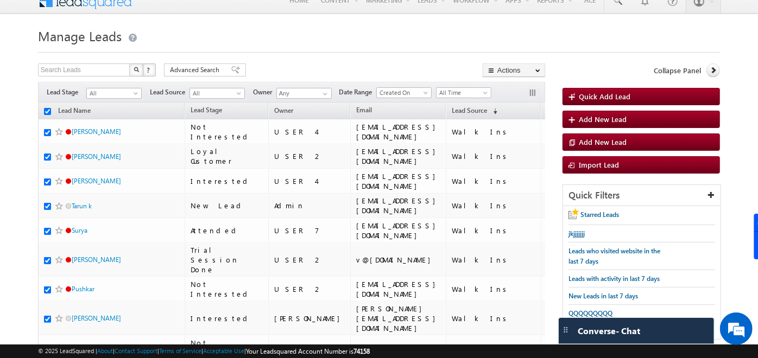
checkbox input "true"
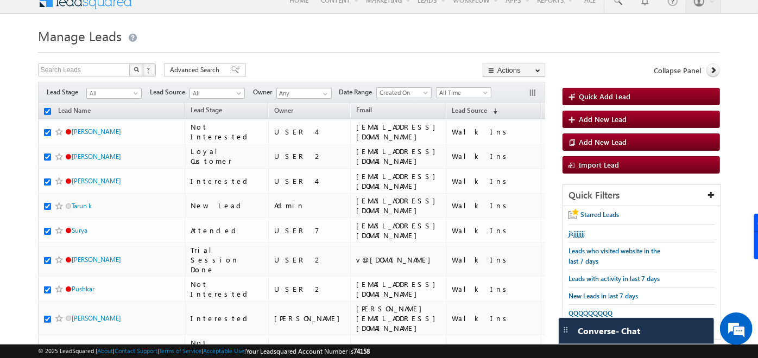
click at [47, 111] on input "checkbox" at bounding box center [47, 111] width 7 height 7
checkbox input "false"
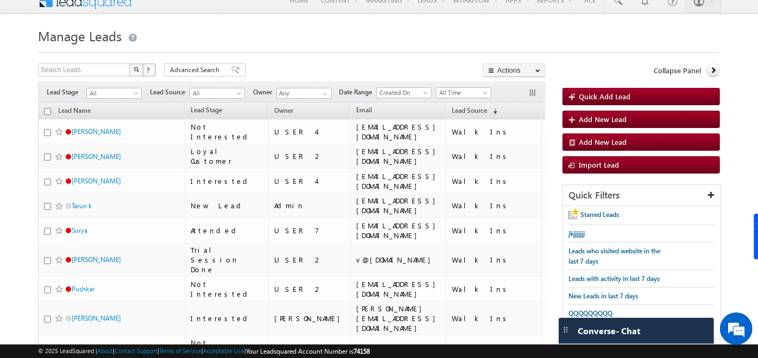
checkbox input "false"
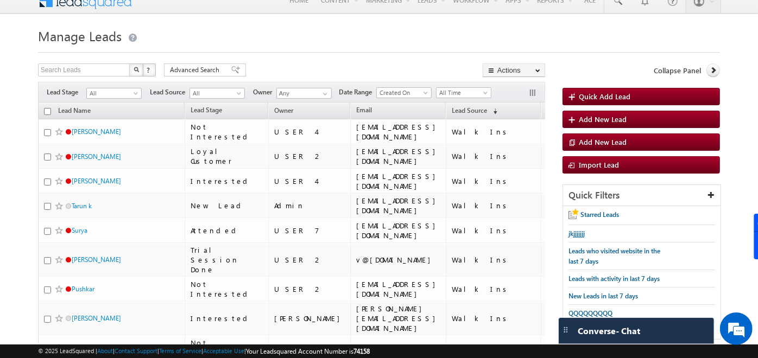
checkbox input "false"
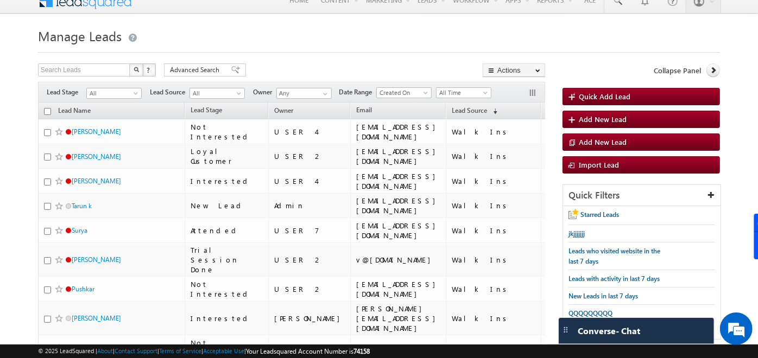
checkbox input "false"
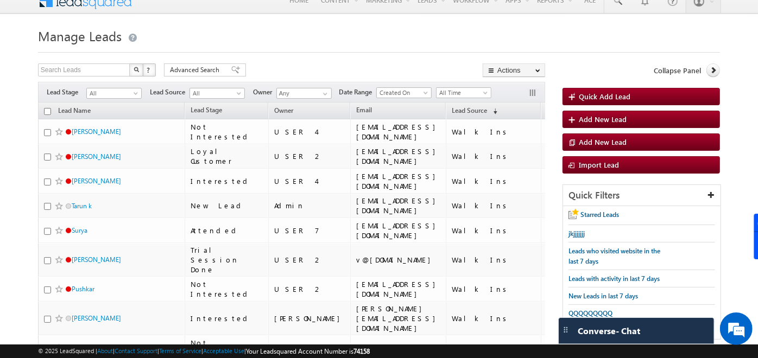
checkbox input "false"
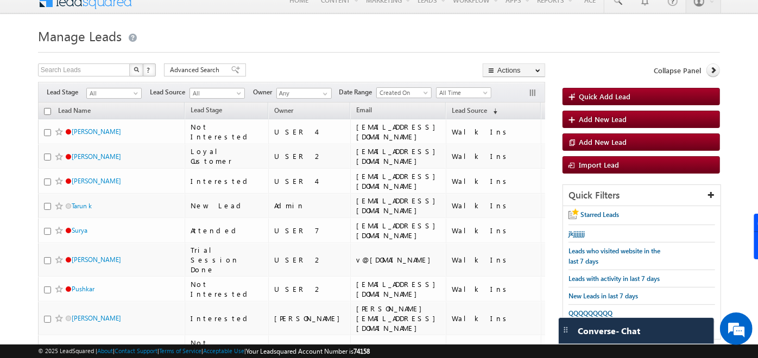
checkbox input "false"
click at [129, 95] on span "All" at bounding box center [113, 94] width 52 height 10
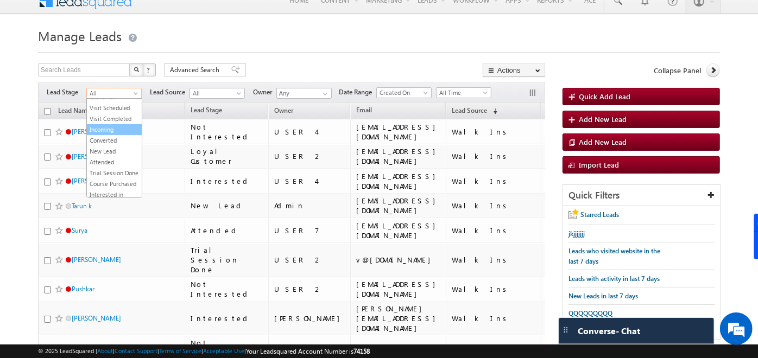
click at [116, 135] on link "Incoming" at bounding box center [114, 130] width 55 height 10
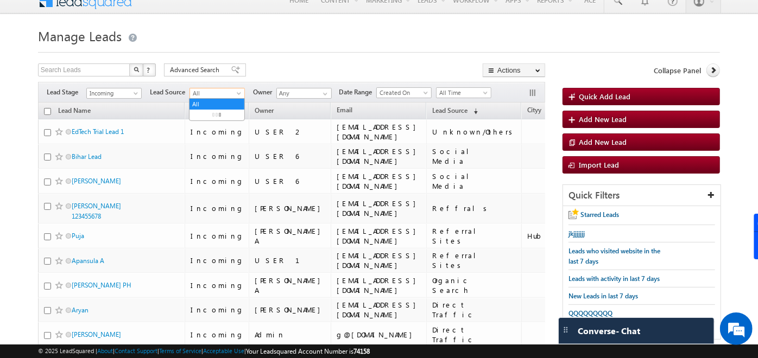
click at [215, 93] on span "All" at bounding box center [216, 94] width 52 height 10
click at [211, 127] on link "Direct Traffic" at bounding box center [217, 126] width 55 height 10
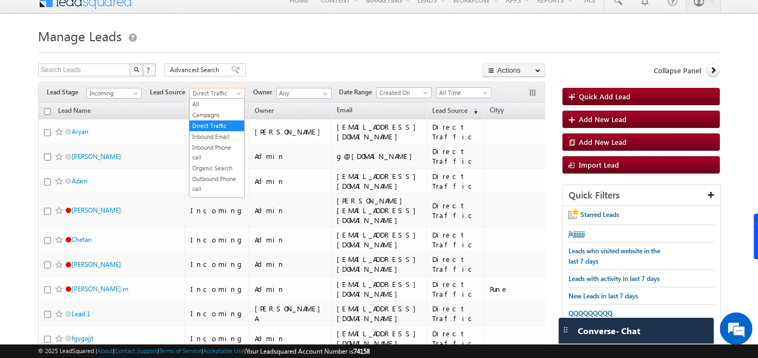
click at [229, 93] on span "Direct Traffic" at bounding box center [216, 94] width 52 height 10
click at [218, 99] on link "All" at bounding box center [217, 104] width 55 height 10
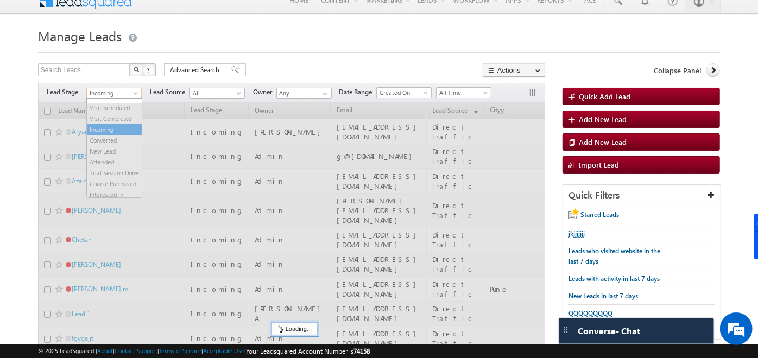
click at [124, 94] on span "Incoming" at bounding box center [113, 94] width 52 height 10
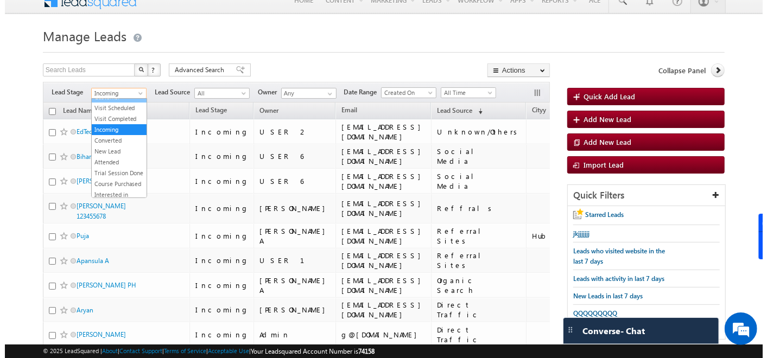
scroll to position [0, 0]
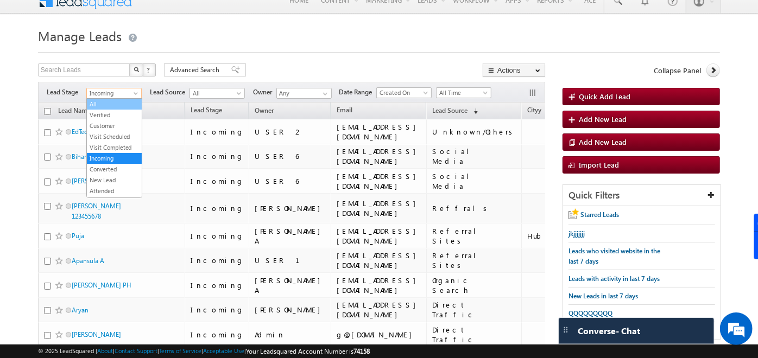
click at [110, 99] on link "All" at bounding box center [114, 104] width 55 height 10
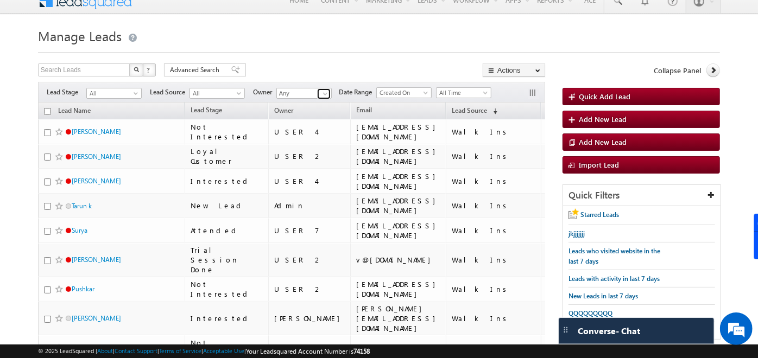
click at [329, 90] on span at bounding box center [325, 94] width 9 height 9
click at [323, 72] on div "Search Leads X ? 136 results found Advanced Search Advanced Search Advanced sea…" at bounding box center [291, 72] width 507 height 16
click at [424, 92] on span at bounding box center [427, 95] width 9 height 9
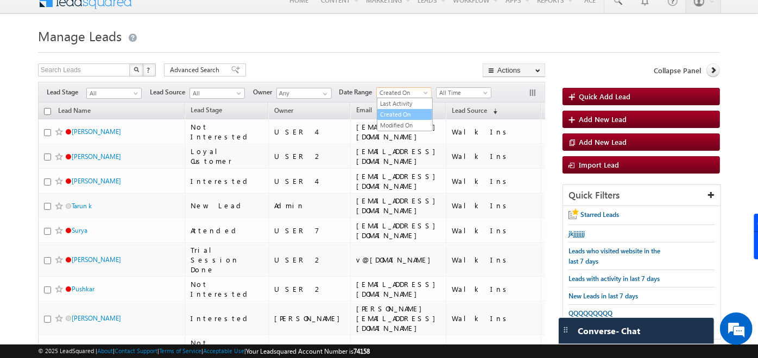
click at [403, 110] on link "Created On" at bounding box center [404, 115] width 55 height 10
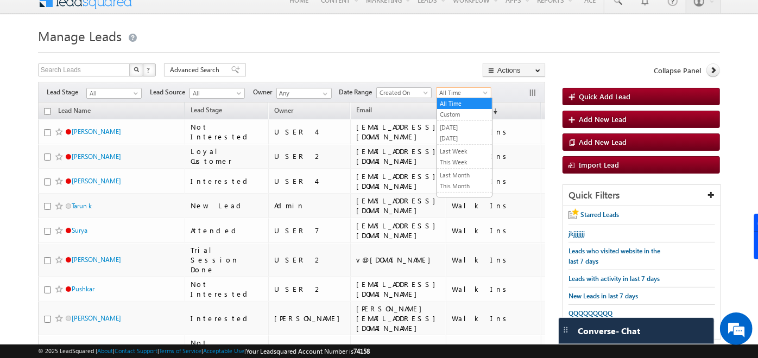
click at [477, 93] on span "All Time" at bounding box center [463, 93] width 52 height 10
click at [467, 135] on link "[DATE]" at bounding box center [464, 139] width 55 height 10
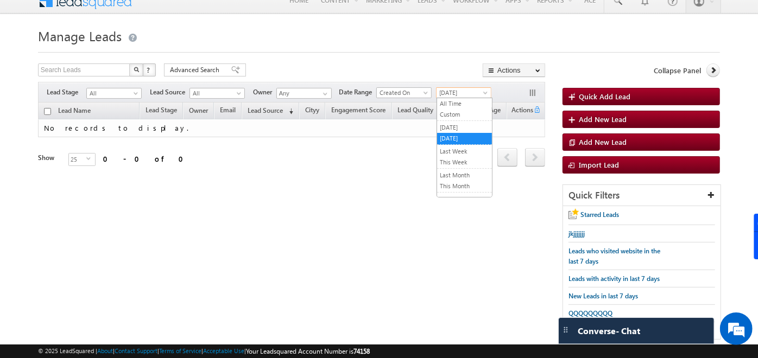
click at [461, 93] on span "[DATE]" at bounding box center [463, 93] width 52 height 10
click at [462, 102] on link "All Time" at bounding box center [464, 104] width 55 height 10
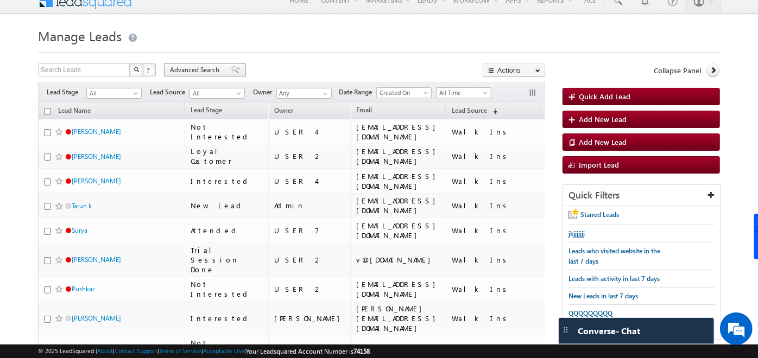
click at [207, 74] on span "Advanced Search" at bounding box center [196, 70] width 53 height 10
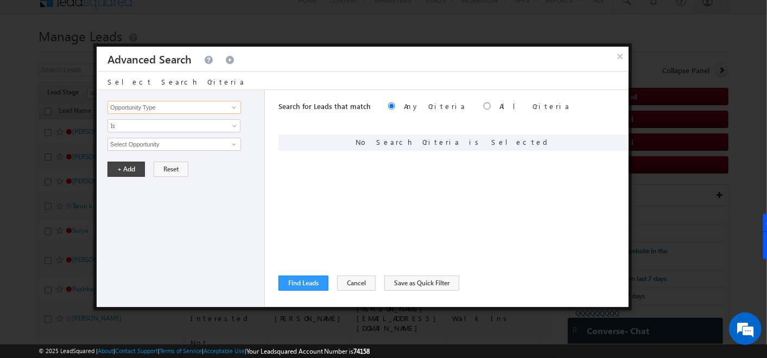
click at [209, 103] on input "Opportunity Type" at bounding box center [175, 107] width 134 height 13
click at [129, 129] on link "Cityy" at bounding box center [175, 129] width 134 height 12
type input "Cityy"
click at [134, 144] on span "None Selected" at bounding box center [169, 145] width 123 height 12
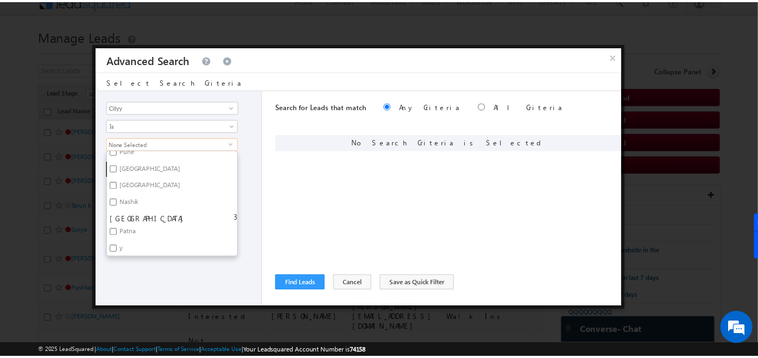
scroll to position [37, 0]
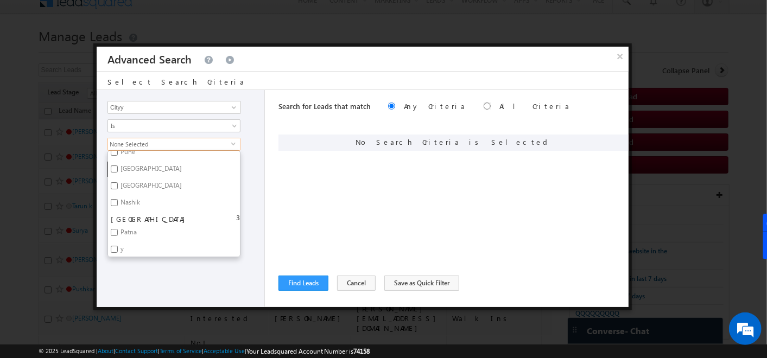
click at [115, 234] on input "Patna" at bounding box center [114, 232] width 7 height 7
checkbox input "true"
click at [131, 273] on div "Opportunity Type Lead Activity Task Sales Group Prospect Id Address Age Appoint…" at bounding box center [181, 198] width 168 height 217
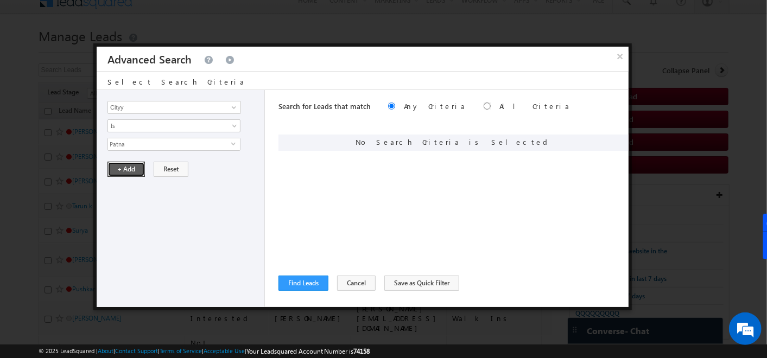
click at [110, 167] on button "+ Add" at bounding box center [126, 169] width 37 height 15
click at [143, 109] on input "Opportunity Type" at bounding box center [175, 107] width 134 height 13
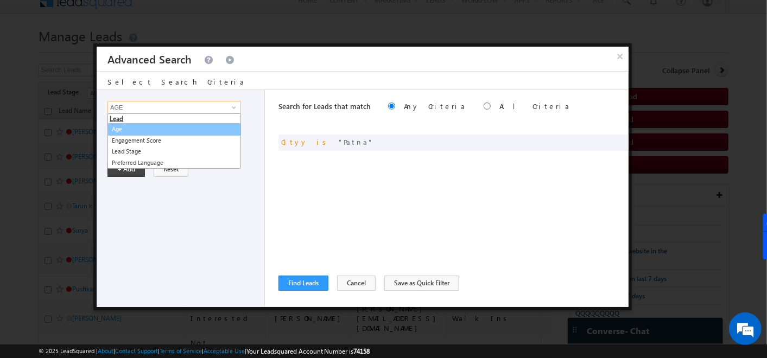
click at [127, 129] on link "Age" at bounding box center [175, 129] width 134 height 12
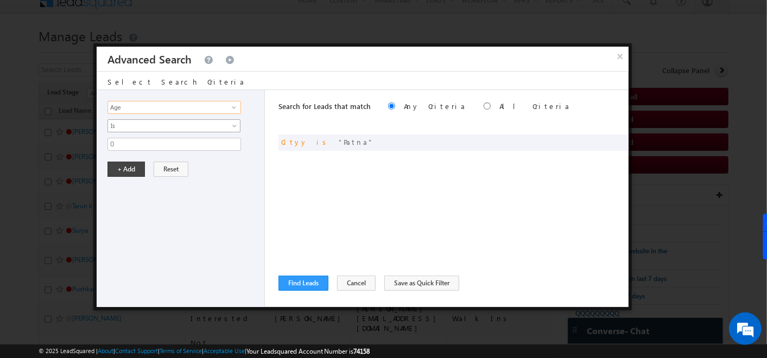
type input "Age"
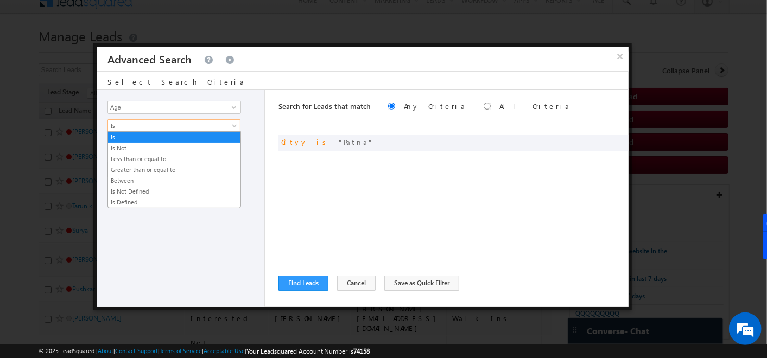
click at [127, 129] on span "Is" at bounding box center [167, 126] width 118 height 10
click at [135, 172] on link "Greater than or equal to" at bounding box center [174, 170] width 133 height 10
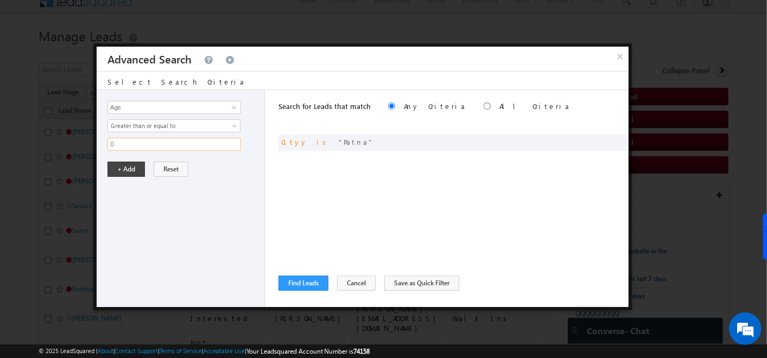
click at [121, 145] on input "0" at bounding box center [175, 144] width 134 height 13
type input "20"
click at [127, 170] on button "+ Add" at bounding box center [126, 169] width 37 height 15
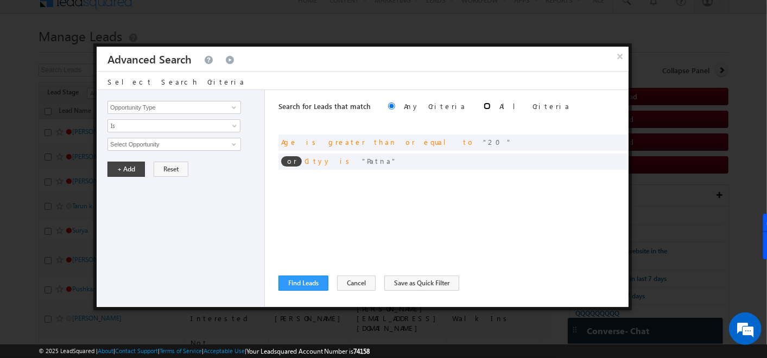
click at [484, 105] on input "radio" at bounding box center [487, 106] width 7 height 7
radio input "true"
click at [293, 279] on button "Find Leads" at bounding box center [304, 283] width 50 height 15
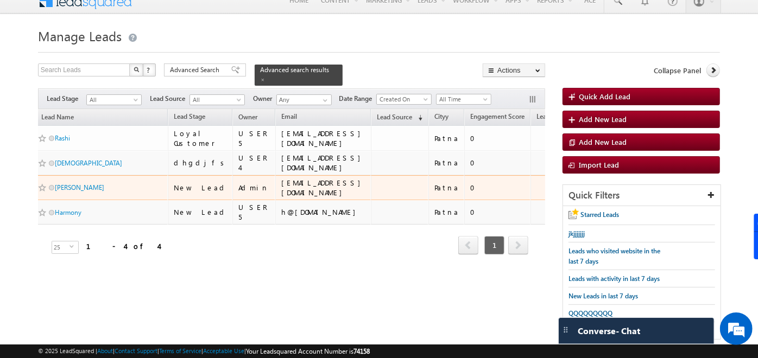
scroll to position [0, 7]
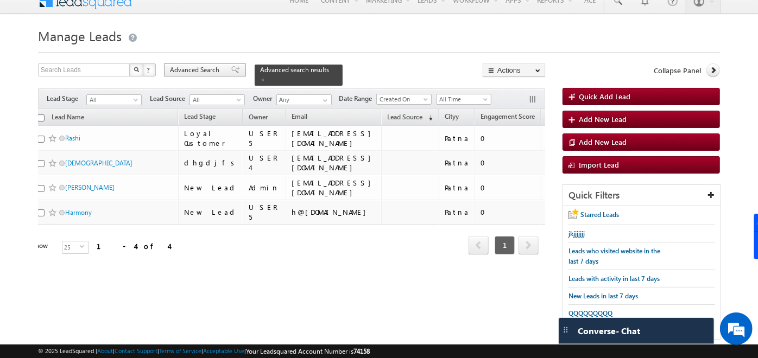
click at [189, 72] on span "Advanced Search" at bounding box center [196, 70] width 53 height 10
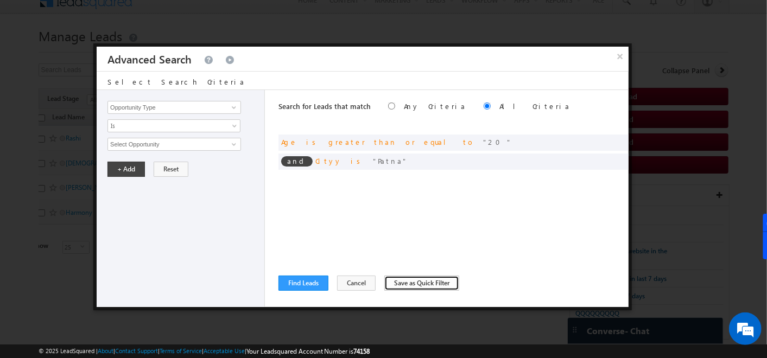
click at [399, 282] on button "Save as Quick Filter" at bounding box center [422, 283] width 75 height 15
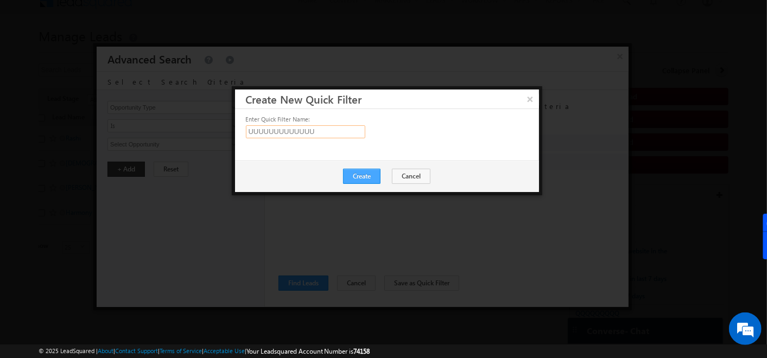
type input "UUUUUUUUUUUUU"
click at [366, 183] on button "Create" at bounding box center [361, 176] width 37 height 15
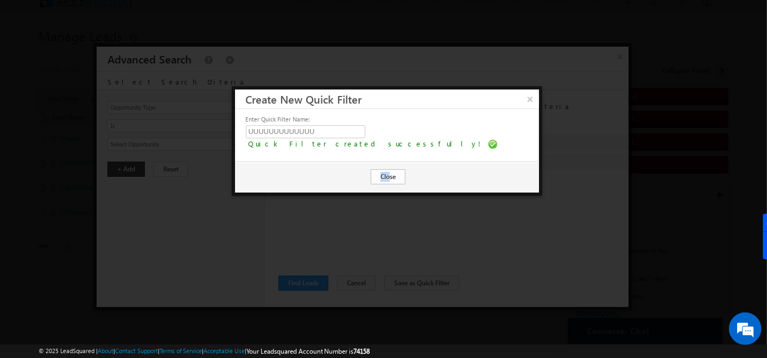
drag, startPoint x: 360, startPoint y: 174, endPoint x: 391, endPoint y: 175, distance: 30.4
click at [391, 175] on div "Create Close" at bounding box center [387, 177] width 304 height 32
click at [391, 175] on button "Close" at bounding box center [388, 176] width 35 height 15
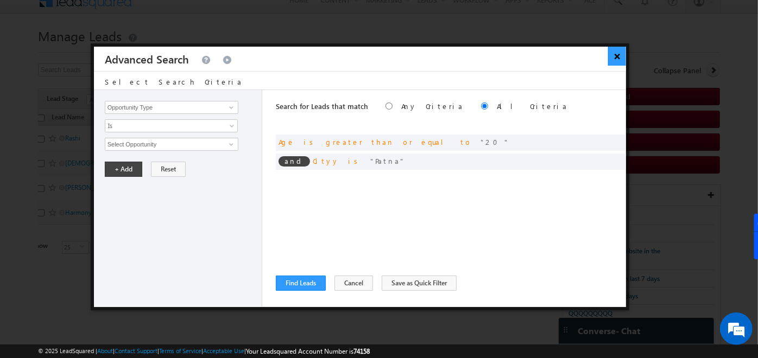
click at [611, 53] on button "×" at bounding box center [617, 56] width 18 height 19
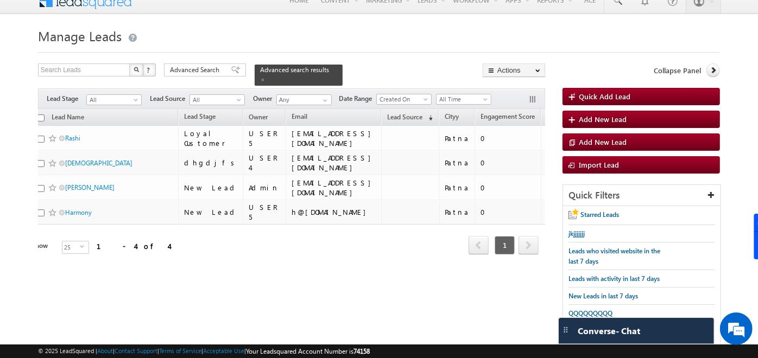
scroll to position [45, 0]
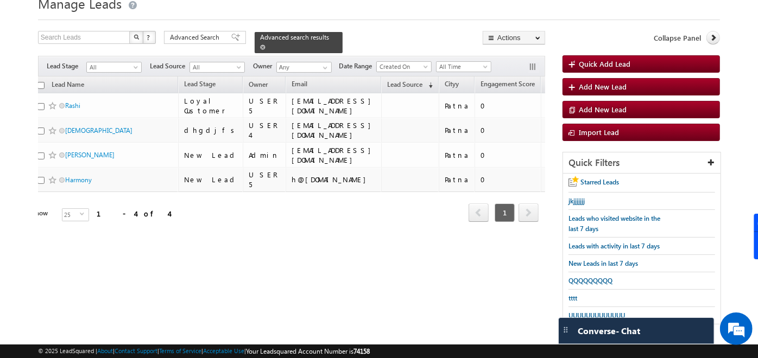
click at [266, 45] on span at bounding box center [262, 47] width 5 height 5
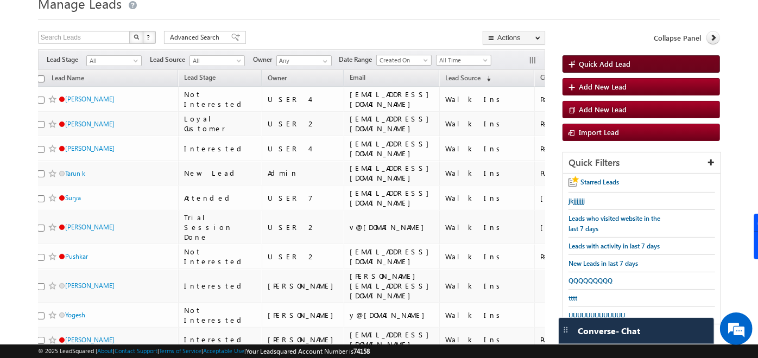
click at [591, 60] on span "Quick Add Lead" at bounding box center [605, 63] width 52 height 9
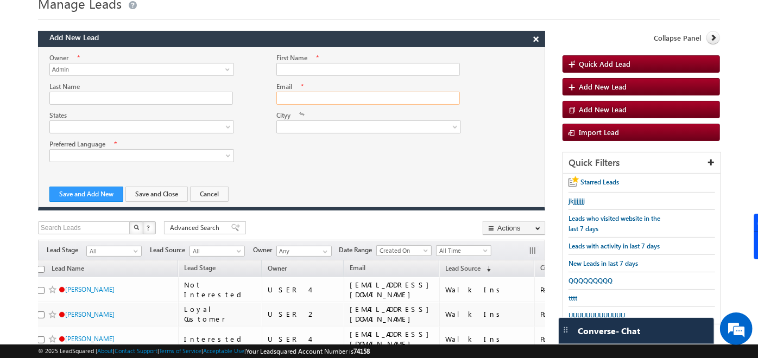
click at [306, 97] on input "Email" at bounding box center [368, 98] width 184 height 13
type input "soumya.hoskoti@leadsquared.com"
type input "Soumya"
type input "Hoskoti"
drag, startPoint x: 400, startPoint y: 95, endPoint x: 95, endPoint y: 108, distance: 305.5
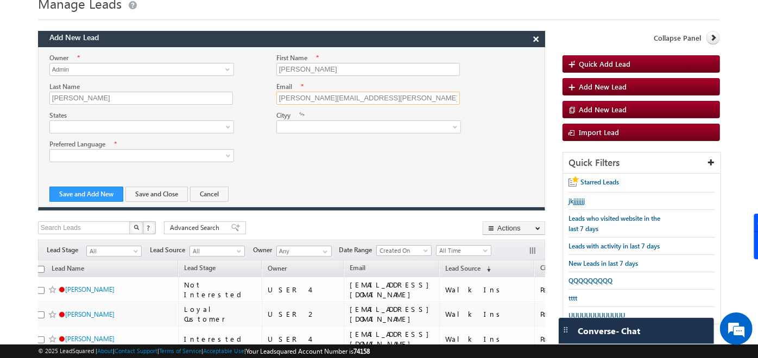
click at [95, 108] on div "Owner * Admin Admin Admin First Name * Soumya Last Name Hoskoti Email *" at bounding box center [292, 96] width 506 height 86
click at [315, 96] on input "Email" at bounding box center [368, 98] width 184 height 13
type input "soumyaph@gmail.com"
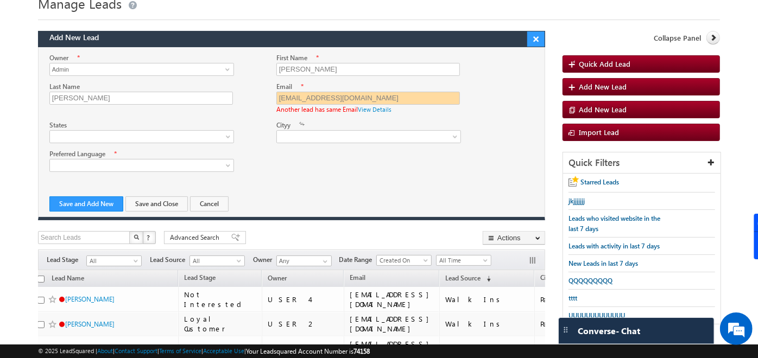
click at [533, 37] on button "×" at bounding box center [535, 39] width 17 height 15
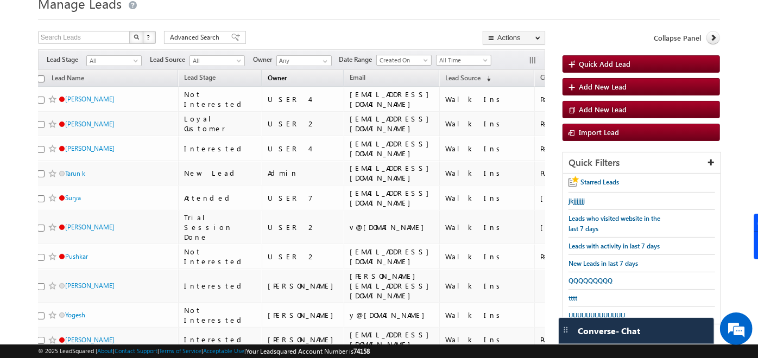
scroll to position [0, 0]
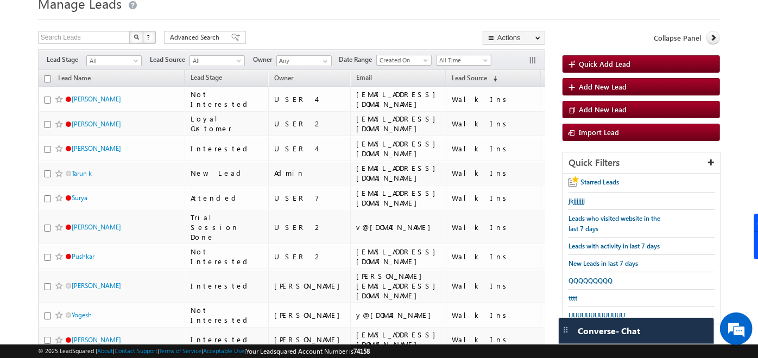
click at [49, 79] on input "checkbox" at bounding box center [47, 78] width 7 height 7
checkbox input "true"
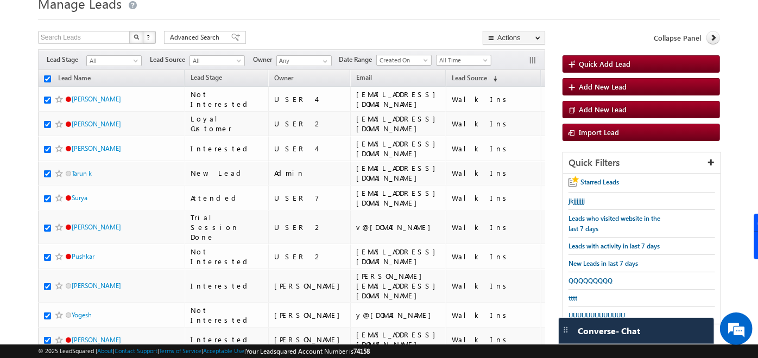
checkbox input "true"
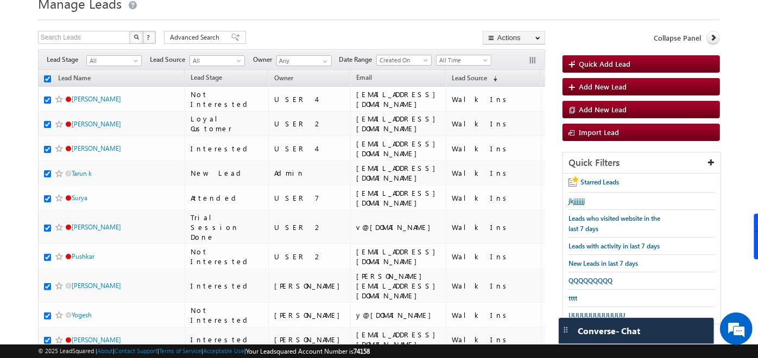
checkbox input "true"
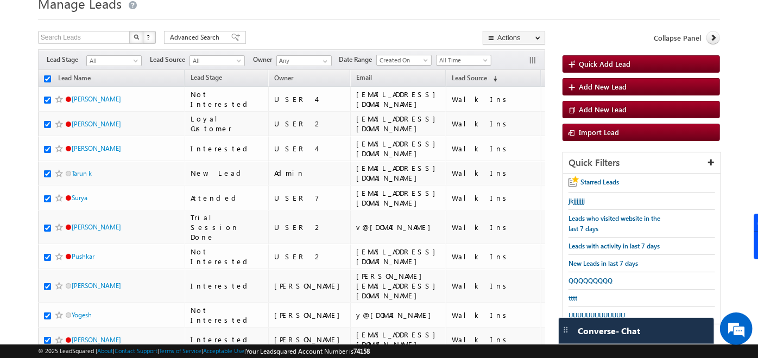
checkbox input "true"
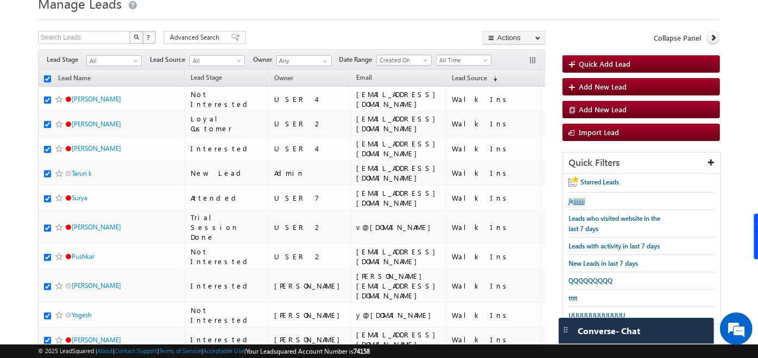
checkbox input "true"
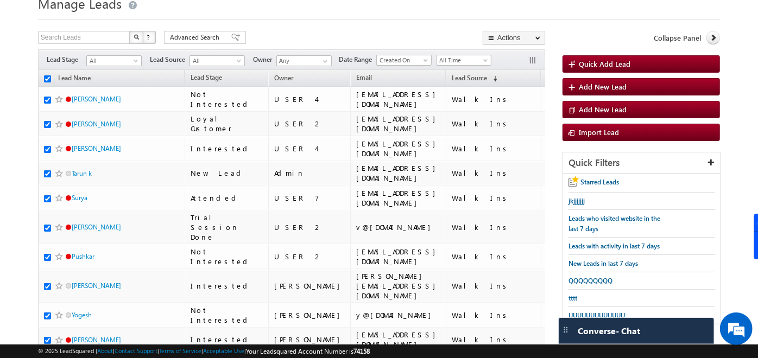
checkbox input "true"
click at [45, 78] on input "checkbox" at bounding box center [47, 78] width 7 height 7
checkbox input "false"
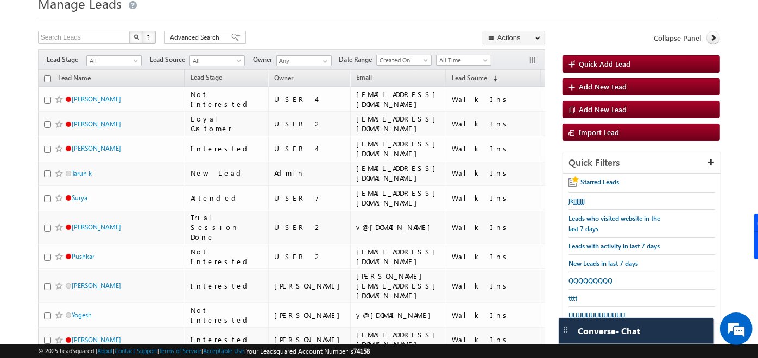
checkbox input "false"
drag, startPoint x: 76, startPoint y: 202, endPoint x: 20, endPoint y: 196, distance: 56.3
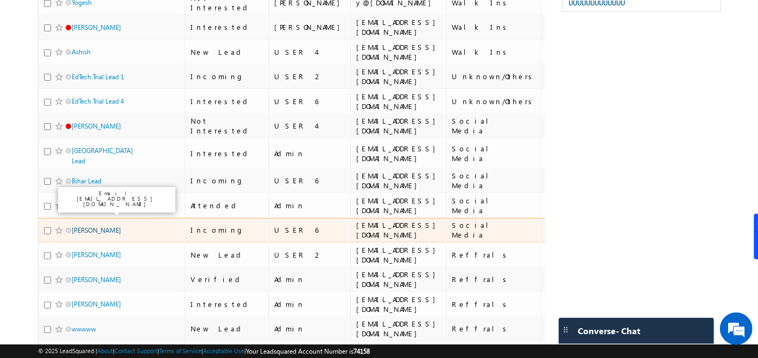
scroll to position [420, 0]
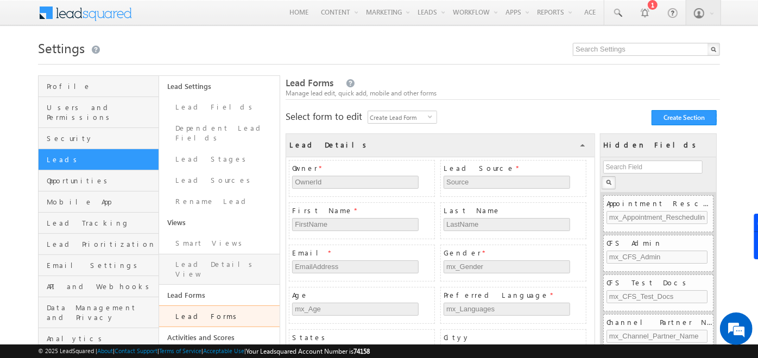
click at [195, 254] on link "Lead Details View" at bounding box center [219, 269] width 121 height 31
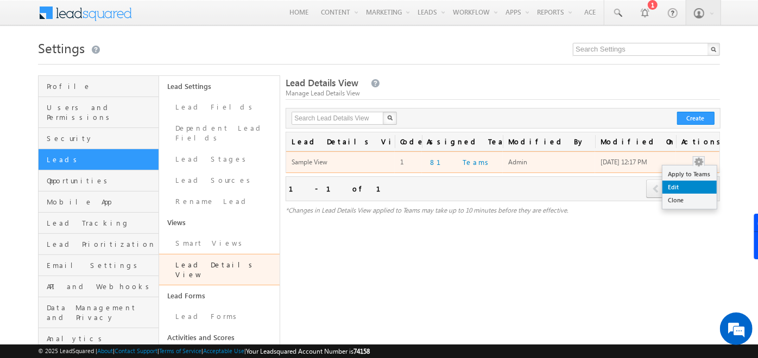
click at [684, 185] on link "Edit" at bounding box center [690, 187] width 54 height 13
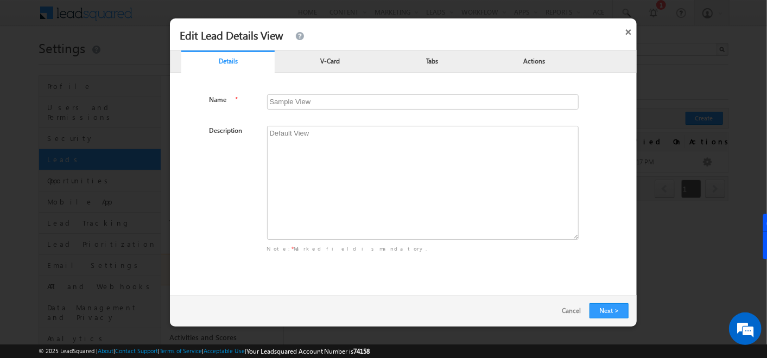
click at [409, 60] on p "Tabs" at bounding box center [432, 60] width 93 height 10
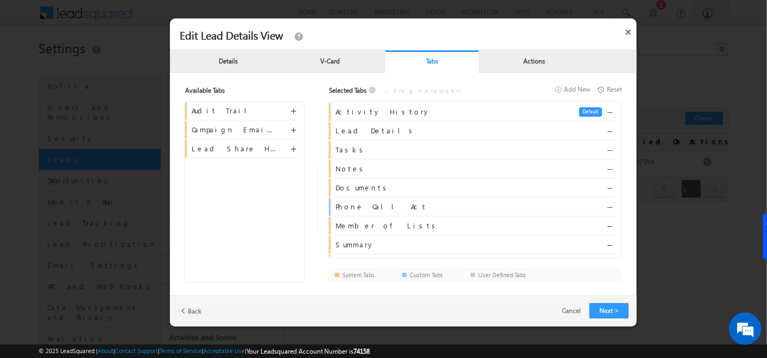
click at [309, 62] on p "V-Card" at bounding box center [330, 60] width 93 height 10
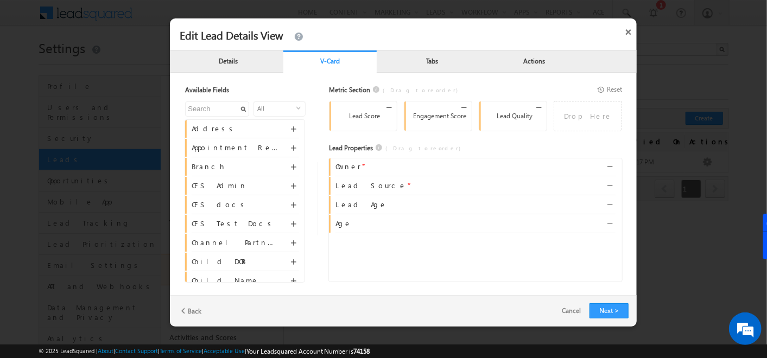
click at [242, 60] on p "Details" at bounding box center [227, 60] width 93 height 10
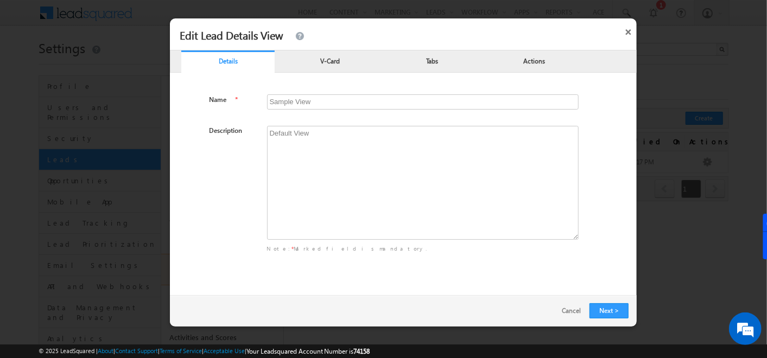
click at [508, 64] on p "Actions" at bounding box center [534, 60] width 93 height 10
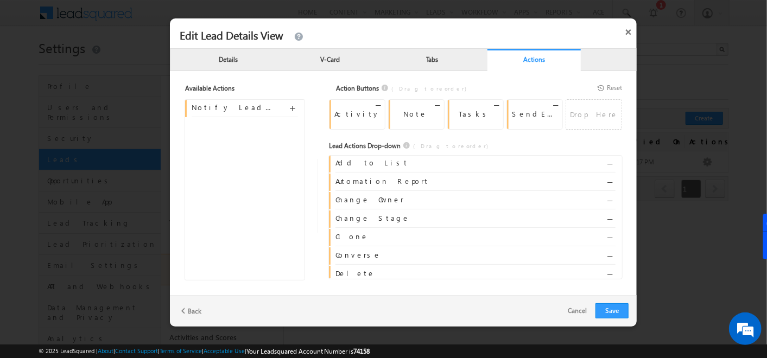
click at [413, 60] on p "Tabs" at bounding box center [432, 59] width 93 height 10
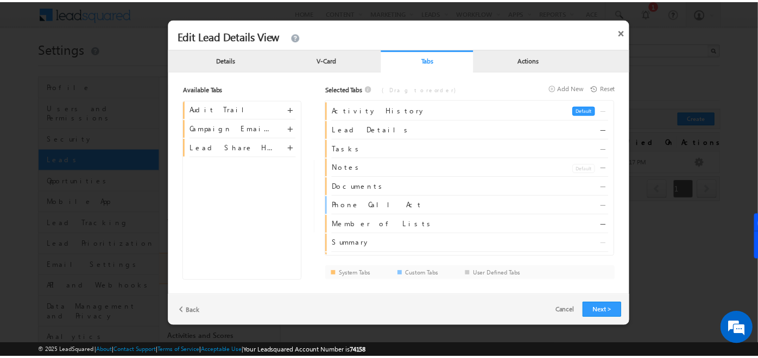
scroll to position [35, 0]
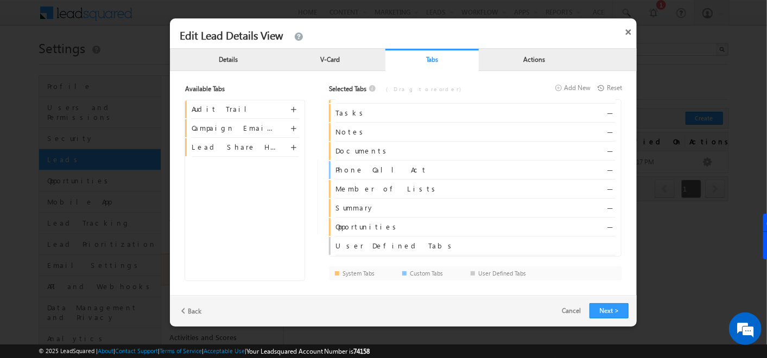
click at [325, 62] on p "V-Card" at bounding box center [330, 59] width 93 height 10
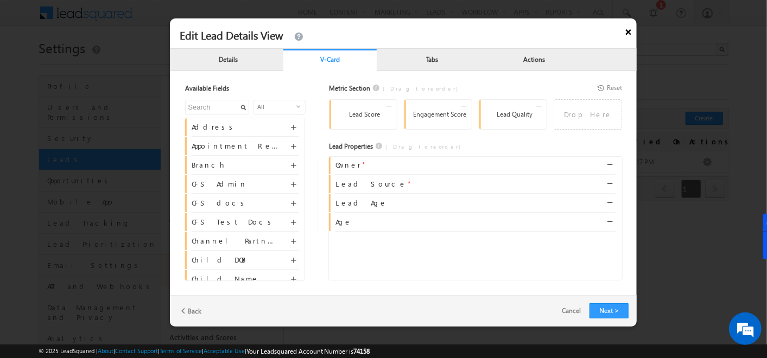
click at [623, 32] on button "×" at bounding box center [628, 29] width 17 height 23
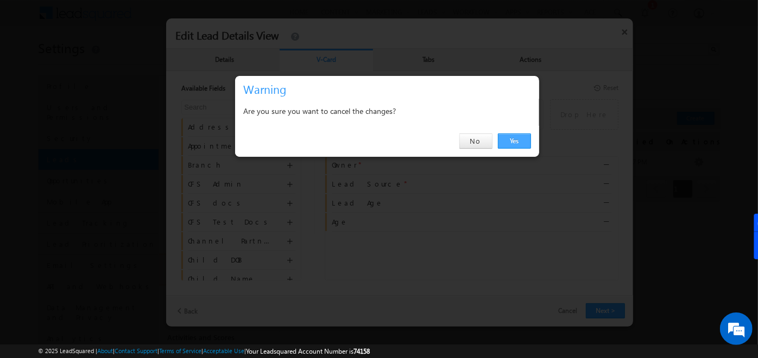
click at [518, 139] on link "Yes" at bounding box center [514, 141] width 33 height 15
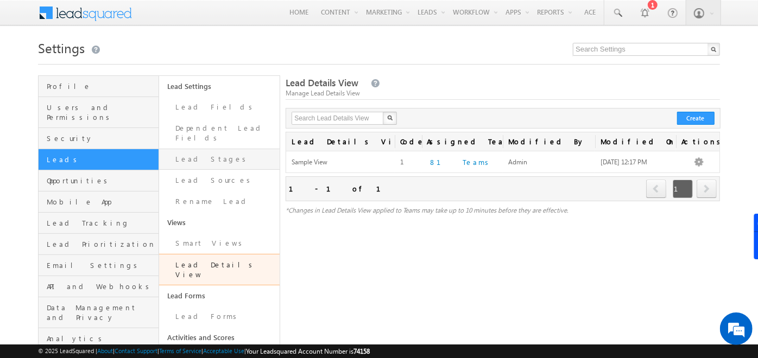
click at [194, 149] on link "Lead Stages" at bounding box center [219, 159] width 121 height 21
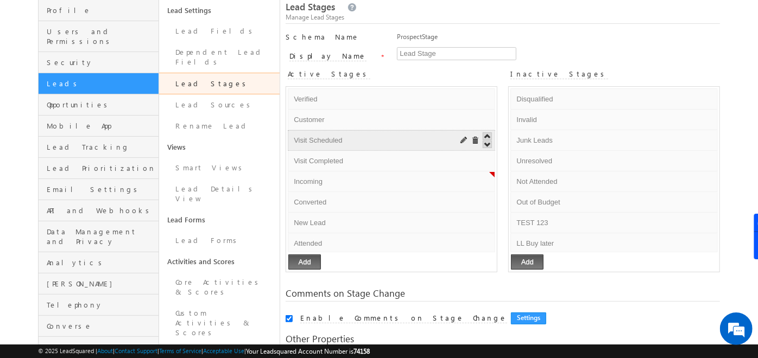
scroll to position [58, 0]
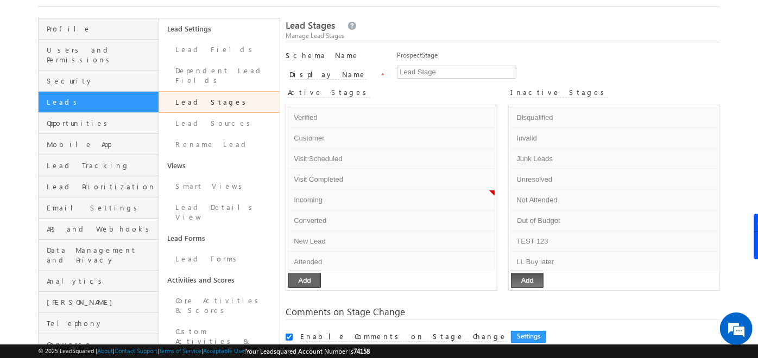
click at [312, 284] on button "Add" at bounding box center [304, 280] width 33 height 15
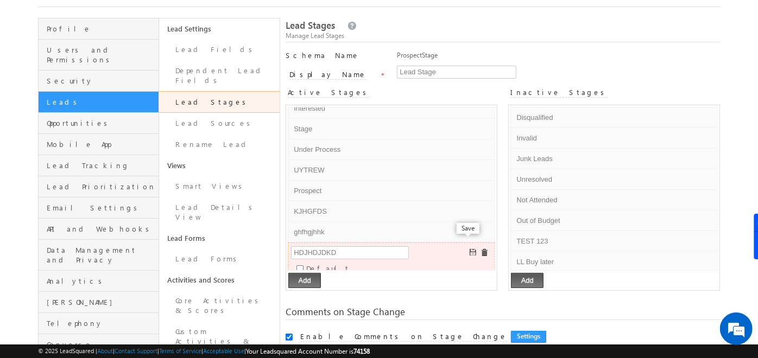
type input "HDJHDJDKD"
click at [470, 249] on span at bounding box center [474, 253] width 8 height 8
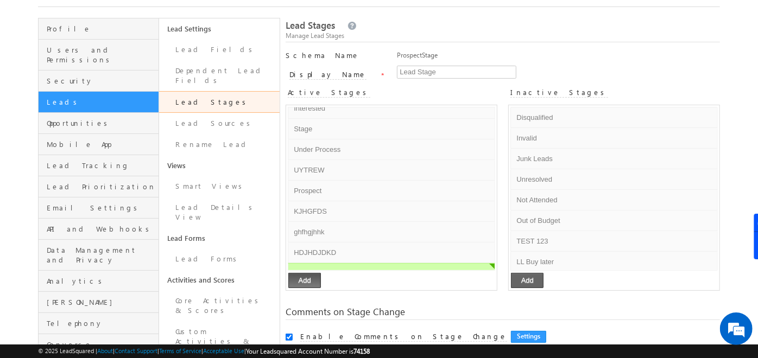
click at [525, 279] on button "Add" at bounding box center [527, 280] width 33 height 15
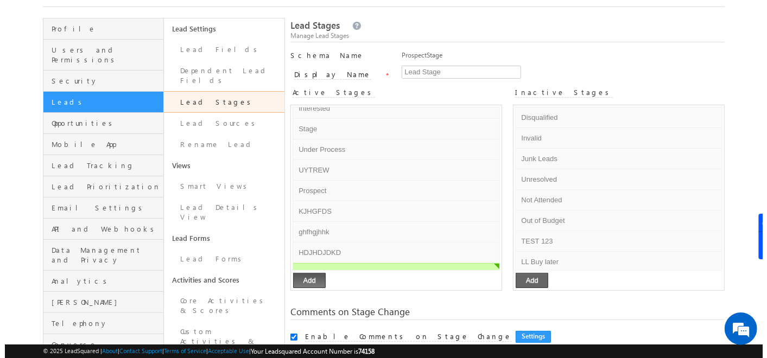
scroll to position [138, 0]
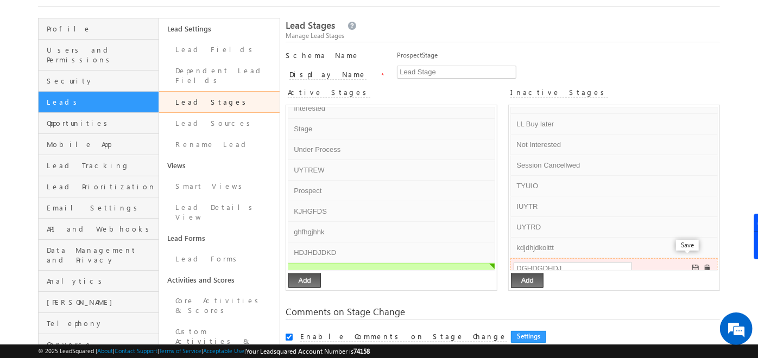
type input "DGHDGDHDJ"
click at [693, 265] on span at bounding box center [697, 269] width 8 height 8
click at [694, 265] on span at bounding box center [698, 269] width 8 height 8
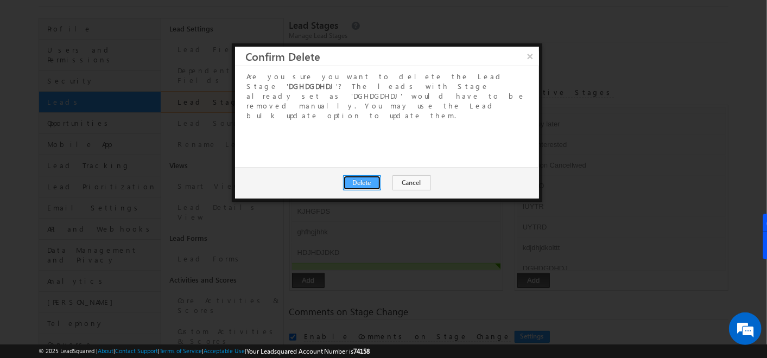
click at [380, 175] on button "Delete" at bounding box center [362, 182] width 38 height 15
click at [397, 175] on button "Close" at bounding box center [388, 182] width 35 height 15
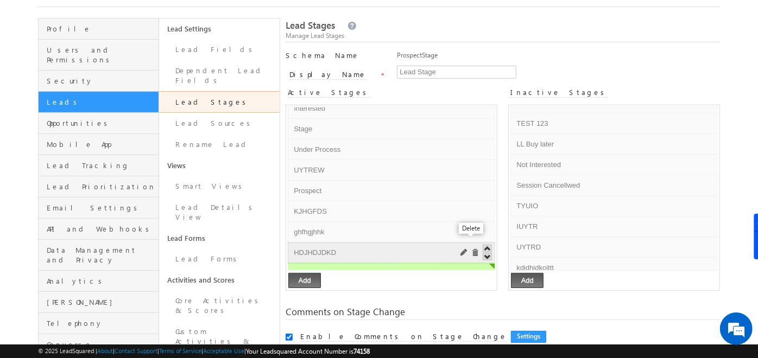
click at [471, 249] on span at bounding box center [475, 253] width 8 height 8
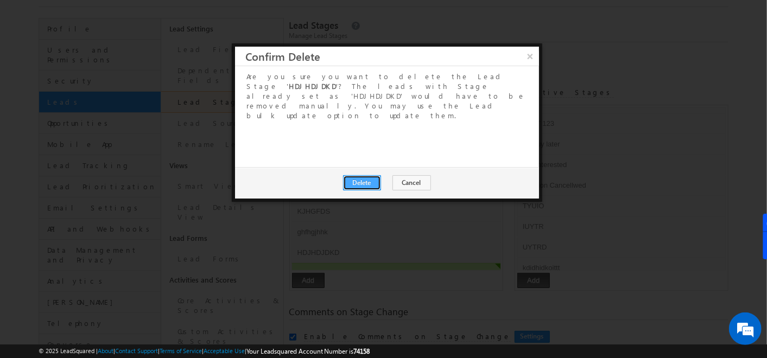
click at [370, 175] on button "Delete" at bounding box center [362, 182] width 38 height 15
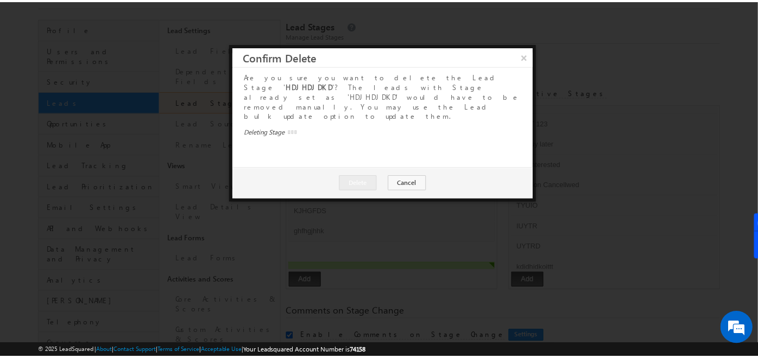
scroll to position [278, 0]
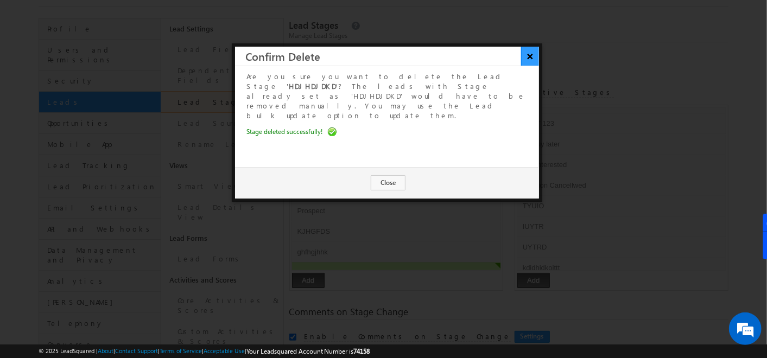
click at [527, 56] on button "×" at bounding box center [530, 56] width 18 height 19
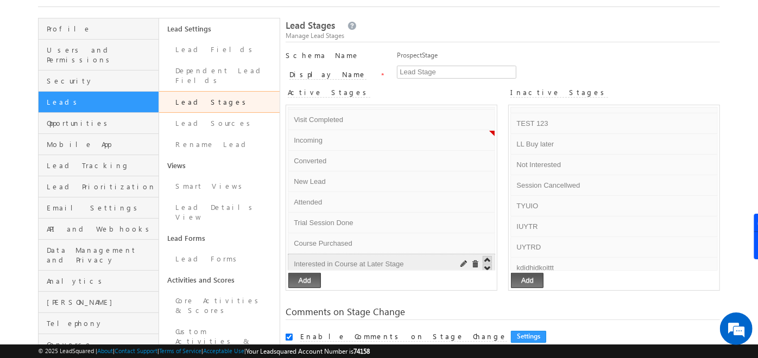
scroll to position [59, 0]
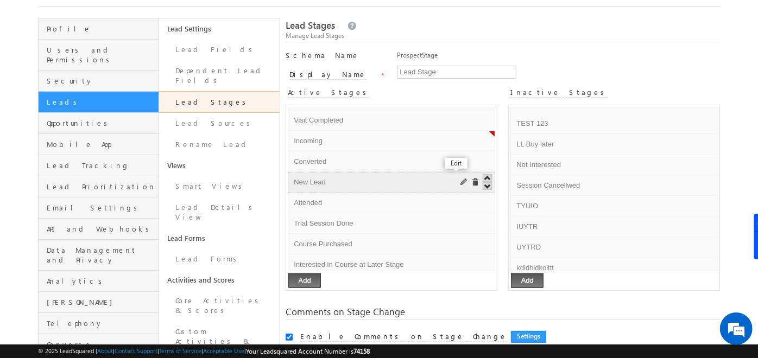
click at [461, 180] on span at bounding box center [465, 183] width 8 height 8
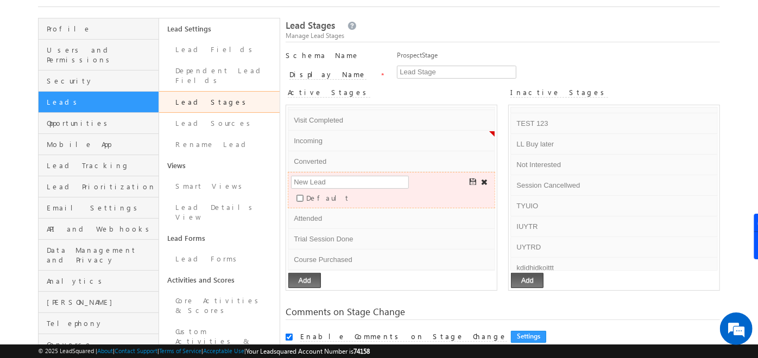
click at [304, 195] on input "Default" at bounding box center [300, 198] width 7 height 7
checkbox input "true"
click at [470, 179] on span at bounding box center [474, 183] width 8 height 8
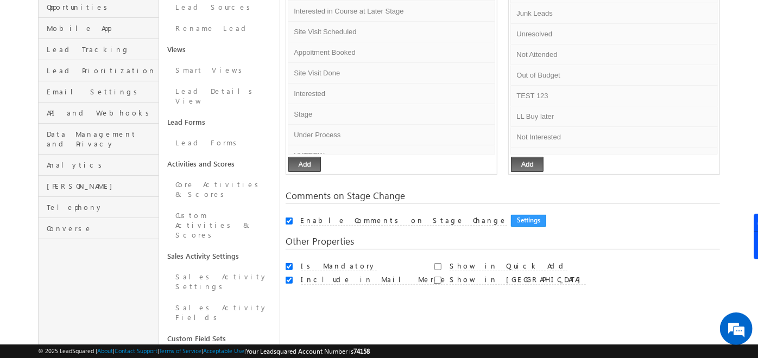
scroll to position [175, 0]
click at [288, 218] on input "Enable Comments on Stage Change" at bounding box center [289, 219] width 7 height 7
checkbox input "false"
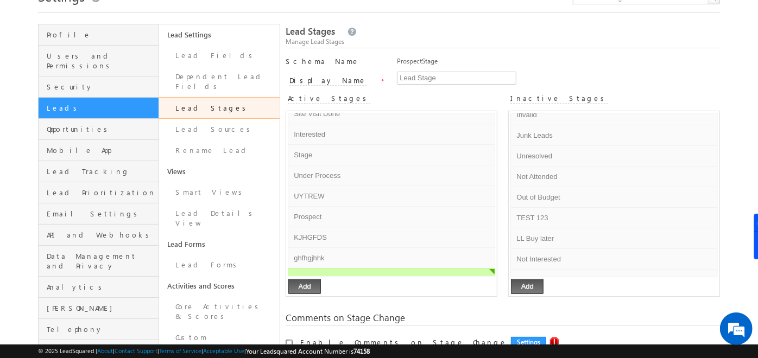
scroll to position [50, 0]
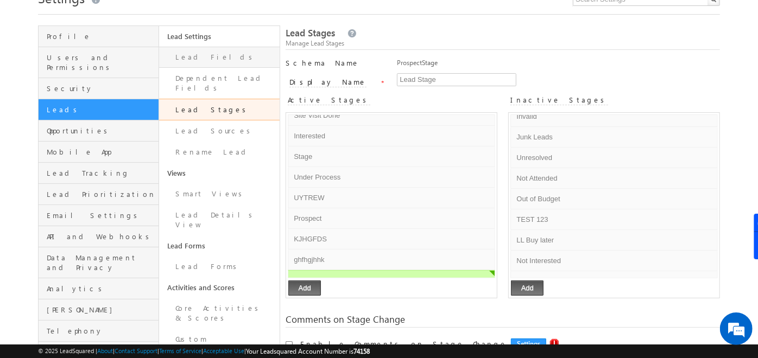
click at [202, 62] on link "Lead Fields" at bounding box center [219, 57] width 121 height 21
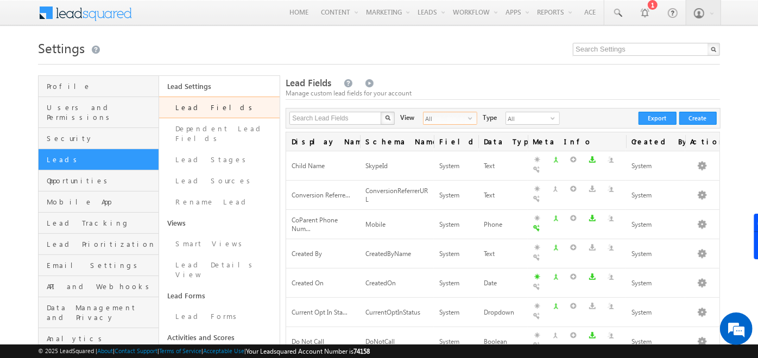
click at [468, 118] on span "select" at bounding box center [472, 118] width 9 height 7
click at [438, 146] on li "System Fields" at bounding box center [443, 141] width 53 height 11
click at [443, 121] on span "System Fields" at bounding box center [446, 118] width 45 height 12
click at [441, 149] on li "Custom Fields" at bounding box center [443, 152] width 53 height 11
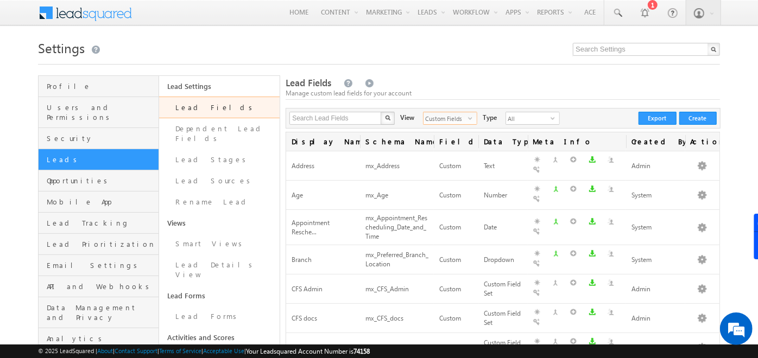
click at [468, 112] on span "select" at bounding box center [472, 121] width 9 height 18
click at [450, 128] on li "All" at bounding box center [443, 130] width 53 height 11
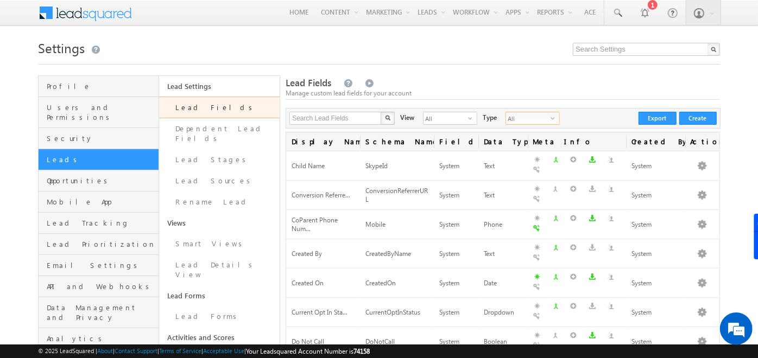
click at [526, 119] on span "All" at bounding box center [528, 118] width 45 height 12
click at [509, 141] on li "Unique Fields" at bounding box center [519, 141] width 53 height 11
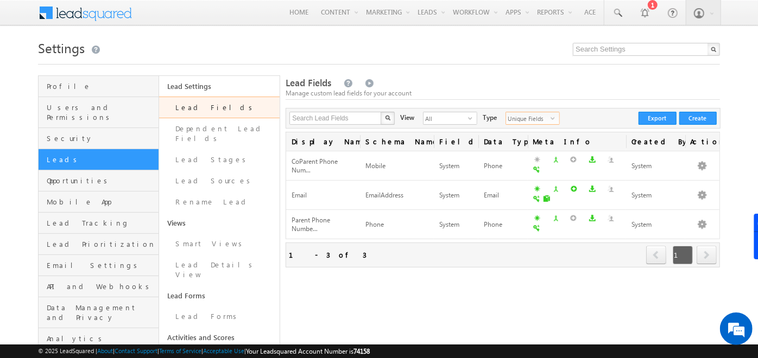
click at [523, 117] on span "Unique Fields" at bounding box center [528, 118] width 45 height 12
click at [528, 115] on span "Unique Fields" at bounding box center [528, 118] width 45 height 12
click at [495, 134] on li "All" at bounding box center [519, 130] width 53 height 11
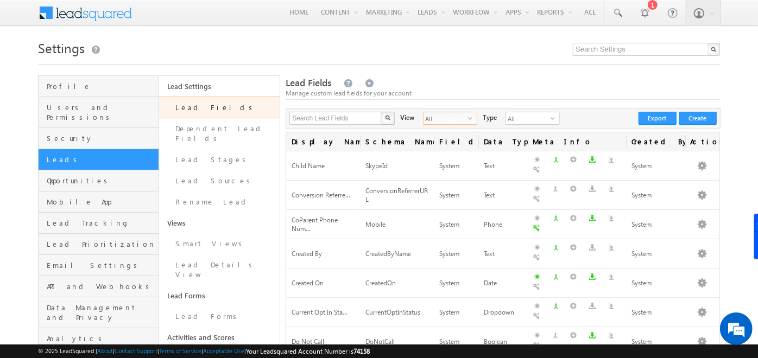
click at [456, 119] on span "All" at bounding box center [446, 118] width 45 height 12
click at [448, 149] on li "Custom Fields" at bounding box center [443, 152] width 53 height 11
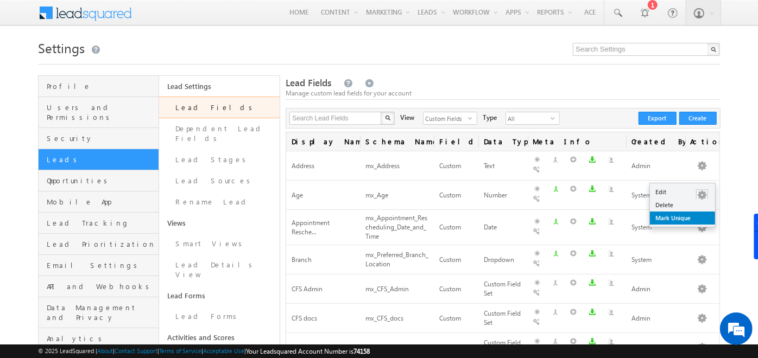
click at [685, 216] on link "Mark Unique" at bounding box center [682, 218] width 65 height 13
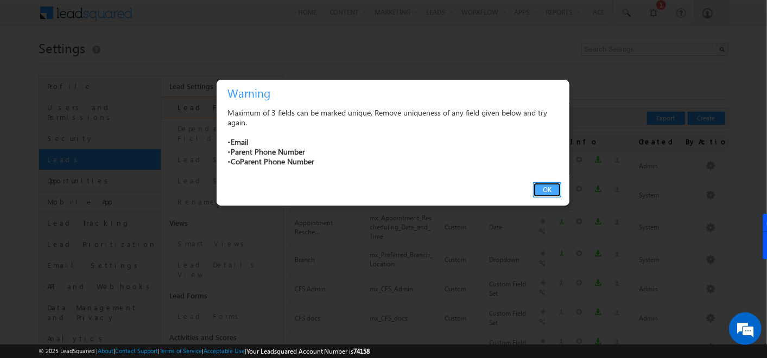
click at [546, 185] on button "OK" at bounding box center [547, 190] width 28 height 15
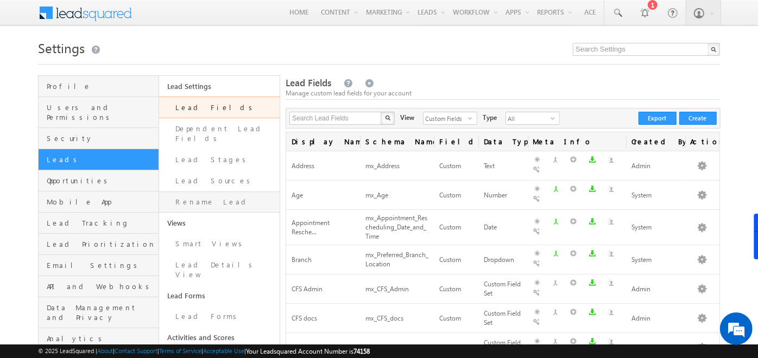
click at [209, 194] on link "Rename Lead" at bounding box center [219, 202] width 121 height 21
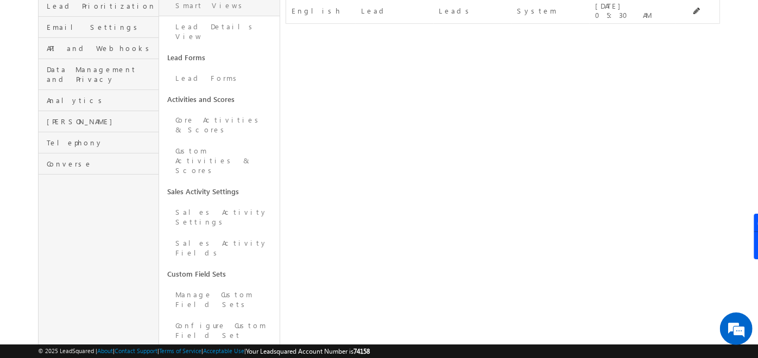
scroll to position [246, 0]
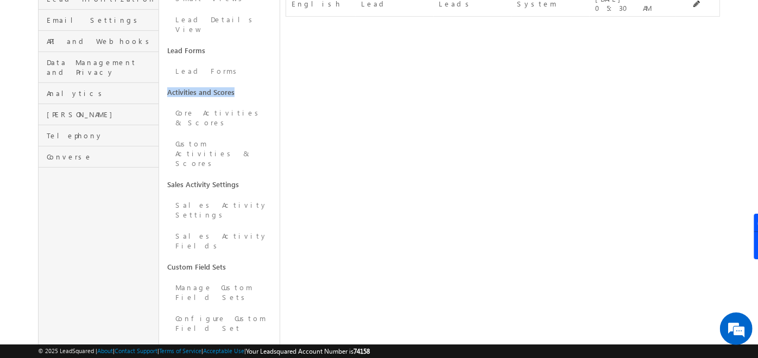
drag, startPoint x: 168, startPoint y: 73, endPoint x: 234, endPoint y: 77, distance: 66.4
click at [234, 82] on link "Activities and Scores" at bounding box center [219, 92] width 121 height 21
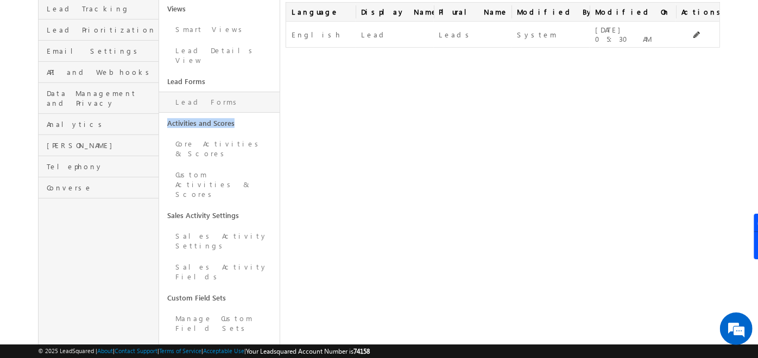
scroll to position [214, 0]
click at [192, 134] on link "Core Activities & Scores" at bounding box center [219, 149] width 121 height 31
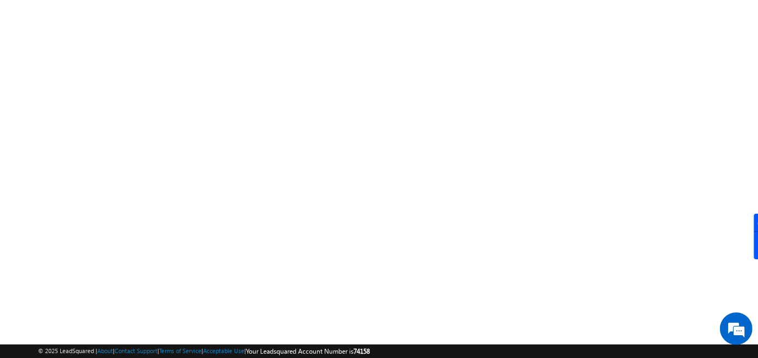
scroll to position [183, 0]
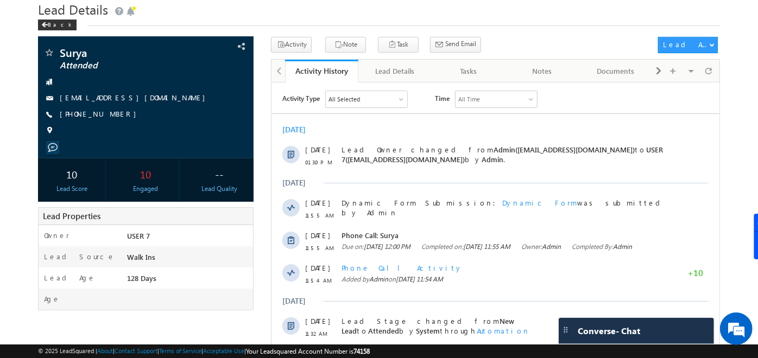
scroll to position [37, 0]
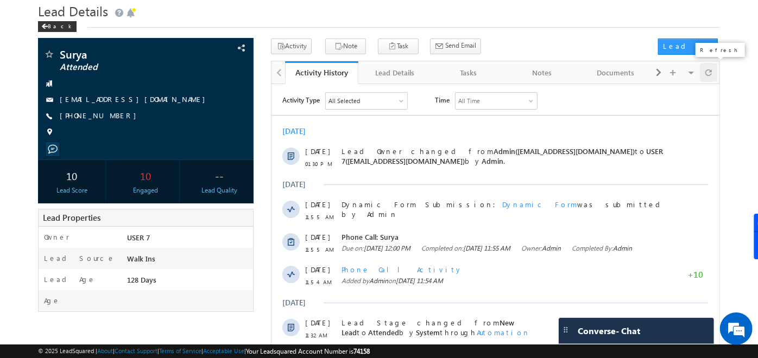
click at [712, 75] on span at bounding box center [709, 72] width 7 height 19
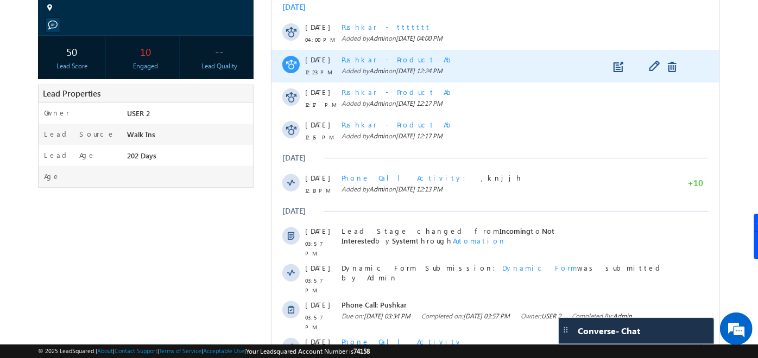
scroll to position [284, 0]
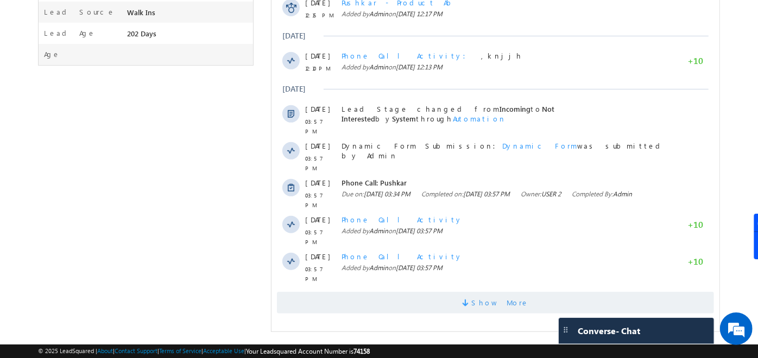
click at [465, 292] on span "Show More" at bounding box center [495, 303] width 437 height 22
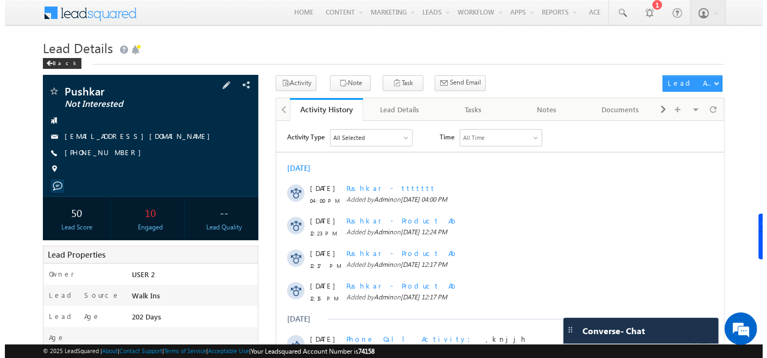
scroll to position [0, 0]
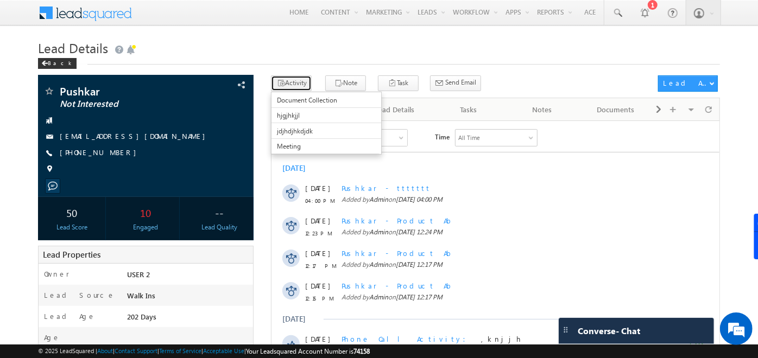
click at [291, 81] on button "Activity" at bounding box center [291, 83] width 41 height 16
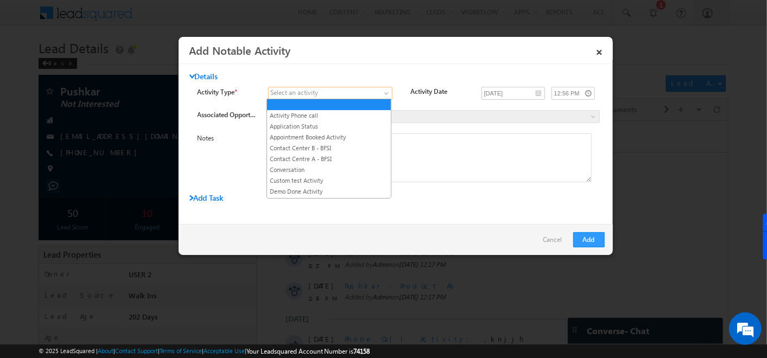
click at [375, 90] on span at bounding box center [324, 94] width 110 height 10
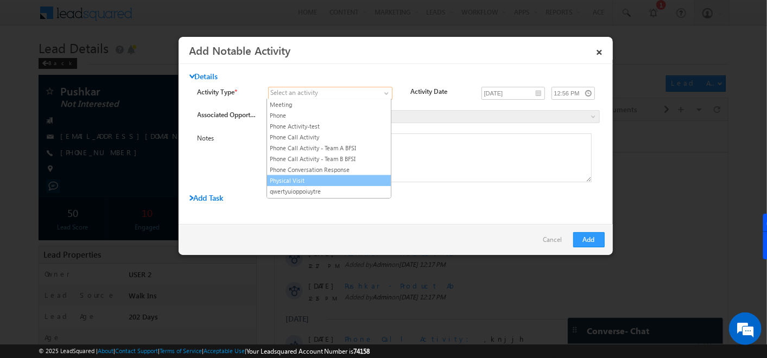
scroll to position [477, 0]
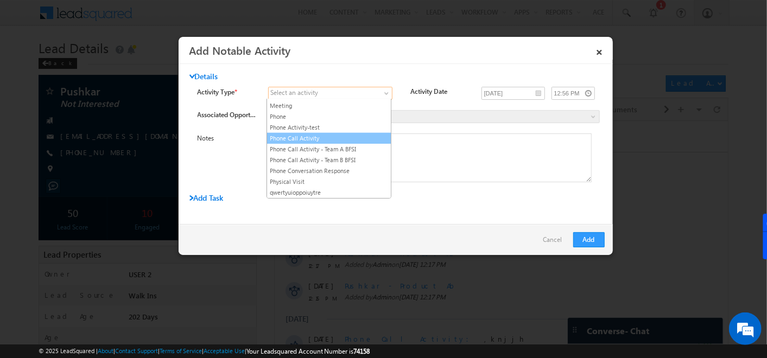
click at [314, 134] on link "Phone Call Activity" at bounding box center [329, 139] width 124 height 10
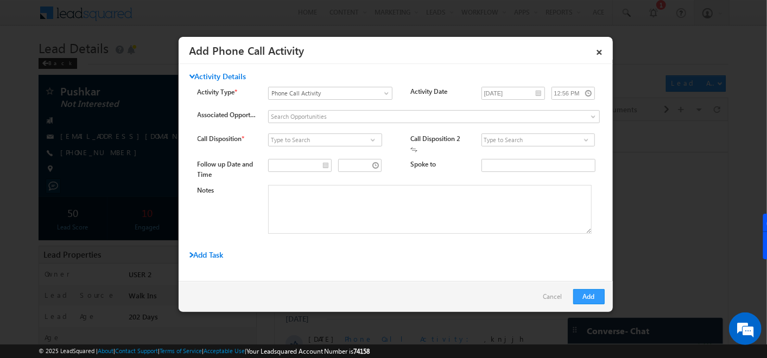
click at [370, 140] on span at bounding box center [373, 140] width 11 height 9
click at [356, 155] on link "Connected" at bounding box center [325, 152] width 114 height 12
type input "Connected"
click at [584, 136] on span at bounding box center [586, 140] width 11 height 9
click at [509, 150] on link "Call back" at bounding box center [539, 152] width 114 height 12
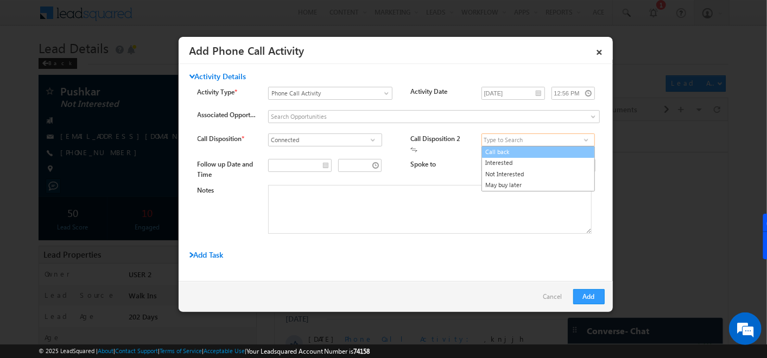
type input "Call back"
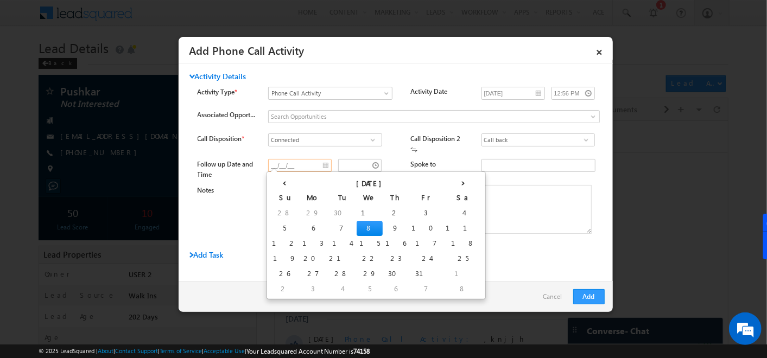
click at [322, 168] on input "__/__/__" at bounding box center [300, 165] width 64 height 13
click at [409, 225] on td "10" at bounding box center [426, 228] width 34 height 15
type input "10/10/25"
type input "12:56 PM"
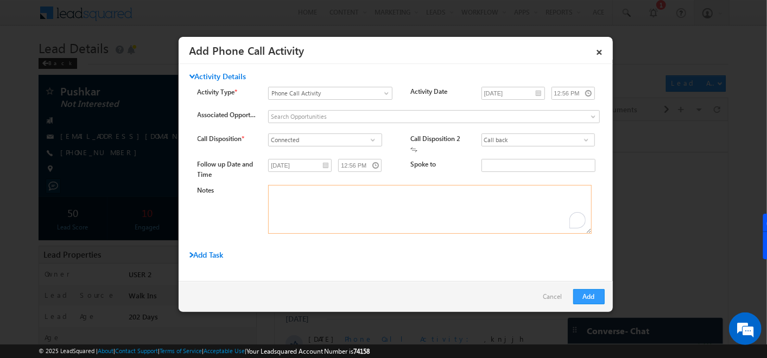
click at [397, 212] on textarea "Notes" at bounding box center [430, 209] width 324 height 49
type textarea "JDJDHJDHDJTEEYUHXDJHDJDBMCNCCCMCNK"
click at [582, 299] on button "Add" at bounding box center [590, 297] width 32 height 15
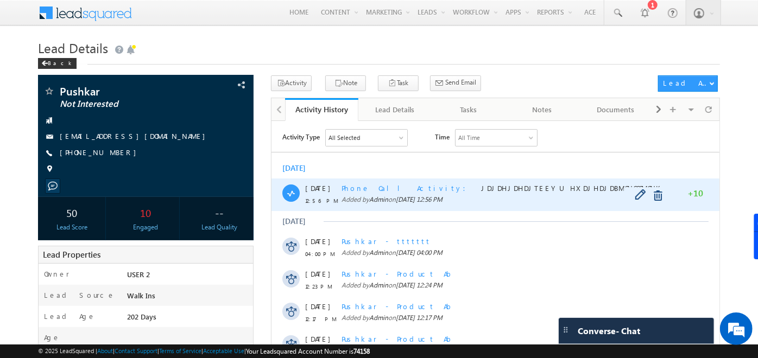
click at [393, 188] on span "Phone Call Activity" at bounding box center [407, 187] width 131 height 9
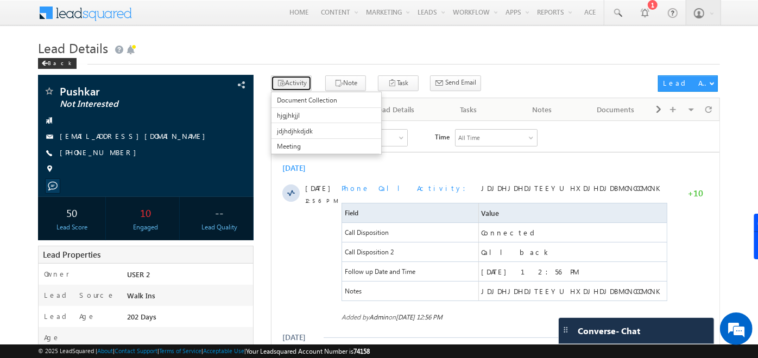
click at [290, 82] on button "Activity" at bounding box center [291, 83] width 41 height 16
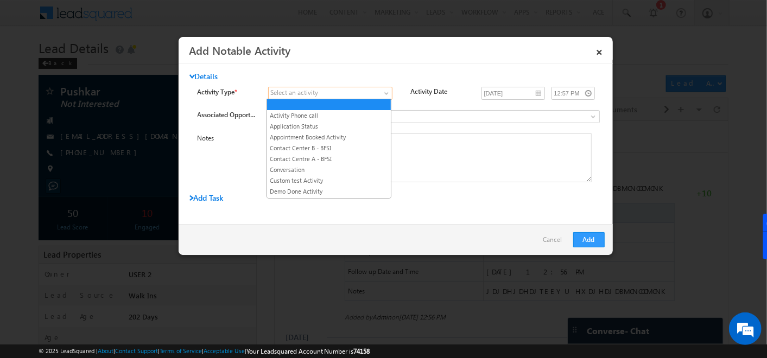
click at [378, 93] on link at bounding box center [330, 93] width 124 height 13
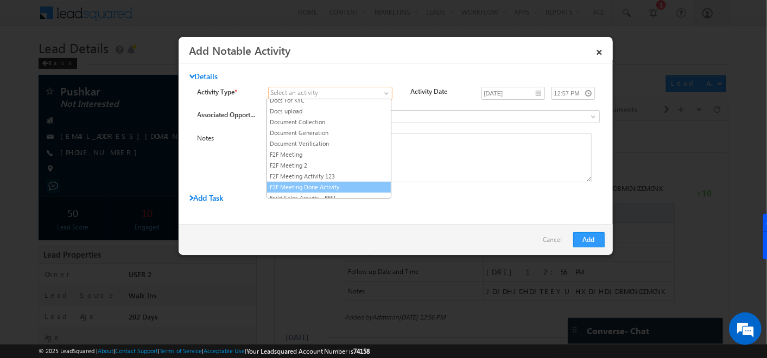
click at [295, 183] on link "F2F Meeting Done Activity" at bounding box center [329, 188] width 124 height 10
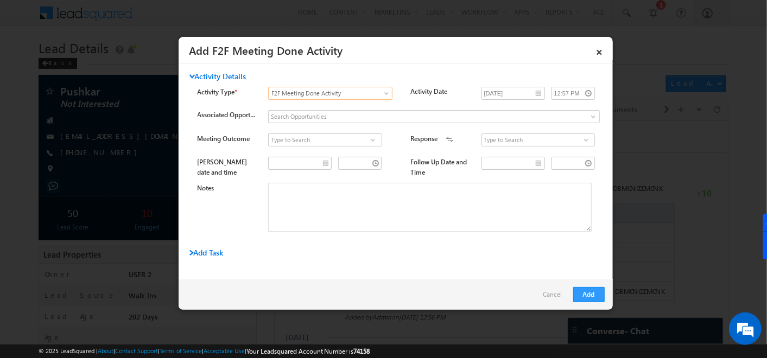
click at [375, 139] on span at bounding box center [373, 140] width 11 height 9
click at [316, 152] on link "Attended" at bounding box center [325, 152] width 114 height 12
type input "Attended"
click at [585, 141] on span at bounding box center [586, 140] width 11 height 9
click at [509, 152] on link "Int" at bounding box center [539, 152] width 114 height 12
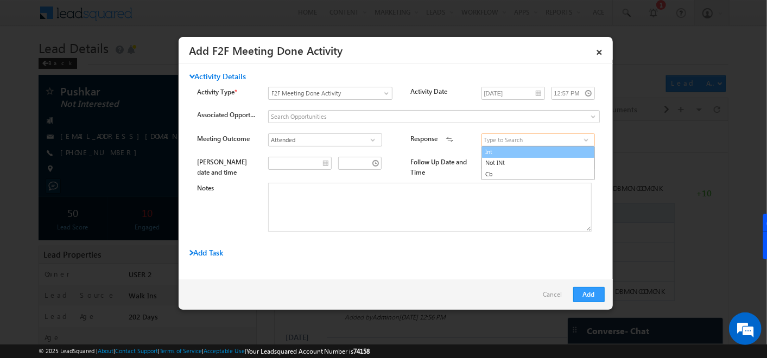
type input "Int"
click at [400, 202] on textarea "Notes" at bounding box center [430, 207] width 324 height 49
type textarea "NHGHHJMNNM"
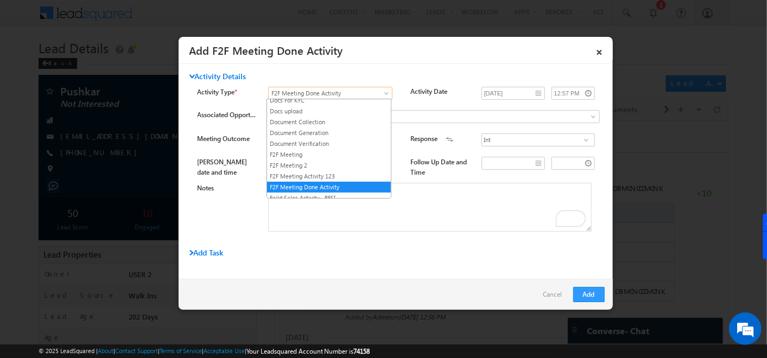
click at [386, 92] on span at bounding box center [387, 95] width 9 height 9
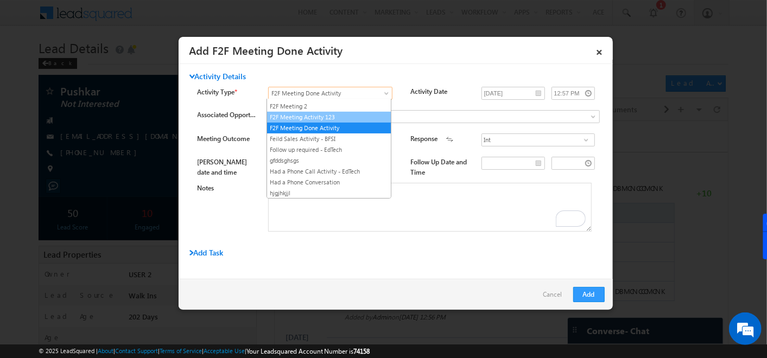
scroll to position [694, 0]
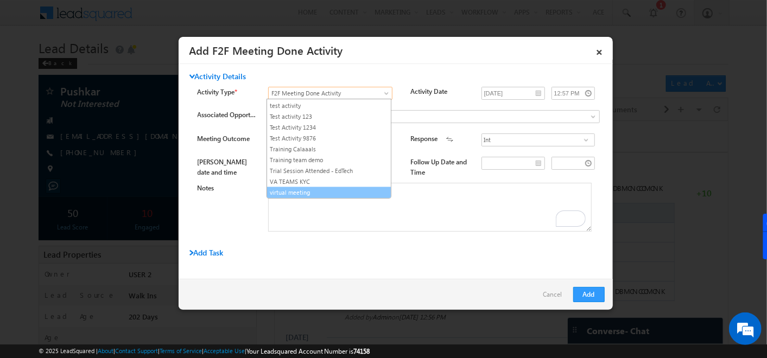
click at [287, 188] on link "virtual meeting" at bounding box center [329, 193] width 124 height 10
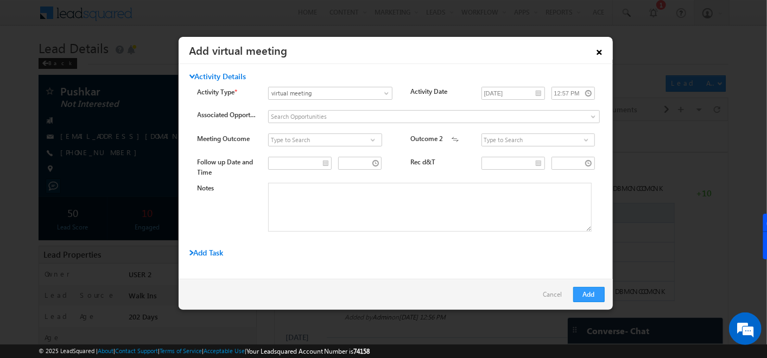
click at [596, 53] on link "×" at bounding box center [600, 50] width 18 height 19
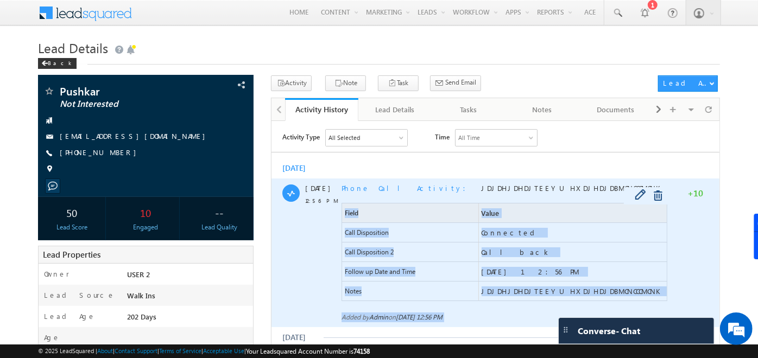
drag, startPoint x: 704, startPoint y: 189, endPoint x: 693, endPoint y: 190, distance: 10.9
click at [693, 190] on span "+10" at bounding box center [696, 194] width 16 height 13
click at [712, 191] on div "08 Oct 12:56 PM Phone Call Activity JDJDHJDHDJTEEYUHXDJHDJDBMCNCCCMCNK Field Va…" at bounding box center [496, 252] width 448 height 149
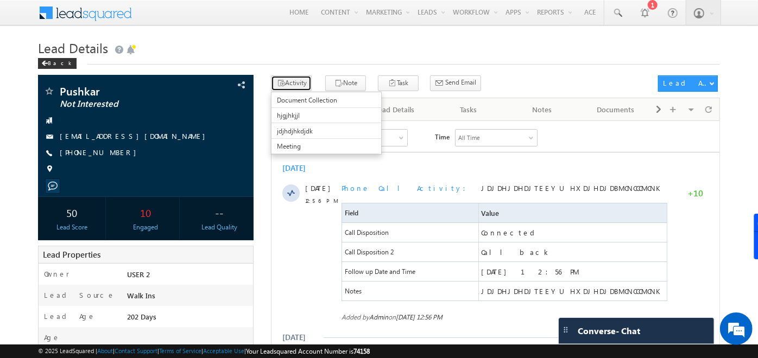
click at [294, 84] on button "Activity" at bounding box center [291, 83] width 41 height 16
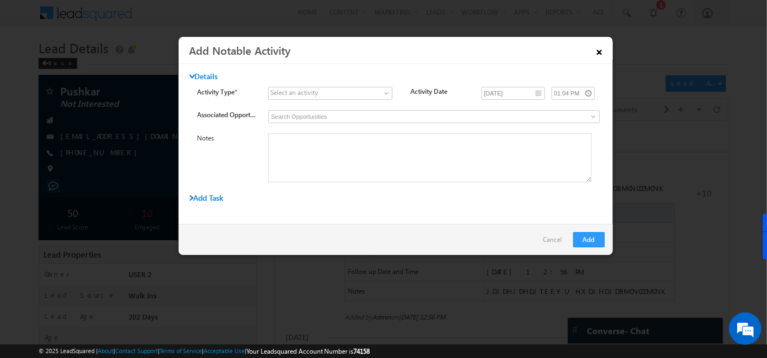
click at [596, 53] on link "×" at bounding box center [600, 50] width 18 height 19
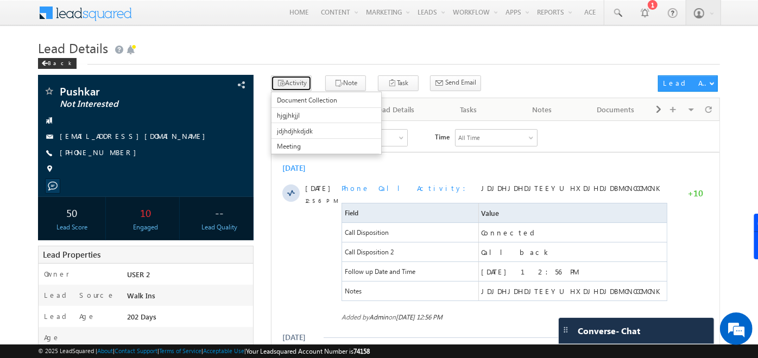
click at [284, 84] on icon "button" at bounding box center [280, 84] width 9 height 10
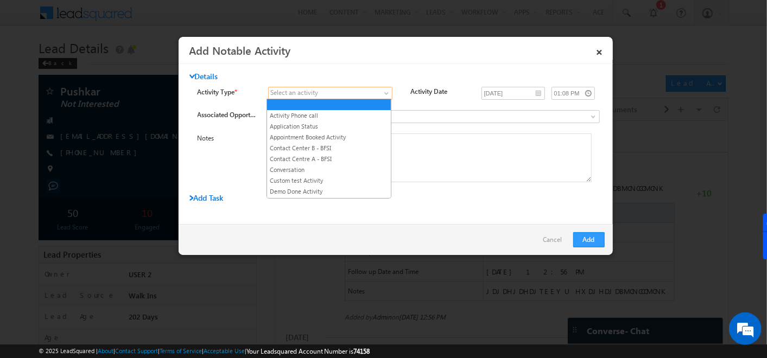
click at [370, 93] on span at bounding box center [324, 94] width 110 height 10
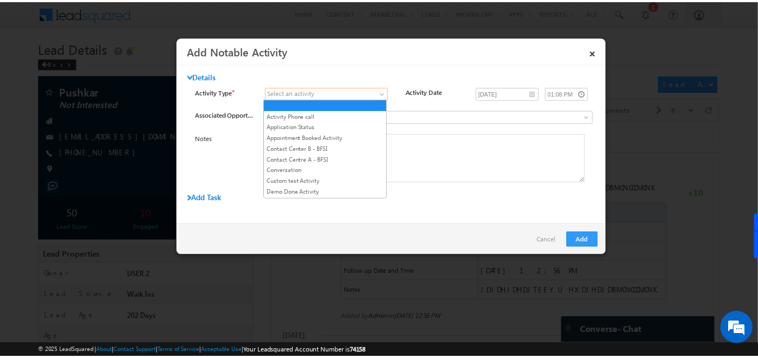
scroll to position [705, 0]
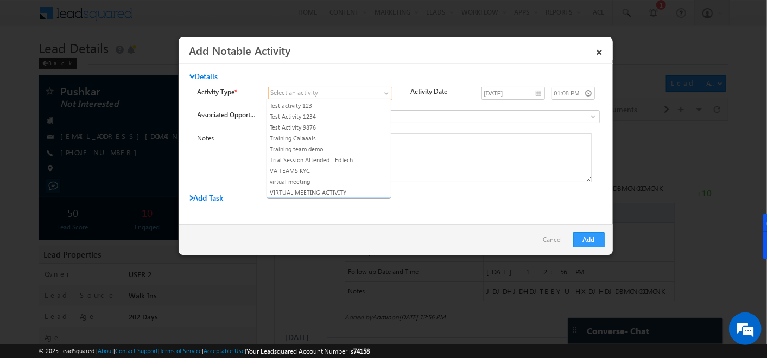
click at [343, 199] on link "VIRTUAL MEETING DONE ACTIVITY" at bounding box center [329, 204] width 124 height 10
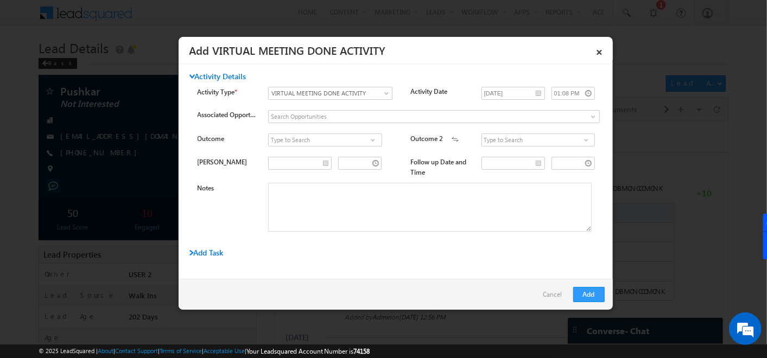
click at [581, 140] on span at bounding box center [586, 140] width 11 height 9
click at [368, 140] on span at bounding box center [373, 140] width 11 height 9
click at [330, 156] on link "Att" at bounding box center [325, 152] width 114 height 12
type input "Att"
click at [581, 142] on span at bounding box center [586, 140] width 11 height 9
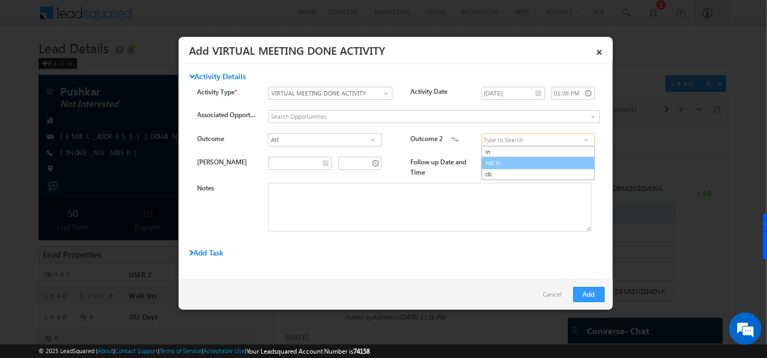
click at [531, 163] on link "not in" at bounding box center [539, 163] width 114 height 12
type input "not in"
click at [333, 220] on textarea "Notes" at bounding box center [430, 207] width 324 height 49
type textarea "mnkmk"
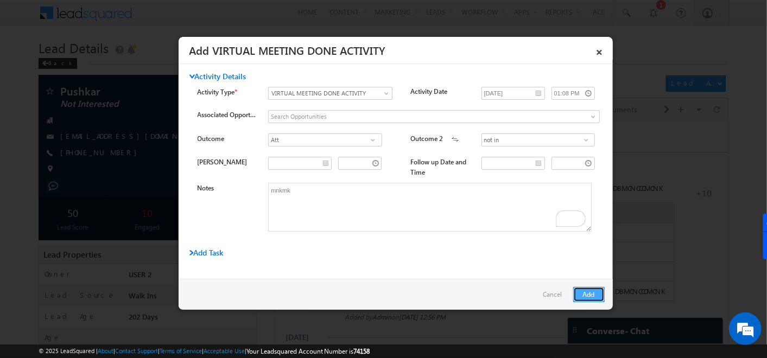
click at [591, 292] on button "Add" at bounding box center [590, 294] width 32 height 15
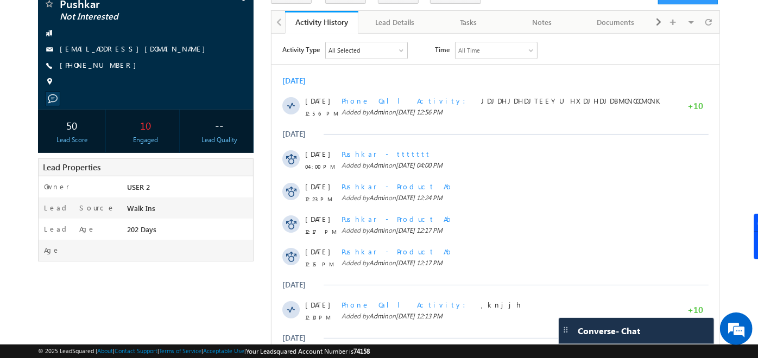
scroll to position [59, 0]
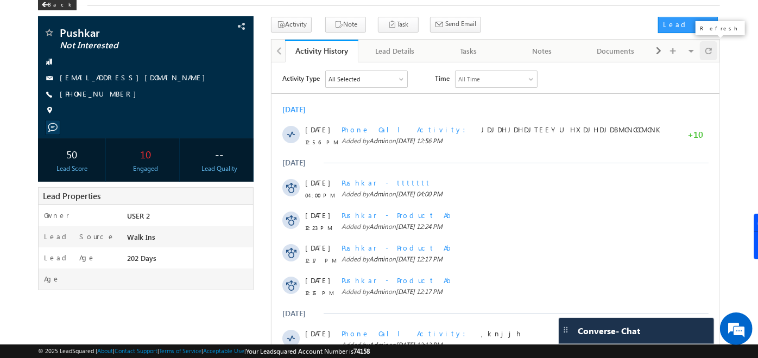
click at [707, 59] on span at bounding box center [709, 50] width 7 height 19
click at [367, 79] on div "182 Selected" at bounding box center [366, 79] width 81 height 16
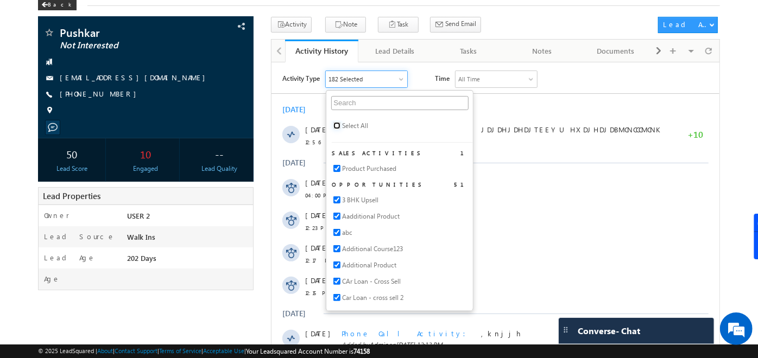
click at [335, 125] on input "checkbox" at bounding box center [337, 125] width 7 height 7
checkbox input "true"
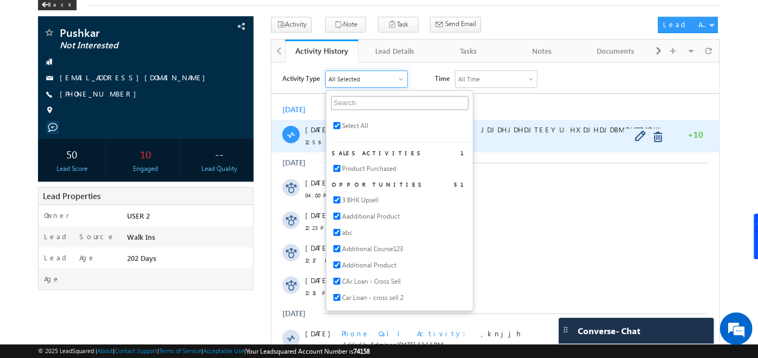
click at [585, 123] on div "Phone Call Activity JDJDHJDHDJTEEYUHXDJHDJDBMCNCCCMCNK Added by Admin on 08 Oct…" at bounding box center [506, 135] width 328 height 33
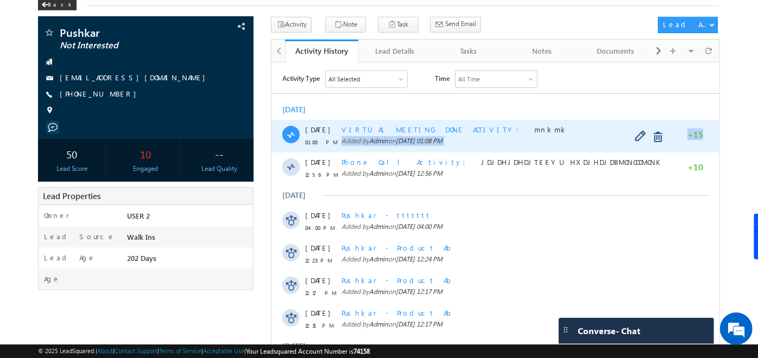
click at [703, 132] on div "08 Oct 01:08 PM VIRTUAL MEETING DONE ACTIVITY mnkmk Added by Admin on 08 Oct 20…" at bounding box center [496, 135] width 448 height 33
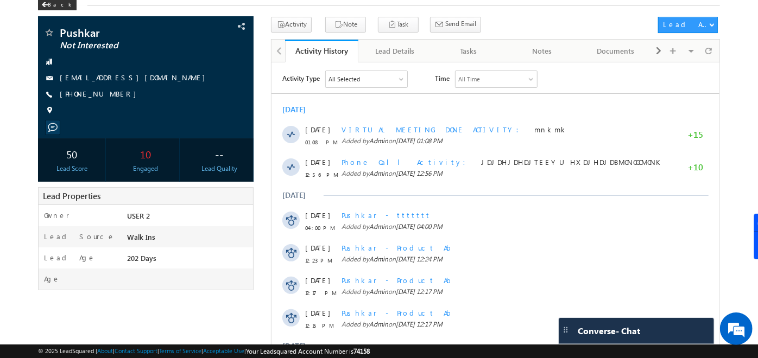
drag, startPoint x: 703, startPoint y: 132, endPoint x: 656, endPoint y: 101, distance: 56.5
click at [656, 101] on div "Today 08 Oct 01:08 PM VIRTUAL MEETING DONE ACTIVITY mnkmk Added by Admin on 08 …" at bounding box center [496, 309] width 448 height 421
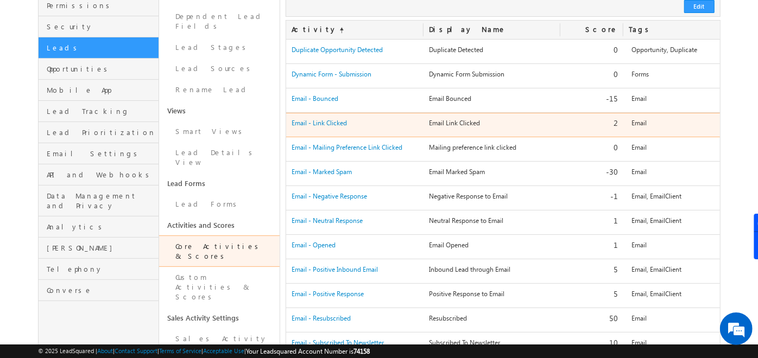
scroll to position [113, 0]
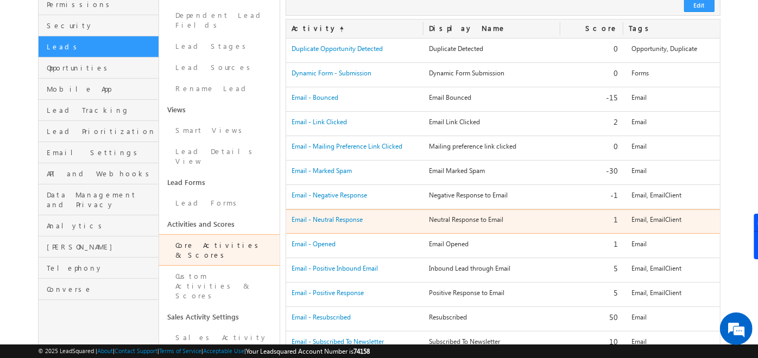
drag, startPoint x: 451, startPoint y: 242, endPoint x: 449, endPoint y: 209, distance: 32.7
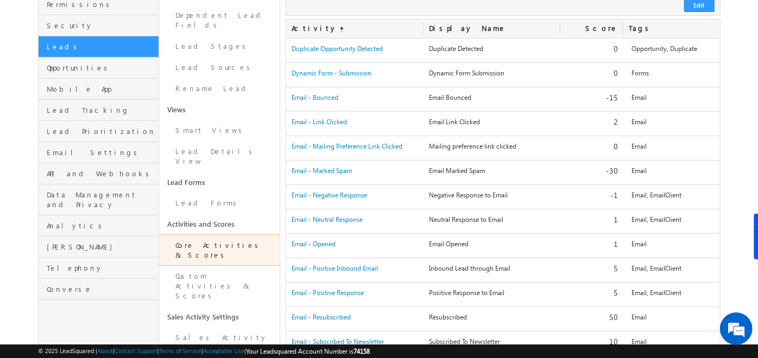
click at [365, 12] on div "Edit Cancel Save" at bounding box center [503, 5] width 435 height 21
click at [77, 105] on span "Lead Tracking" at bounding box center [101, 110] width 109 height 10
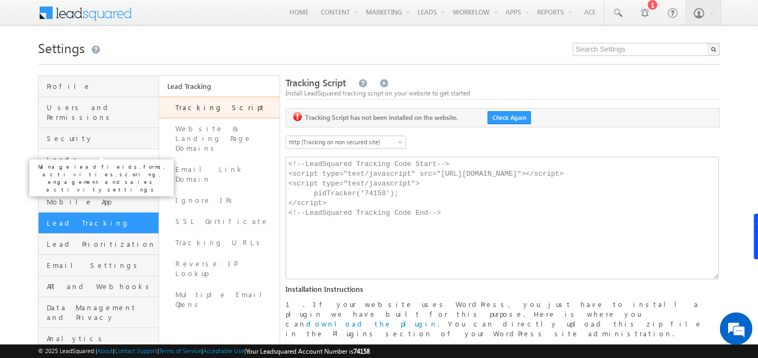
click at [116, 155] on span "Leads" at bounding box center [101, 160] width 109 height 10
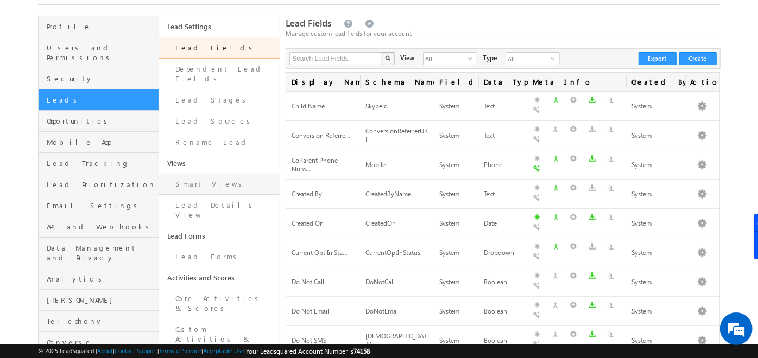
scroll to position [61, 0]
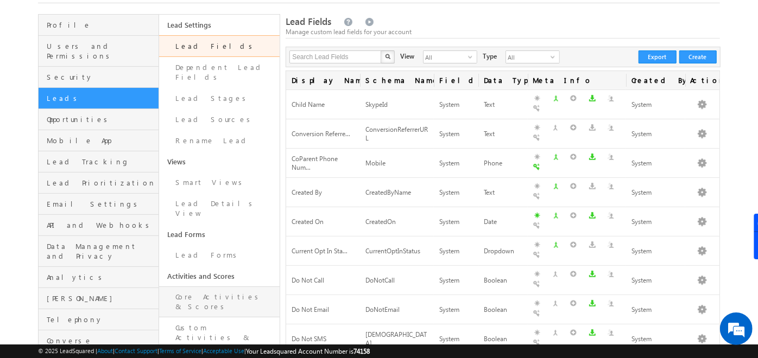
click at [196, 287] on link "Core Activities & Scores" at bounding box center [219, 302] width 121 height 31
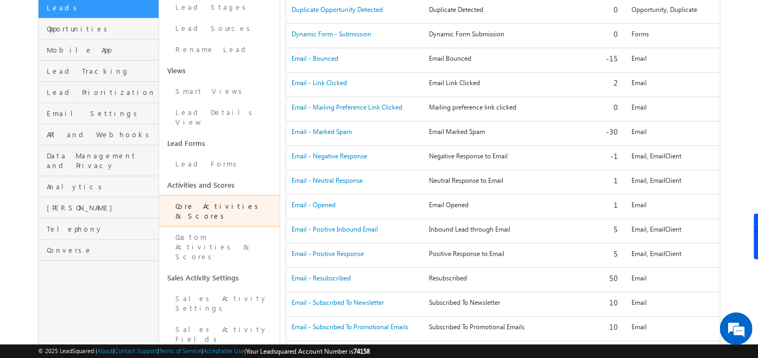
scroll to position [153, 0]
click at [236, 226] on link "Custom Activities & Scores" at bounding box center [219, 246] width 121 height 41
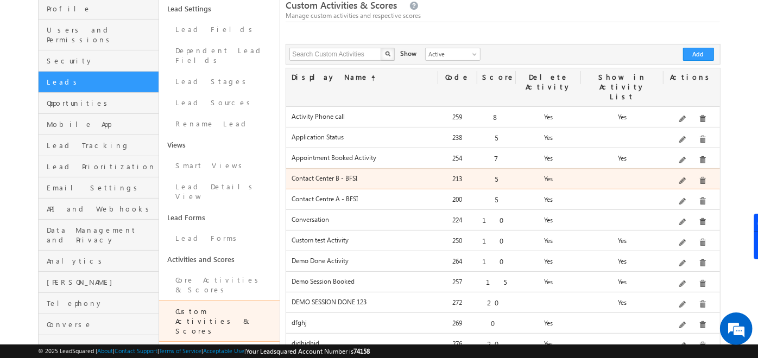
scroll to position [68, 0]
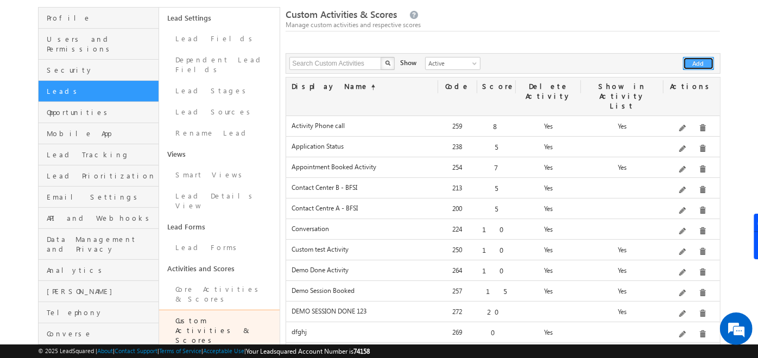
click at [707, 60] on button "Add" at bounding box center [698, 63] width 31 height 13
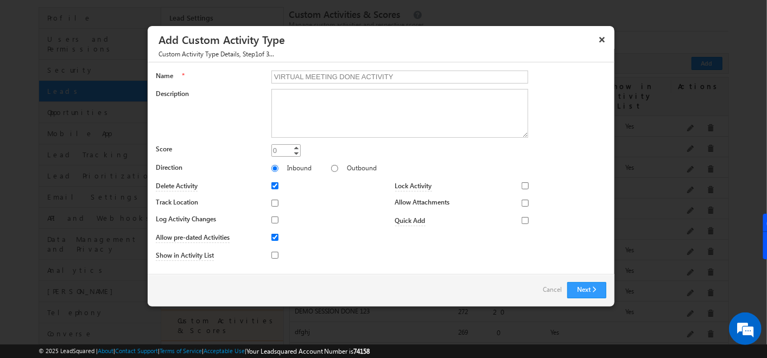
type input "VIRTUAL MEETING DONE ACTIVITY"
click at [285, 150] on input "0" at bounding box center [286, 150] width 29 height 12
type input "15"
click at [331, 167] on input "Outbound" at bounding box center [334, 168] width 7 height 7
radio input "true"
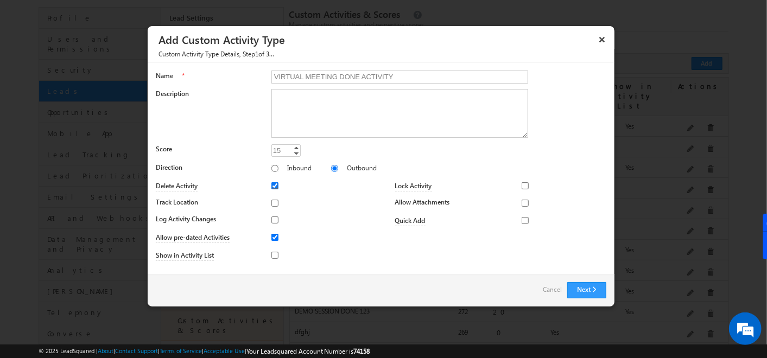
click at [278, 186] on input "Delete Activity" at bounding box center [275, 186] width 7 height 7
checkbox input "true"
click at [274, 200] on input "Track Location" at bounding box center [275, 203] width 7 height 7
checkbox input "true"
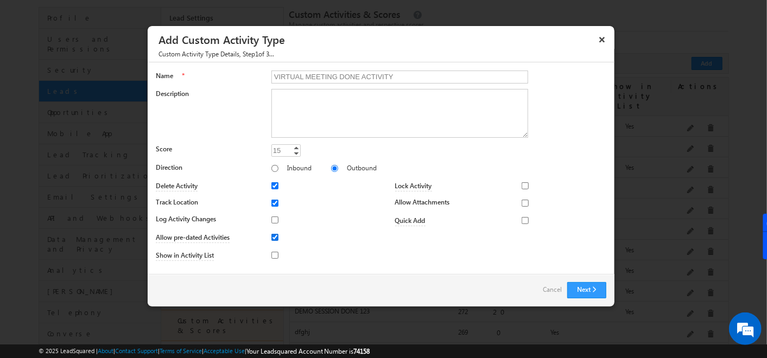
click at [278, 235] on input "Allow pre-dated Activities" at bounding box center [275, 237] width 7 height 7
checkbox input "false"
click at [274, 254] on input "Show in Activity List" at bounding box center [275, 255] width 7 height 7
checkbox input "true"
click at [525, 187] on input "Lock Activity" at bounding box center [525, 186] width 7 height 7
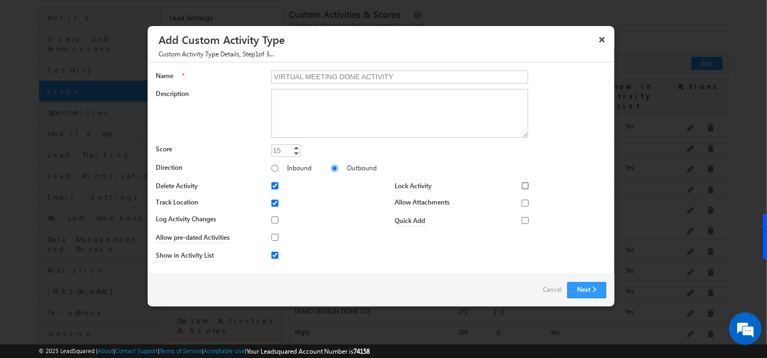
checkbox input "true"
click at [577, 180] on span "None Selected" at bounding box center [566, 186] width 62 height 12
click at [550, 244] on div "Lock Activity Marketing User Sales Manager Sales User None Selected select Mark…" at bounding box center [493, 221] width 225 height 87
click at [524, 202] on input "Allow Attachments" at bounding box center [525, 203] width 7 height 7
checkbox input "true"
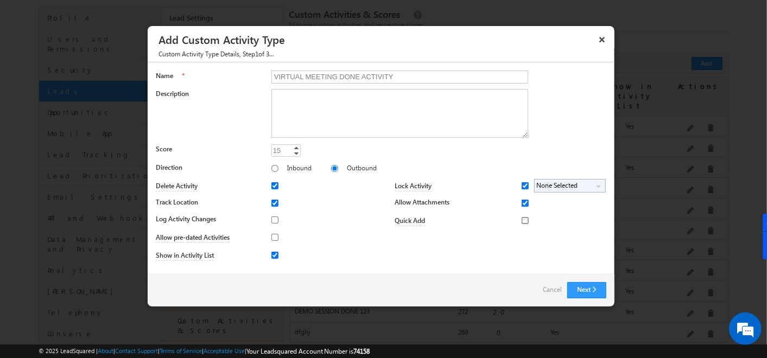
click at [524, 223] on input "Quick Add" at bounding box center [525, 220] width 7 height 7
checkbox input "true"
click at [526, 203] on input "Allow Attachments" at bounding box center [525, 203] width 7 height 7
checkbox input "false"
click at [526, 218] on input "Quick Add" at bounding box center [525, 220] width 7 height 7
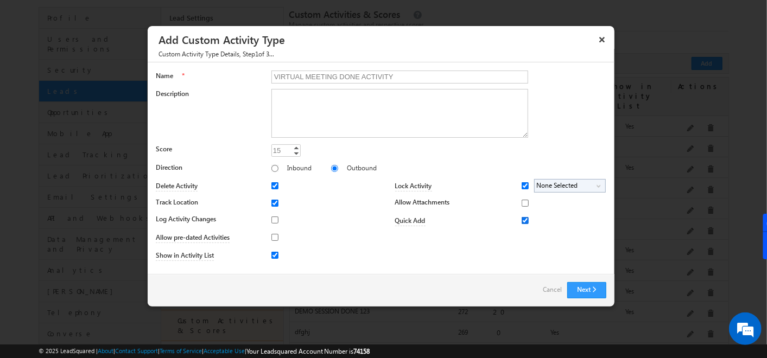
checkbox input "false"
click at [605, 286] on button "Next" at bounding box center [587, 290] width 39 height 16
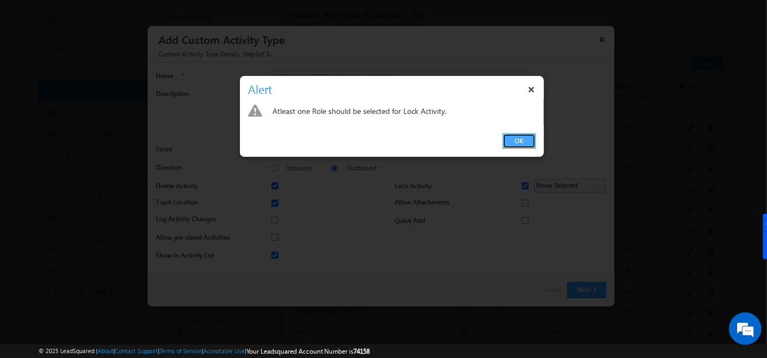
click at [514, 141] on link "OK" at bounding box center [519, 141] width 33 height 15
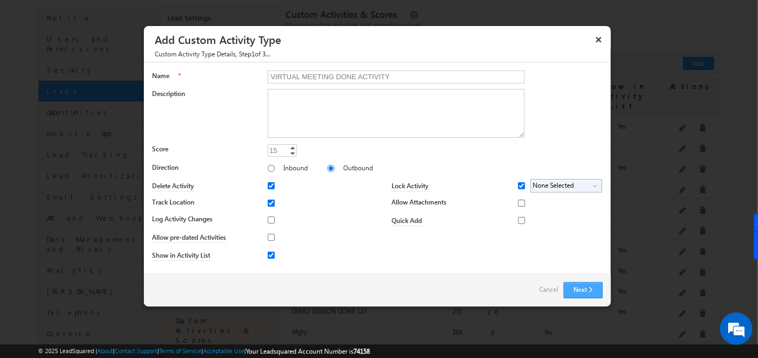
click at [575, 290] on button "Next" at bounding box center [583, 290] width 39 height 16
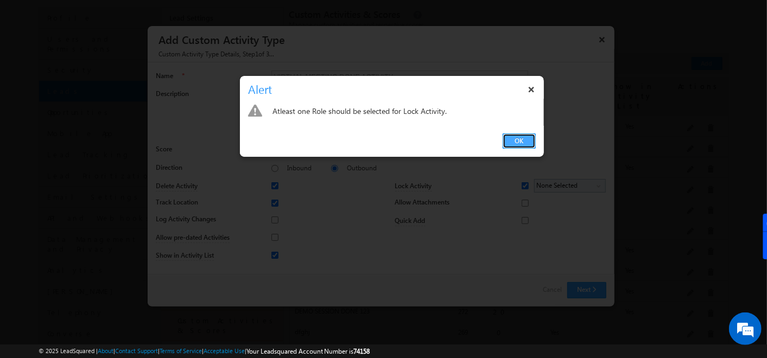
click at [527, 139] on link "OK" at bounding box center [519, 141] width 33 height 15
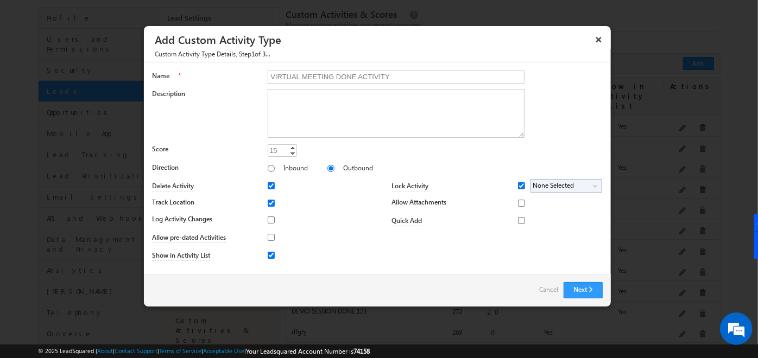
click at [520, 183] on input "Lock Activity" at bounding box center [521, 186] width 7 height 7
checkbox input "false"
click at [578, 287] on button "Next" at bounding box center [583, 290] width 39 height 16
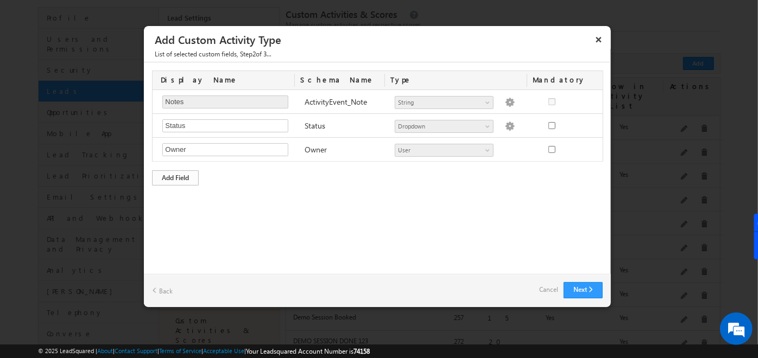
click at [189, 172] on div "Add Field" at bounding box center [175, 178] width 47 height 15
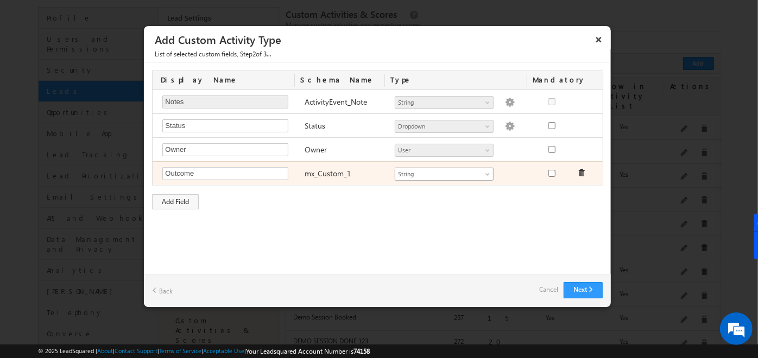
type input "Outcome"
click at [457, 178] on link "String" at bounding box center [444, 174] width 99 height 13
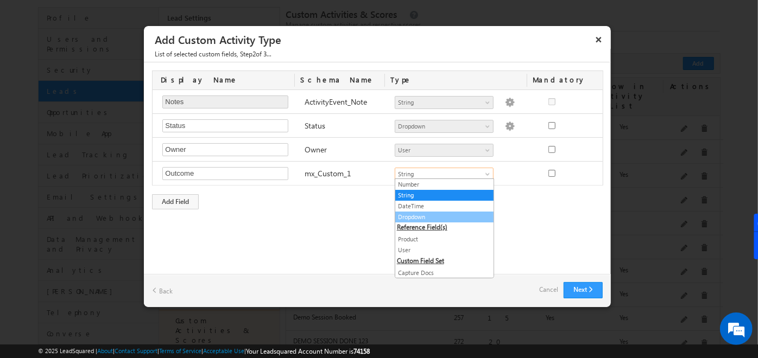
click at [421, 213] on link "Dropdown" at bounding box center [444, 217] width 98 height 10
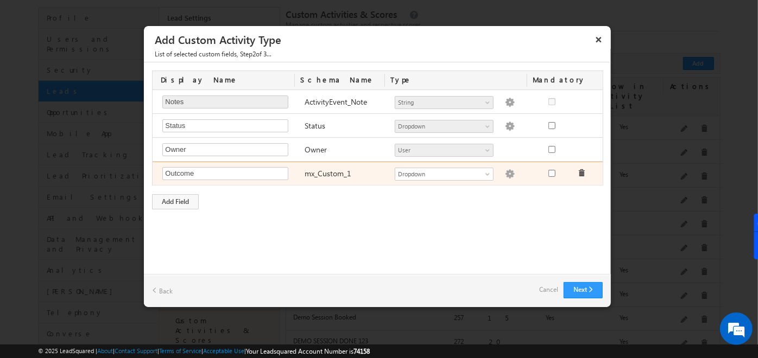
click at [505, 174] on img at bounding box center [510, 174] width 10 height 10
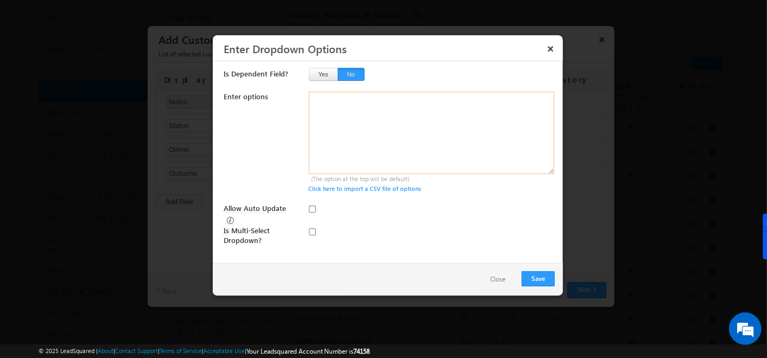
click at [431, 124] on textarea at bounding box center [432, 133] width 246 height 83
type textarea "Att Not Att"
click at [537, 273] on button "Save" at bounding box center [538, 279] width 33 height 15
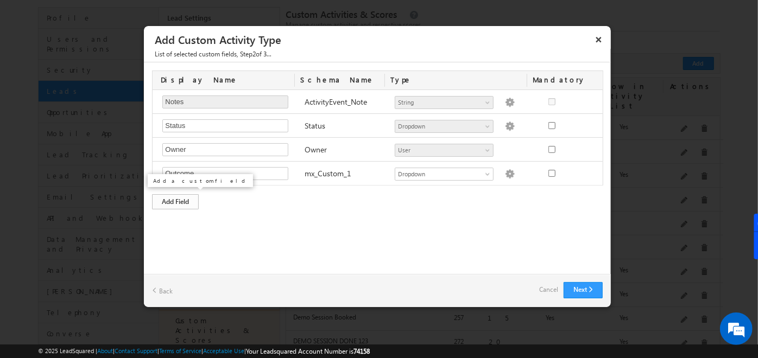
click at [180, 205] on div "Add Field" at bounding box center [175, 201] width 47 height 15
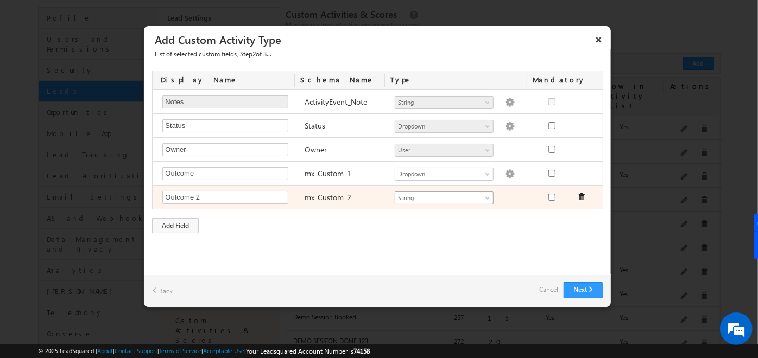
type input "Outcome 2"
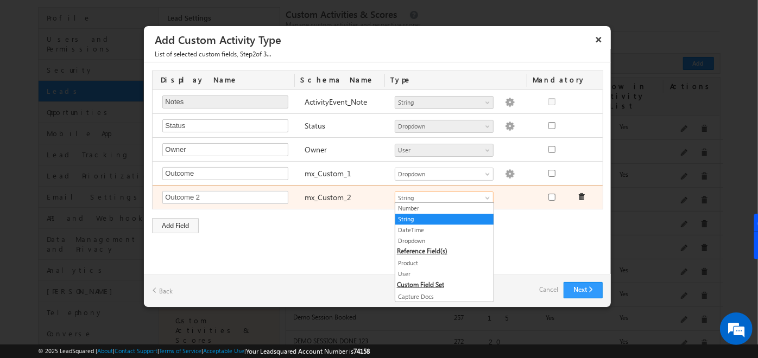
click at [444, 197] on span "String" at bounding box center [439, 198] width 89 height 10
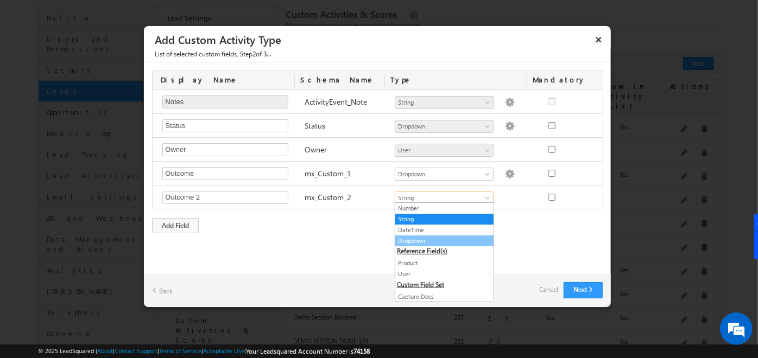
click at [423, 237] on link "Dropdown" at bounding box center [444, 241] width 98 height 10
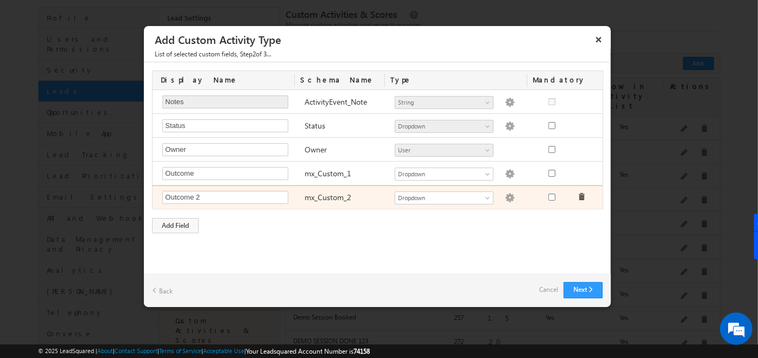
click at [505, 194] on img at bounding box center [510, 198] width 10 height 10
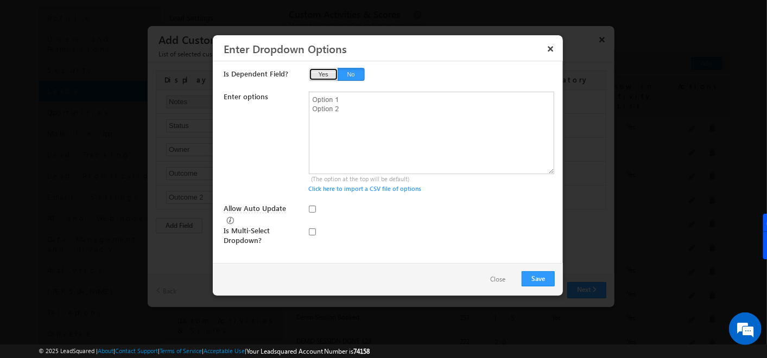
click at [310, 73] on button "Yes" at bounding box center [323, 74] width 29 height 13
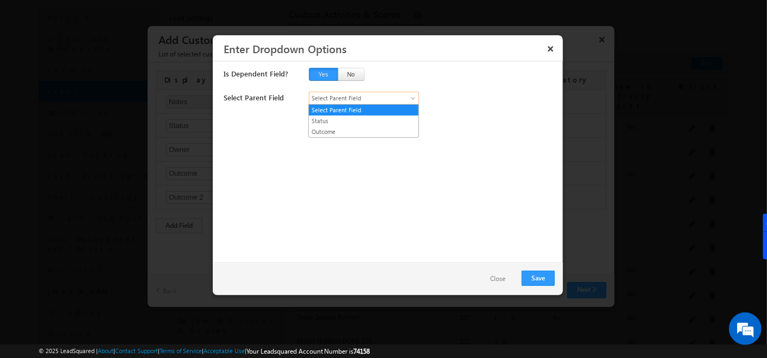
click at [338, 100] on span "Select Parent Field" at bounding box center [359, 98] width 98 height 10
click at [329, 131] on link "Outcome" at bounding box center [364, 132] width 110 height 10
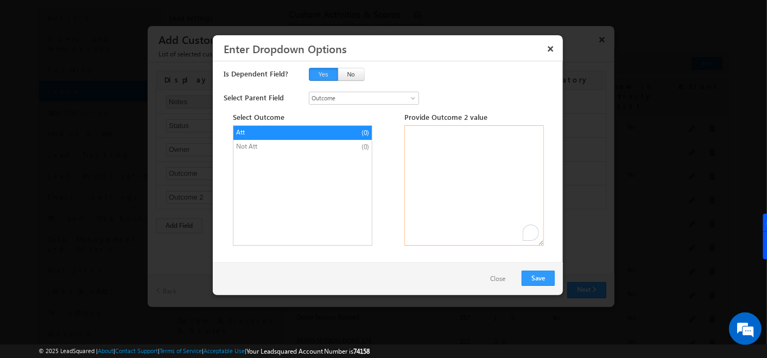
click at [420, 132] on textarea "To enrich screen reader interactions, please activate Accessibility in Grammarl…" at bounding box center [475, 185] width 140 height 121
type textarea "in not in cb"
click at [259, 146] on span "Not Att" at bounding box center [281, 147] width 90 height 10
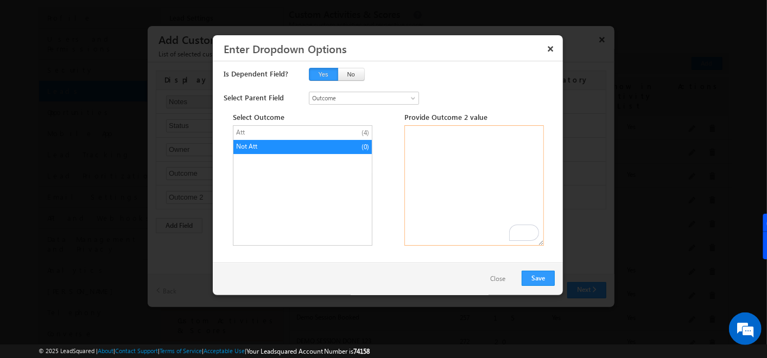
click at [432, 142] on textarea "To enrich screen reader interactions, please activate Accessibility in Grammarl…" at bounding box center [475, 185] width 140 height 121
type textarea "resch can"
click at [533, 275] on button "Save" at bounding box center [538, 278] width 33 height 15
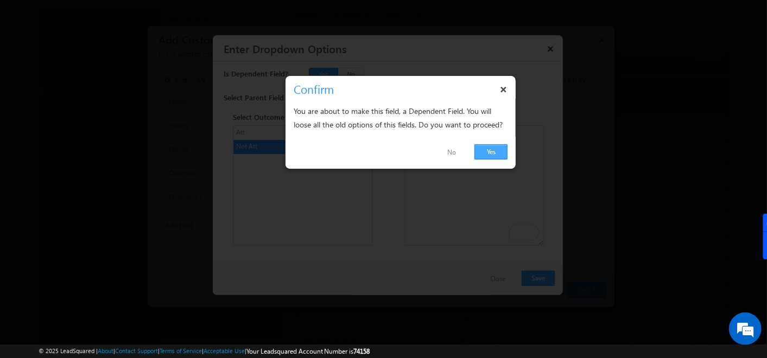
click at [501, 150] on link "Yes" at bounding box center [491, 151] width 33 height 15
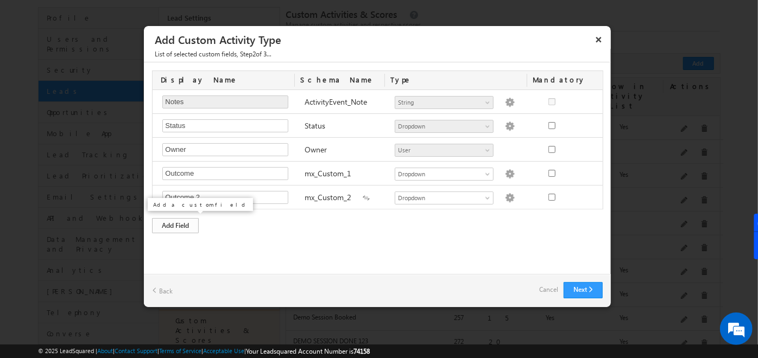
click at [171, 230] on div "Add Field" at bounding box center [175, 225] width 47 height 15
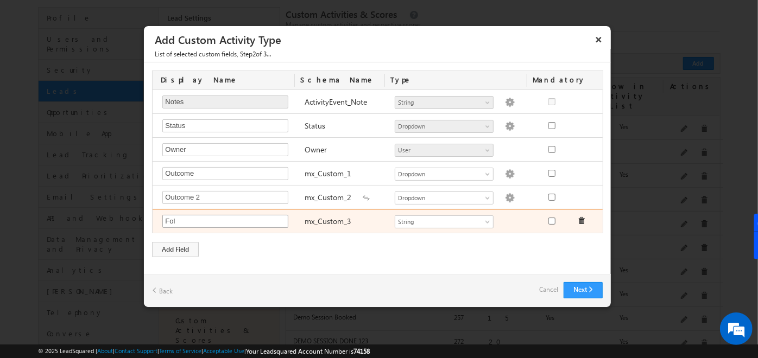
type input "Follow up Date and Time"
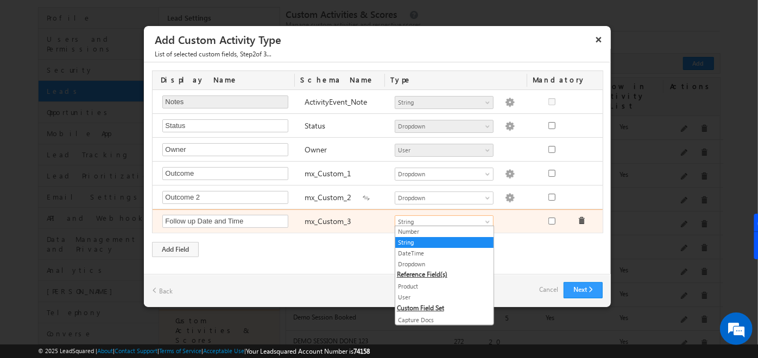
click at [448, 223] on span "String" at bounding box center [439, 222] width 89 height 10
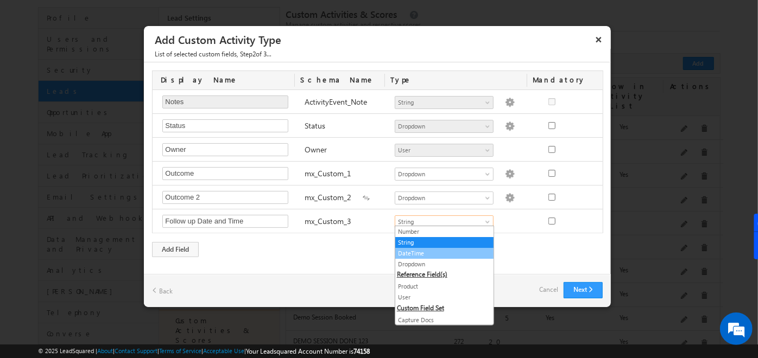
click at [428, 249] on link "DateTime" at bounding box center [444, 254] width 98 height 10
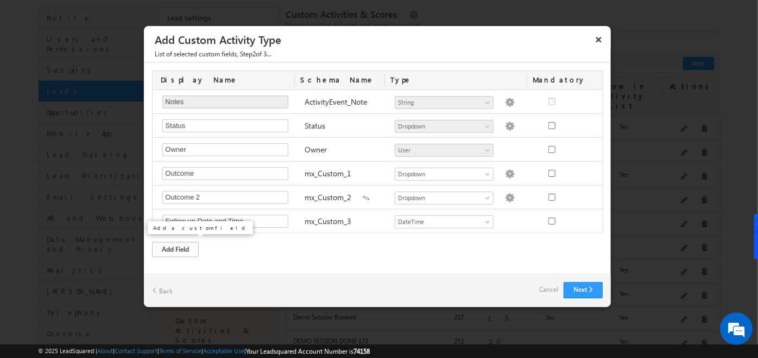
click at [180, 248] on div "Add Field" at bounding box center [175, 249] width 47 height 15
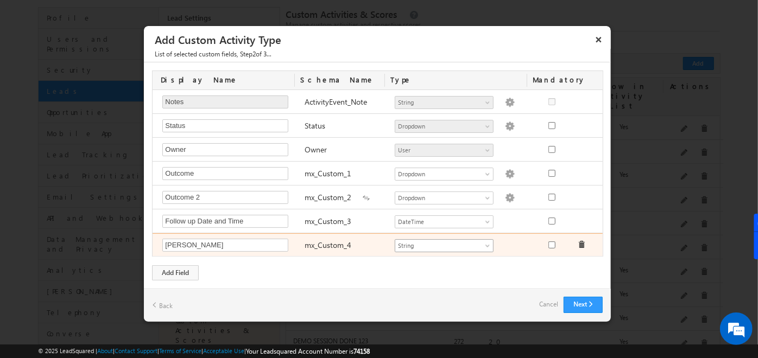
type input "Resch dt"
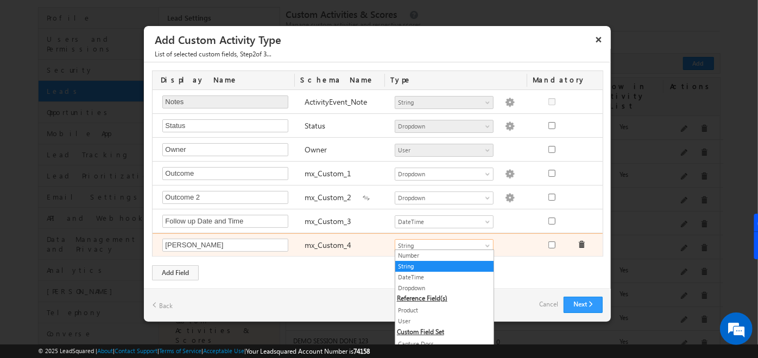
click at [412, 241] on span "String" at bounding box center [439, 246] width 89 height 10
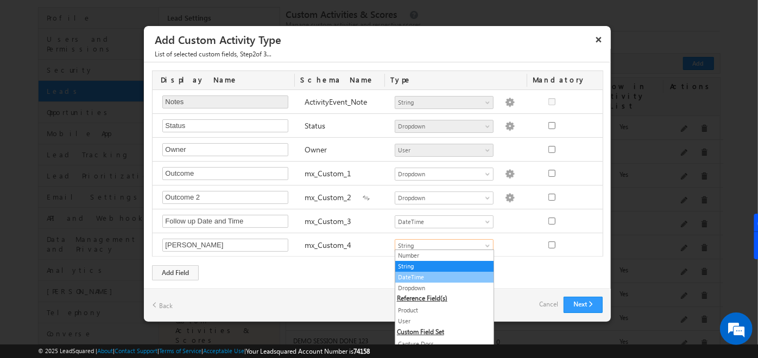
click at [421, 273] on link "DateTime" at bounding box center [444, 278] width 98 height 10
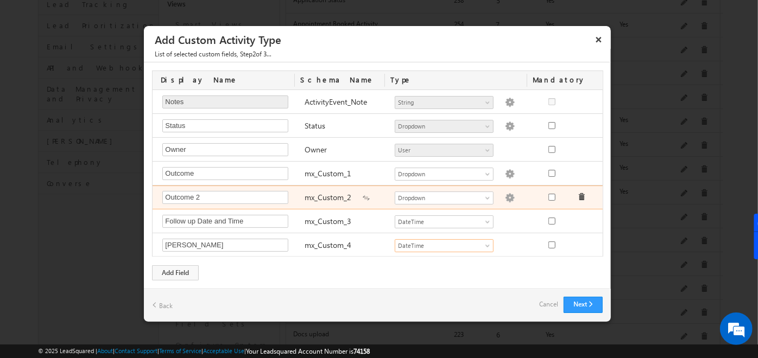
scroll to position [221, 0]
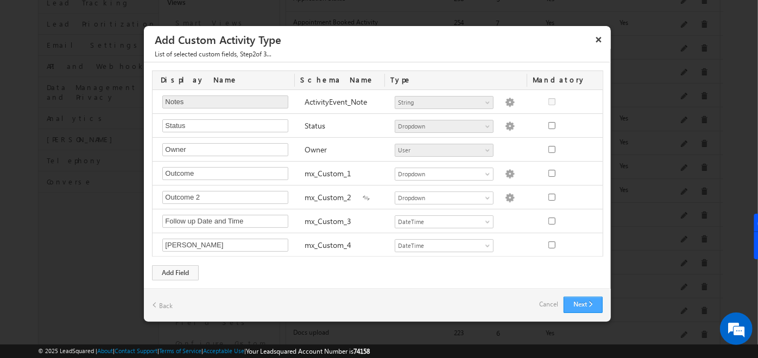
click at [574, 306] on button "Next" at bounding box center [583, 305] width 39 height 16
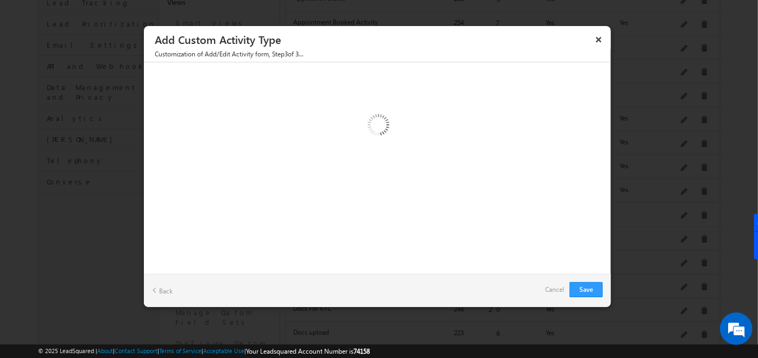
click at [163, 288] on link "Back" at bounding box center [162, 290] width 21 height 17
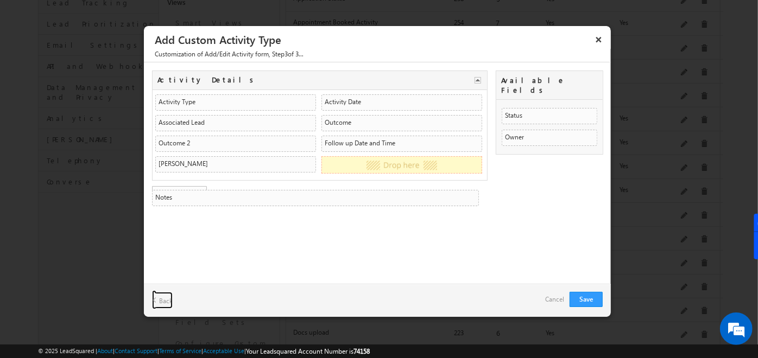
drag, startPoint x: 203, startPoint y: 141, endPoint x: 204, endPoint y: 204, distance: 63.0
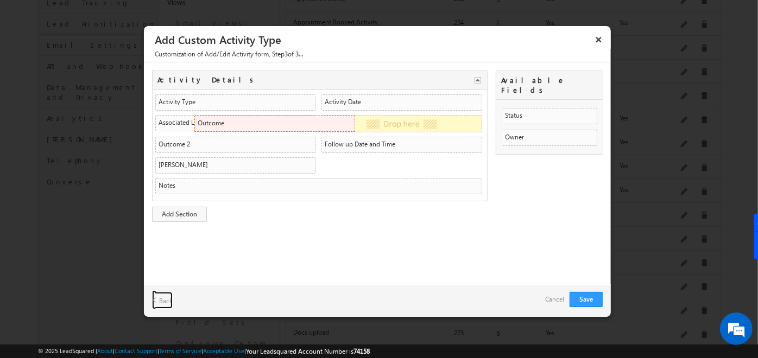
drag, startPoint x: 341, startPoint y: 119, endPoint x: 364, endPoint y: 119, distance: 23.4
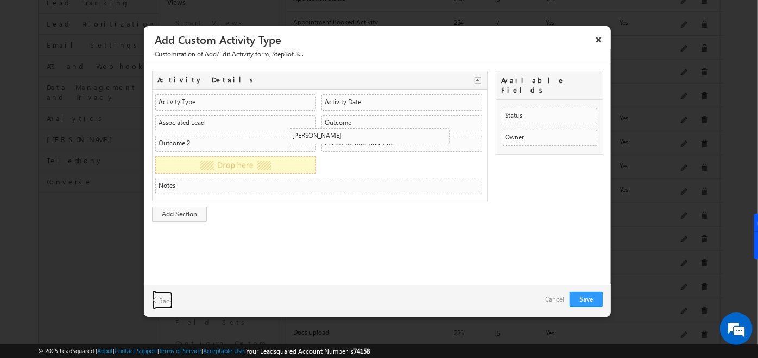
drag, startPoint x: 281, startPoint y: 159, endPoint x: 458, endPoint y: 133, distance: 178.4
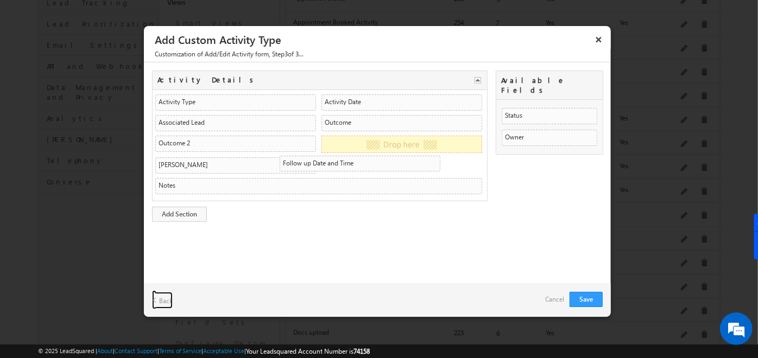
drag, startPoint x: 442, startPoint y: 144, endPoint x: 428, endPoint y: 166, distance: 25.9
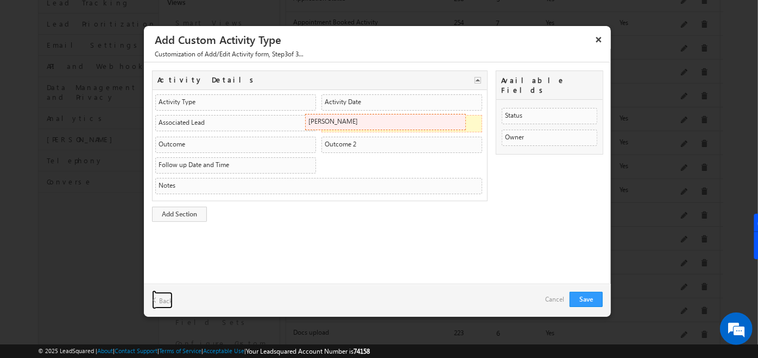
drag, startPoint x: 299, startPoint y: 165, endPoint x: 456, endPoint y: 128, distance: 161.8
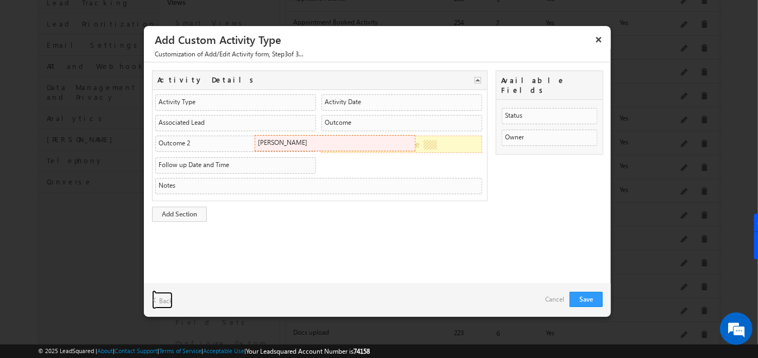
drag, startPoint x: 374, startPoint y: 126, endPoint x: 408, endPoint y: 147, distance: 40.2
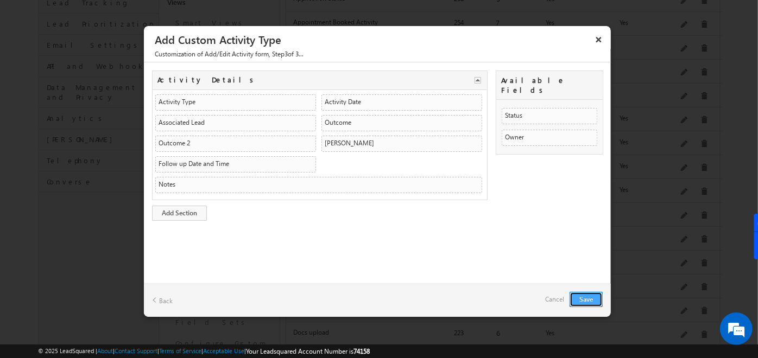
click at [578, 294] on button "Save" at bounding box center [586, 299] width 33 height 15
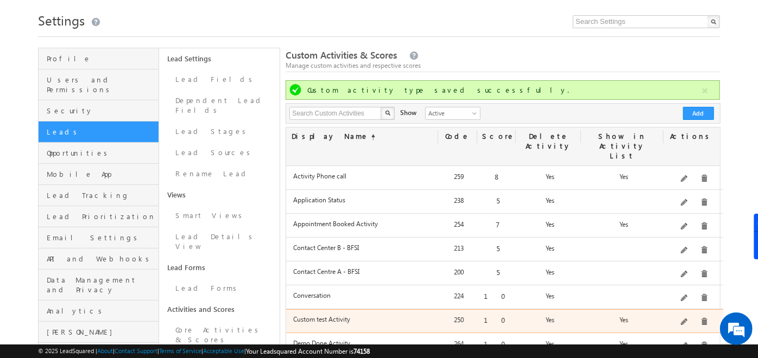
scroll to position [0, 0]
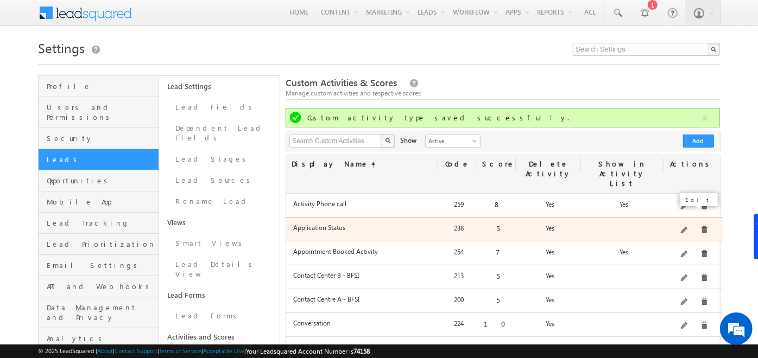
click at [686, 227] on span at bounding box center [685, 231] width 8 height 8
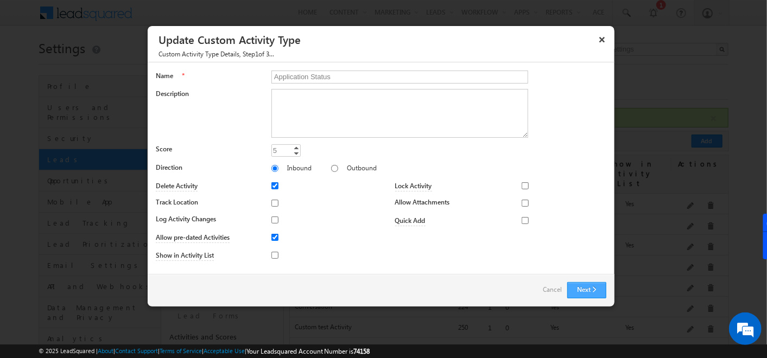
click at [574, 287] on button "Next" at bounding box center [587, 290] width 39 height 16
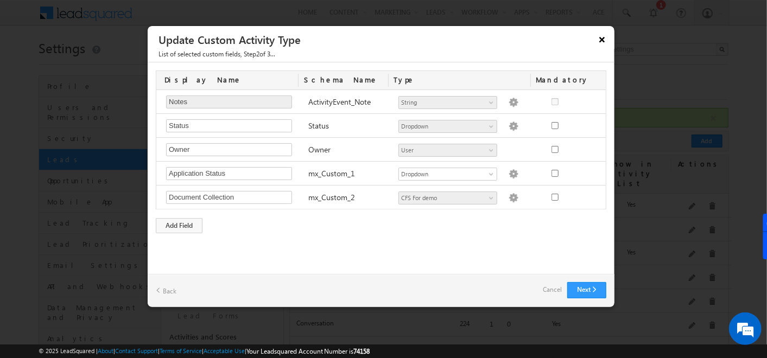
click at [598, 36] on button "×" at bounding box center [602, 39] width 17 height 19
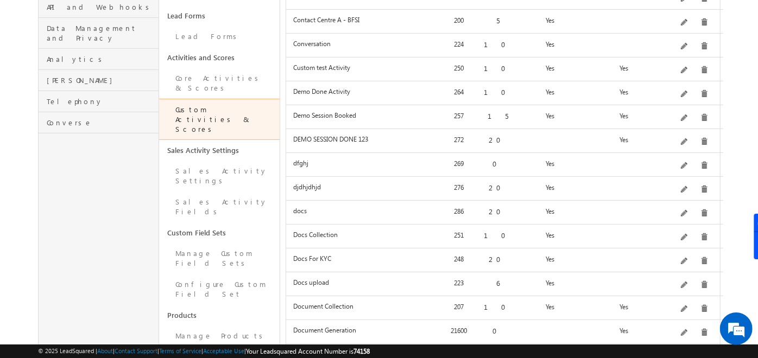
scroll to position [279, 0]
click at [199, 69] on link "Core Activities & Scores" at bounding box center [219, 84] width 121 height 31
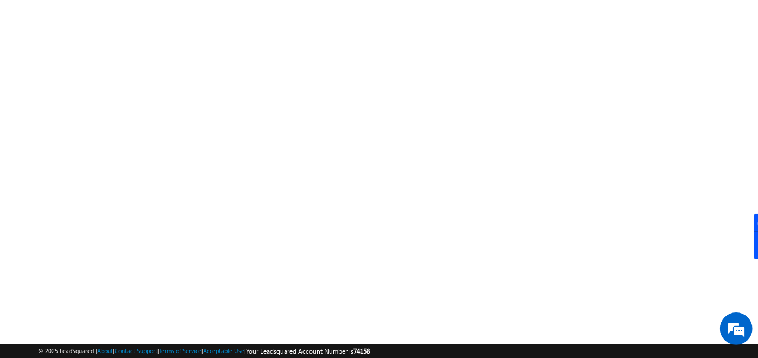
scroll to position [183, 0]
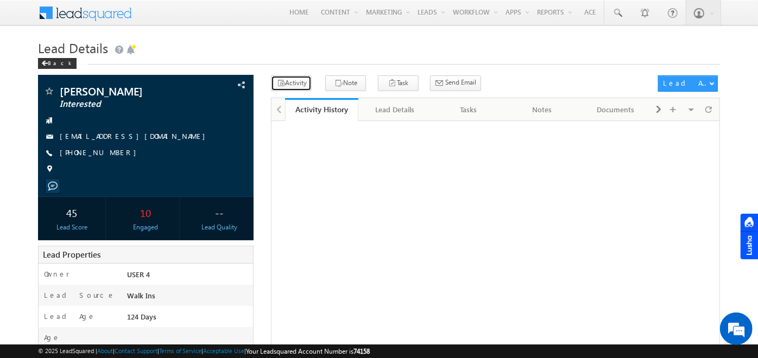
click at [292, 83] on button "Activity" at bounding box center [291, 83] width 41 height 16
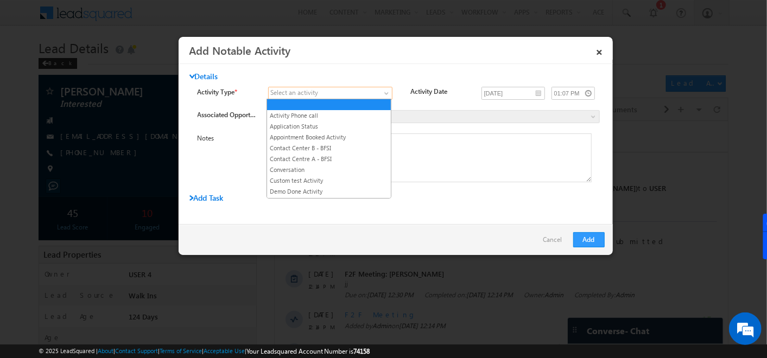
click at [369, 92] on span at bounding box center [324, 94] width 110 height 10
click at [325, 199] on link "VIRTUAL MEETING DONE ACTIVITY" at bounding box center [329, 204] width 124 height 10
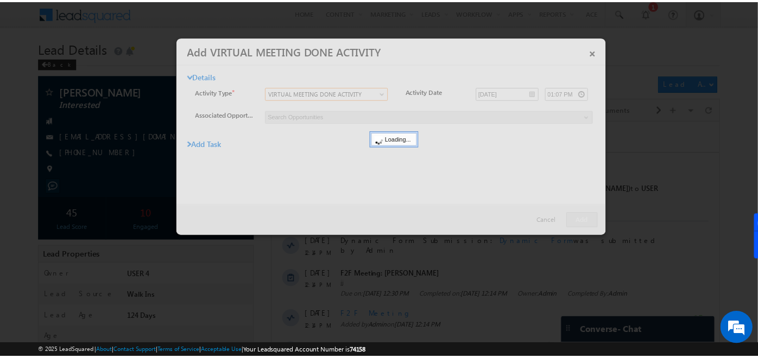
scroll to position [0, 0]
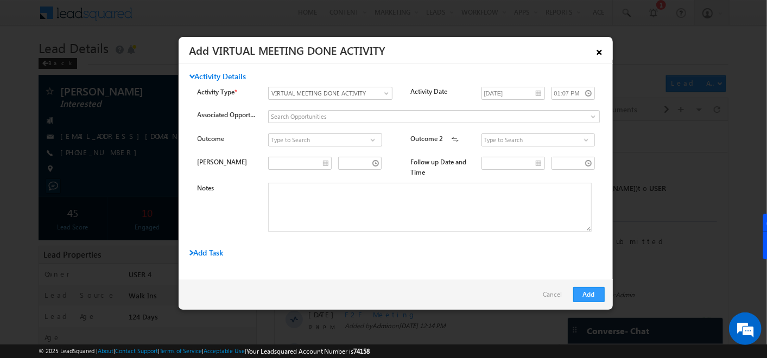
click at [602, 53] on link "×" at bounding box center [600, 50] width 18 height 19
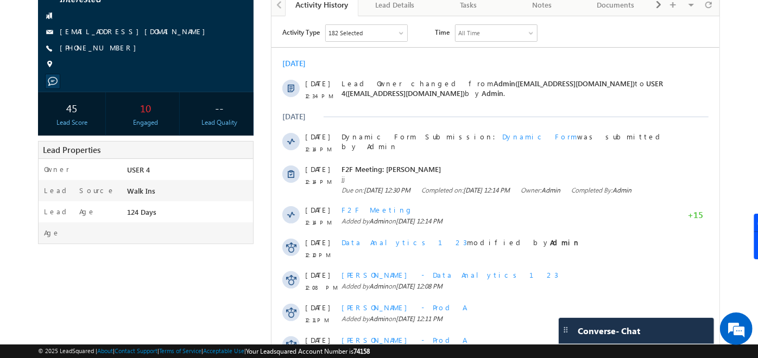
scroll to position [161, 0]
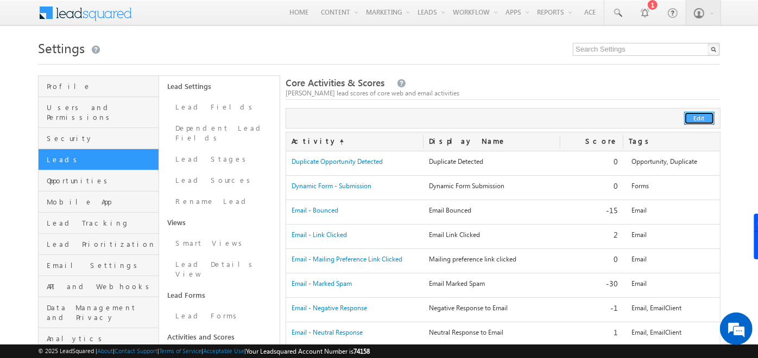
click at [702, 118] on button "Edit" at bounding box center [699, 118] width 30 height 13
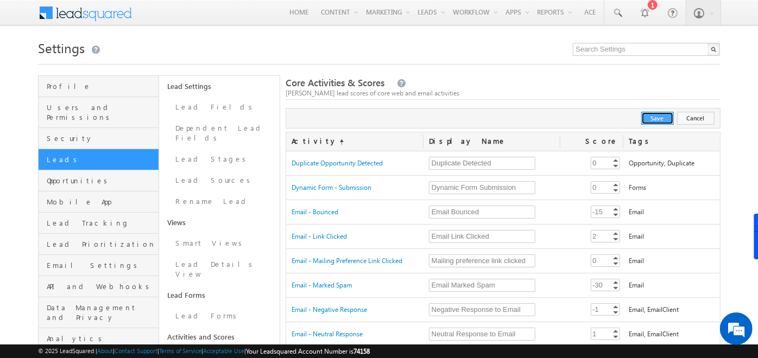
click at [663, 117] on button "Save" at bounding box center [657, 118] width 33 height 13
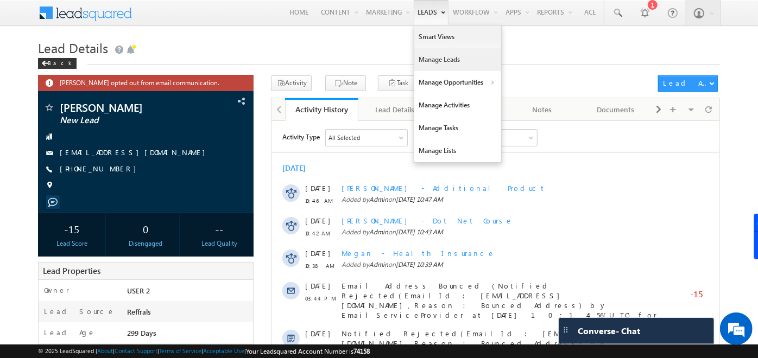
click at [435, 60] on link "Manage Leads" at bounding box center [457, 59] width 87 height 23
